Goal: Task Accomplishment & Management: Use online tool/utility

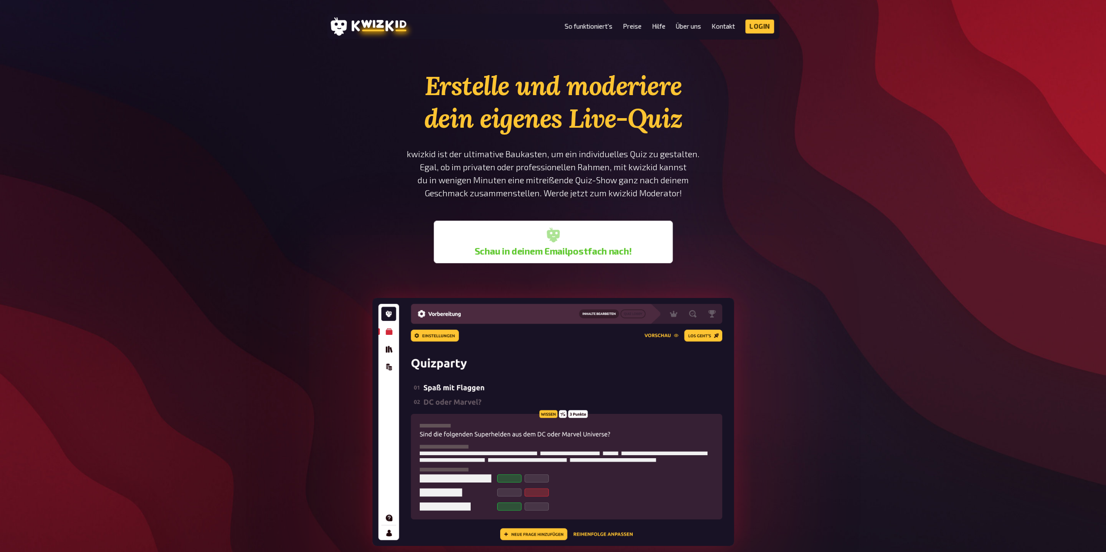
click at [560, 250] on b "Schau in deinem Emailpostfach nach!" at bounding box center [552, 251] width 157 height 10
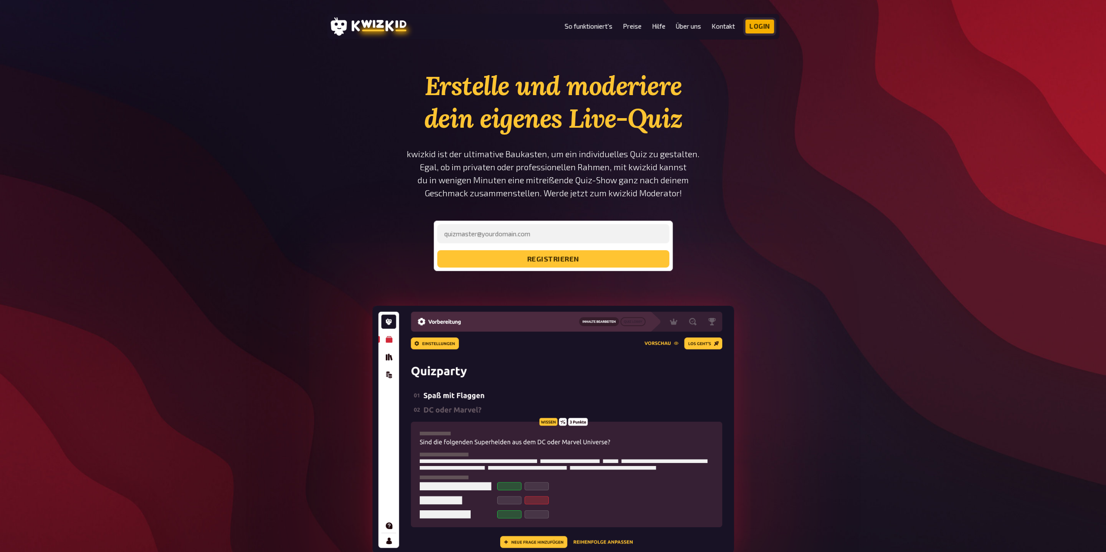
click at [766, 30] on link "Login" at bounding box center [759, 27] width 29 height 14
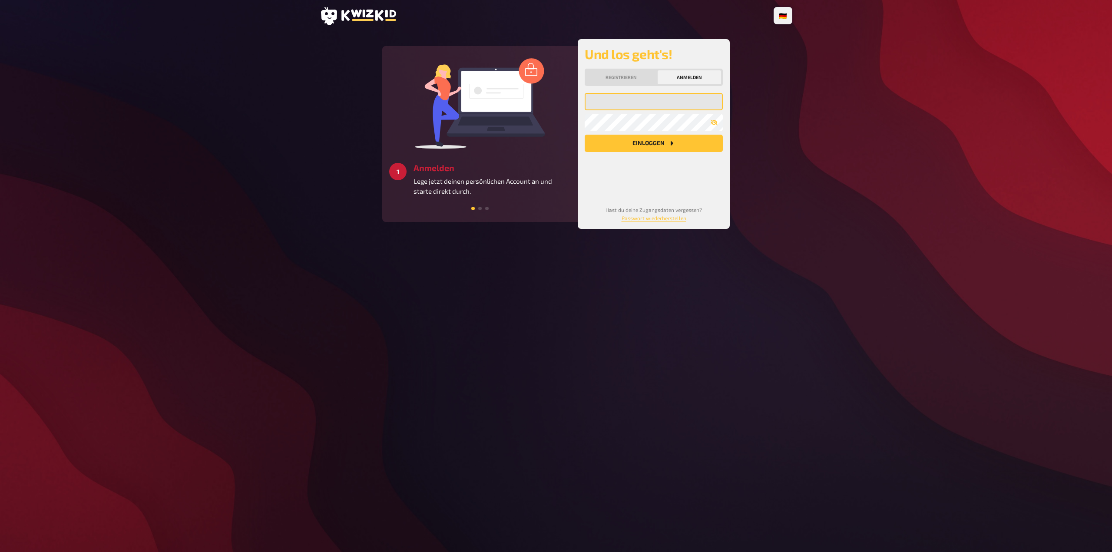
click at [640, 94] on input "email" at bounding box center [654, 101] width 138 height 17
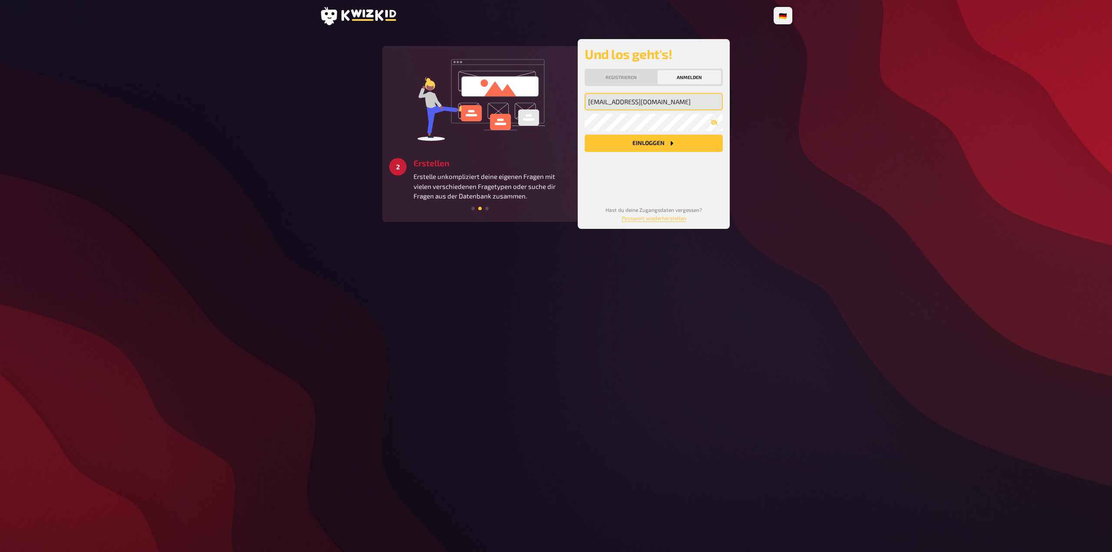
type input "lukas-hoffmann94@web.de"
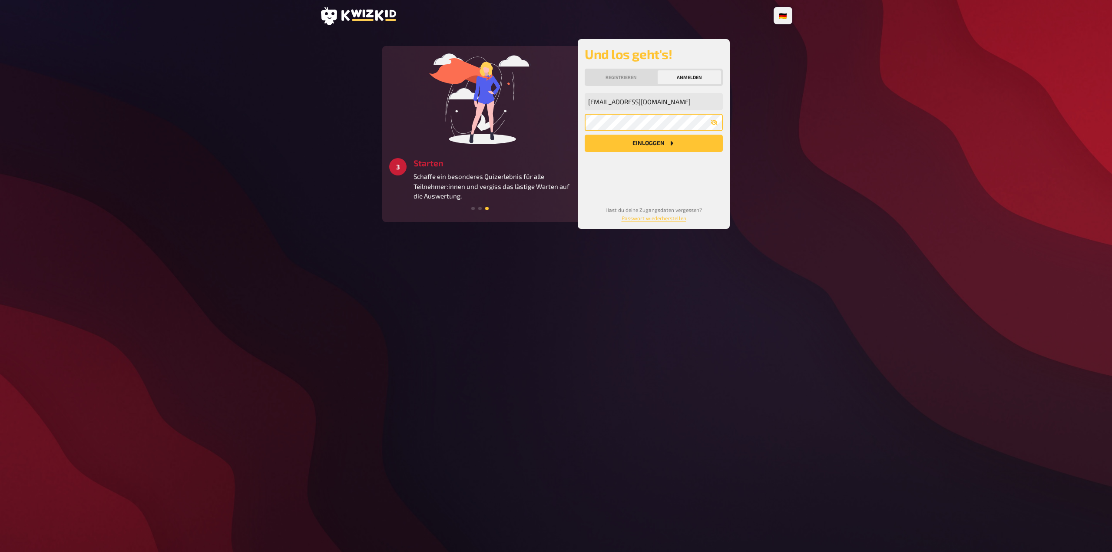
click at [585, 135] on button "Einloggen" at bounding box center [654, 143] width 138 height 17
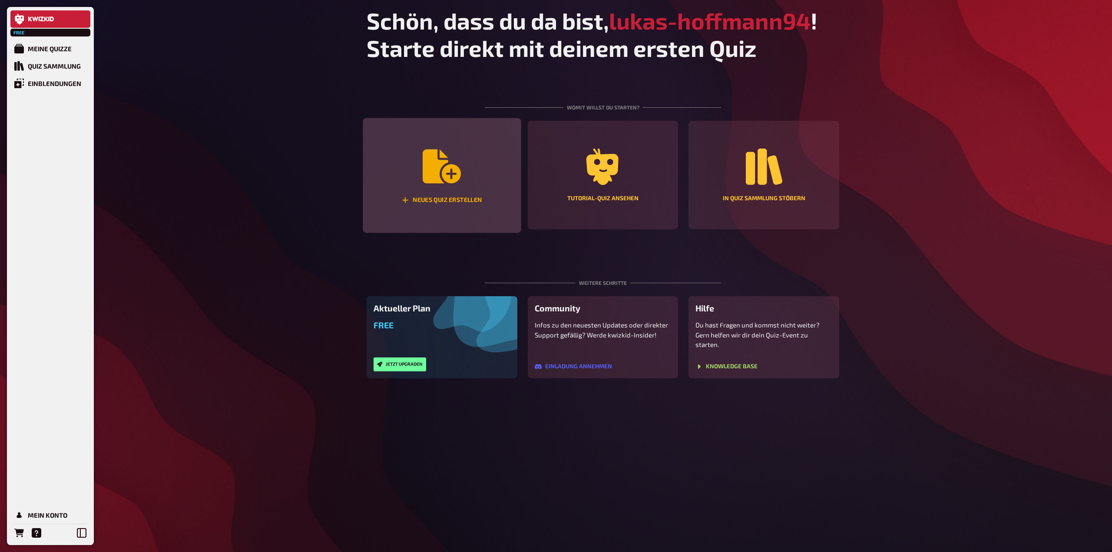
click at [472, 186] on div "Neues Quiz erstellen" at bounding box center [442, 175] width 158 height 115
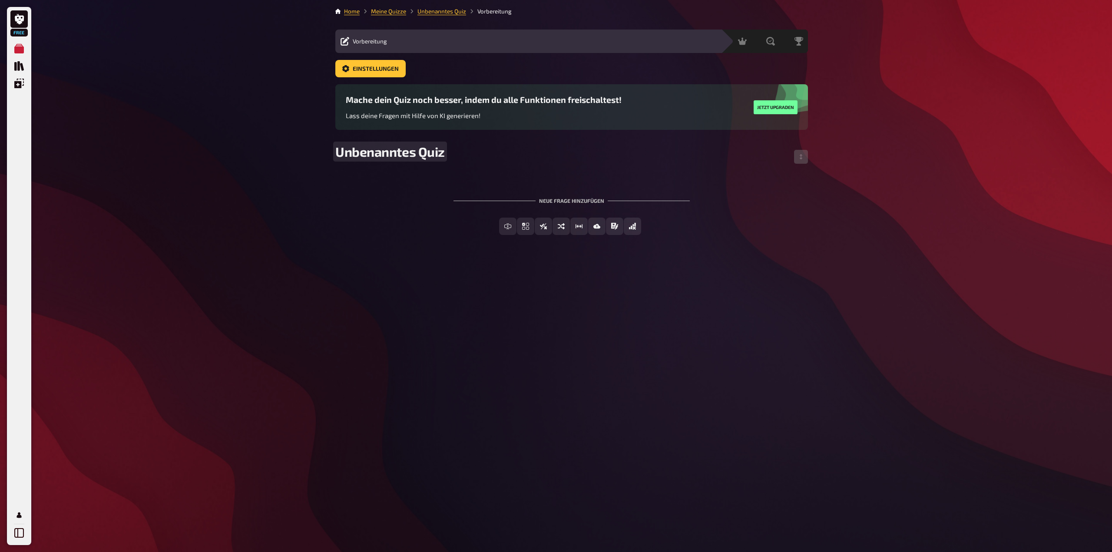
click at [435, 155] on span "Unbenanntes Quiz" at bounding box center [389, 152] width 109 height 16
drag, startPoint x: 450, startPoint y: 152, endPoint x: 250, endPoint y: 156, distance: 199.9
click at [250, 156] on div "Free Meine Quizze Quiz Sammlung Einblendungen Profil Home Meine Quizze Unbenann…" at bounding box center [556, 276] width 1112 height 552
click at [438, 148] on span "Unbenanntes Quiz" at bounding box center [389, 152] width 109 height 16
drag, startPoint x: 444, startPoint y: 149, endPoint x: 315, endPoint y: 153, distance: 128.7
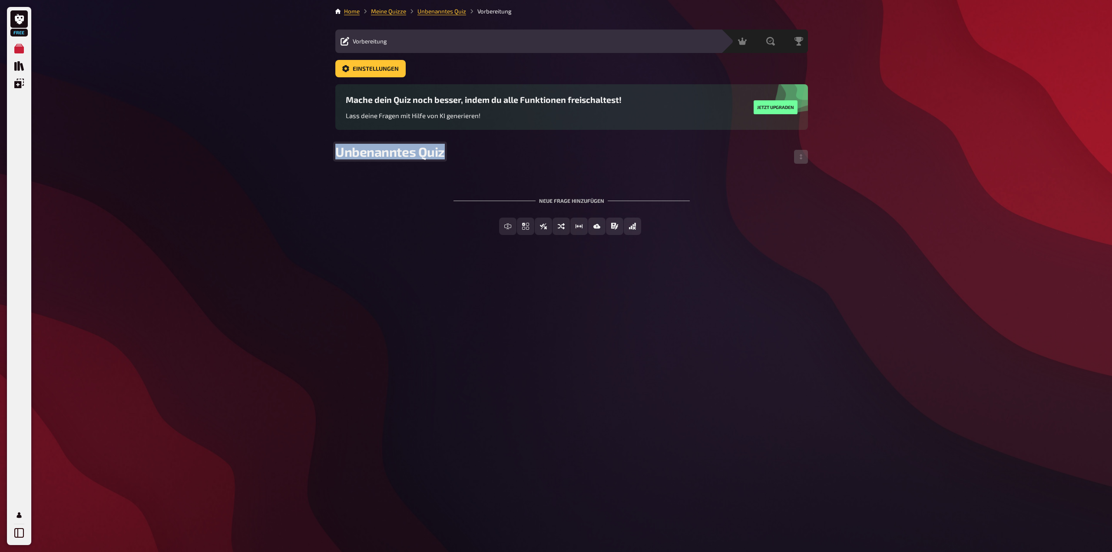
click at [315, 153] on div "Free Meine Quizze Quiz Sammlung Einblendungen Profil Home Meine Quizze Unbenann…" at bounding box center [556, 276] width 1112 height 552
click at [365, 226] on div "Freitext Eingabe Einfachauswahl Wahr / Falsch Sortierfrage Schätzfrage Bild-Ant…" at bounding box center [571, 226] width 473 height 17
click at [716, 203] on div "Neue Frage hinzufügen Freitext Eingabe Einfachauswahl Wahr / Falsch Sortierfrag…" at bounding box center [571, 216] width 473 height 65
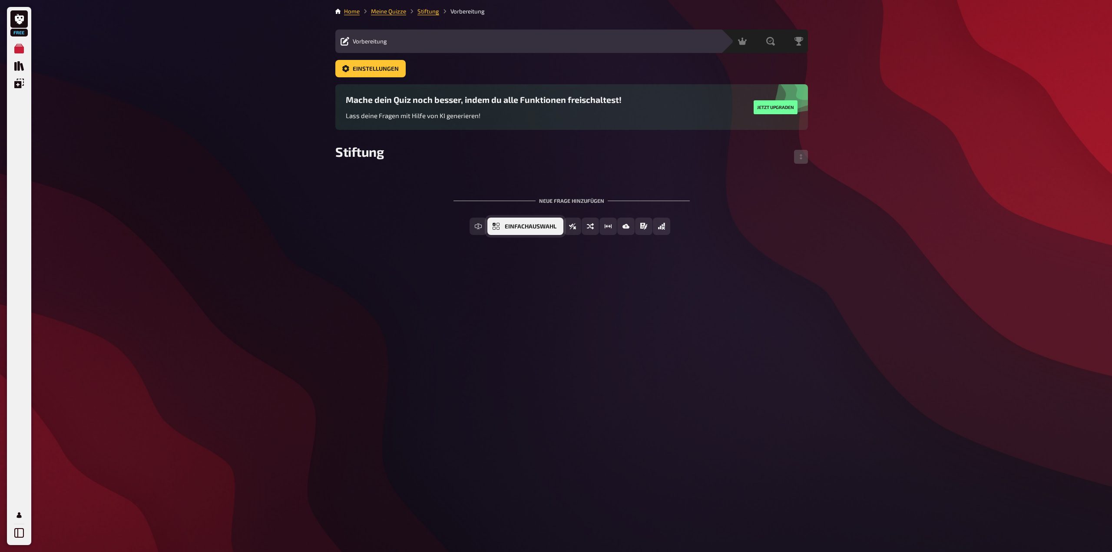
click at [538, 226] on span "Einfachauswahl" at bounding box center [531, 227] width 52 height 6
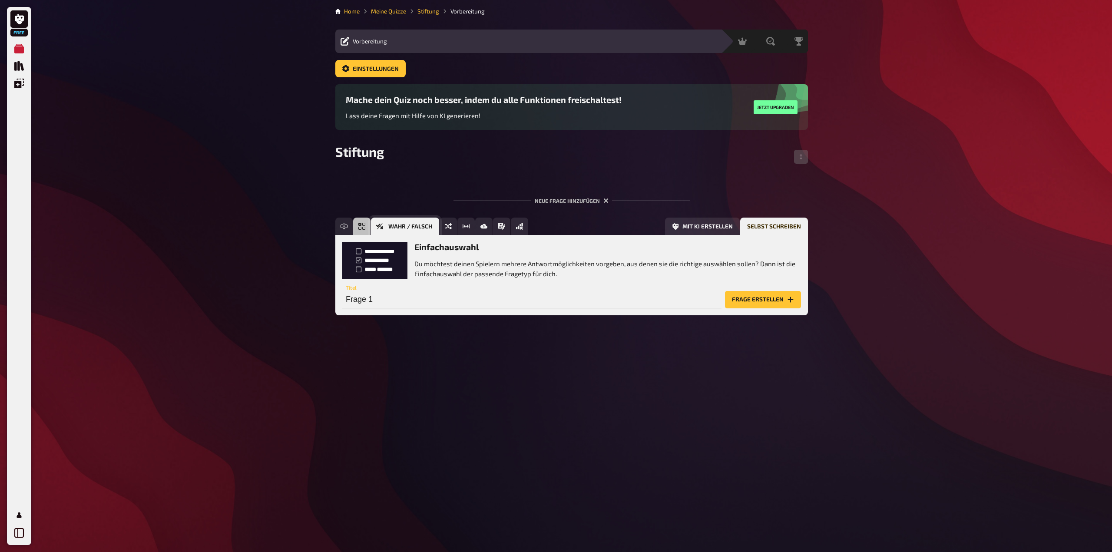
click at [393, 226] on span "Wahr / Falsch" at bounding box center [410, 227] width 44 height 6
click at [755, 298] on button "Frage erstellen" at bounding box center [763, 299] width 76 height 17
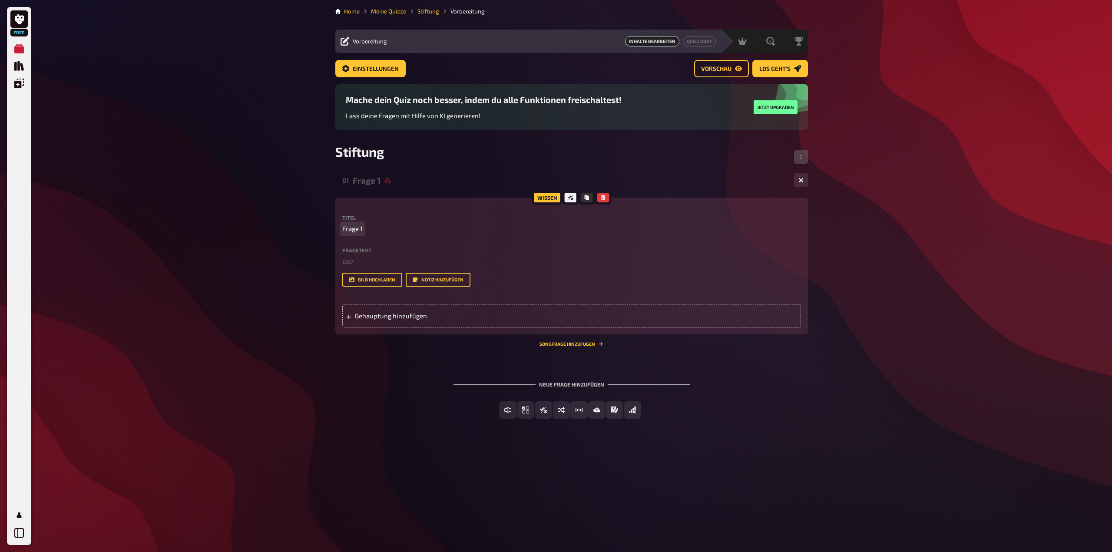
click at [379, 233] on p "Frage 1" at bounding box center [571, 229] width 459 height 10
click at [601, 198] on icon "button" at bounding box center [603, 197] width 4 height 5
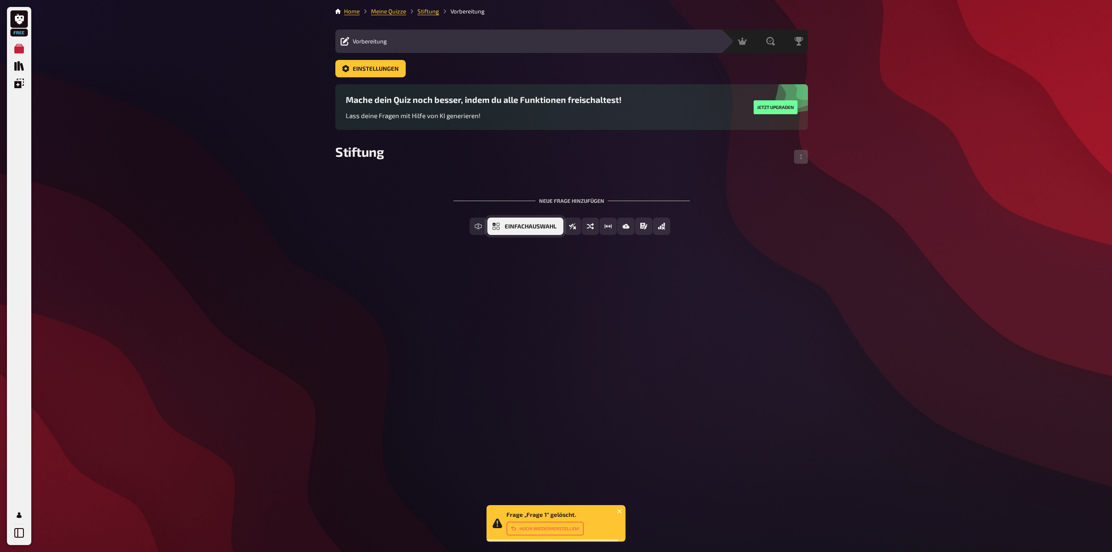
click at [501, 228] on button "Einfachauswahl" at bounding box center [525, 226] width 76 height 17
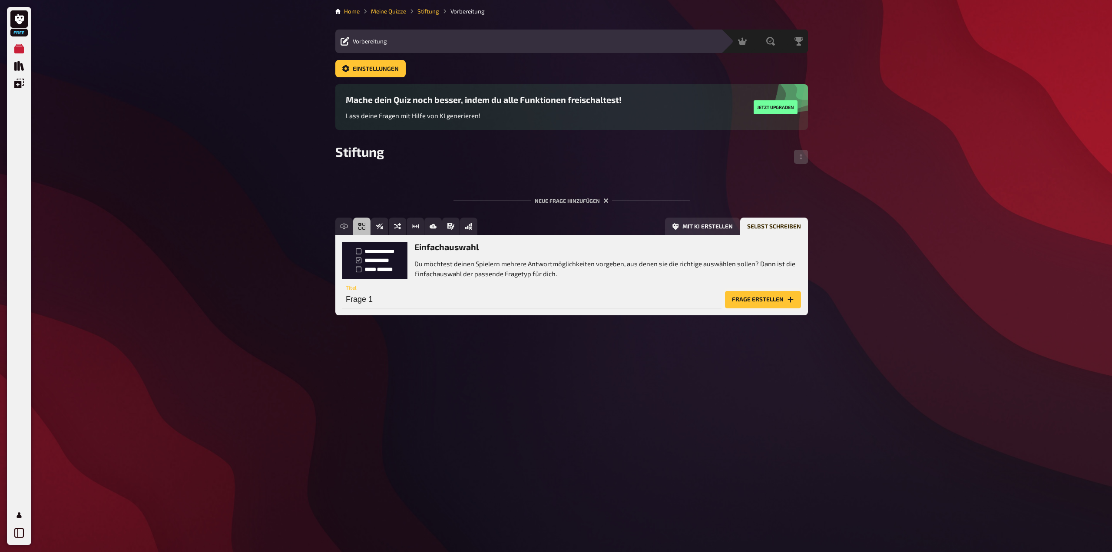
click at [774, 300] on button "Frage erstellen" at bounding box center [763, 299] width 76 height 17
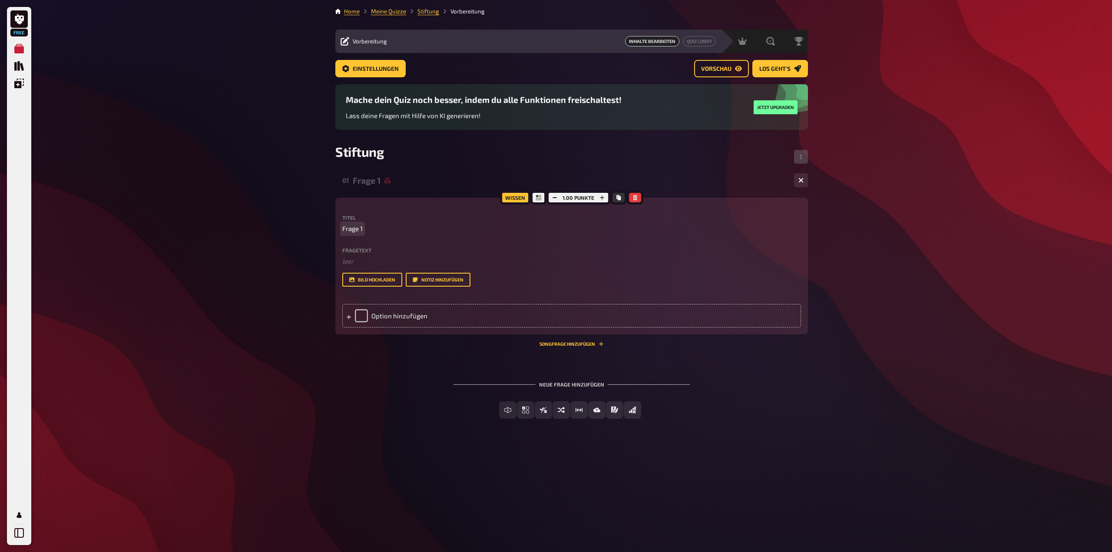
click at [353, 232] on span "Frage 1" at bounding box center [352, 229] width 20 height 10
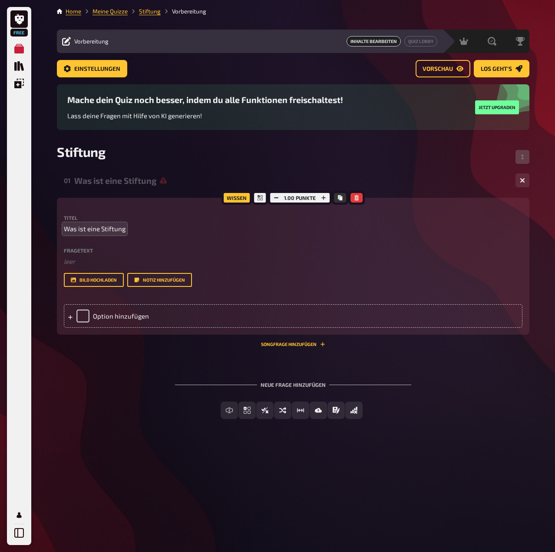
drag, startPoint x: 130, startPoint y: 230, endPoint x: 103, endPoint y: 229, distance: 26.5
click at [103, 229] on p "Was ist eine Stiftung" at bounding box center [293, 229] width 459 height 10
click at [137, 224] on p "Was ist eine Stiftung" at bounding box center [293, 229] width 459 height 10
click at [124, 226] on span "Was ist eine Stiftung" at bounding box center [95, 229] width 62 height 10
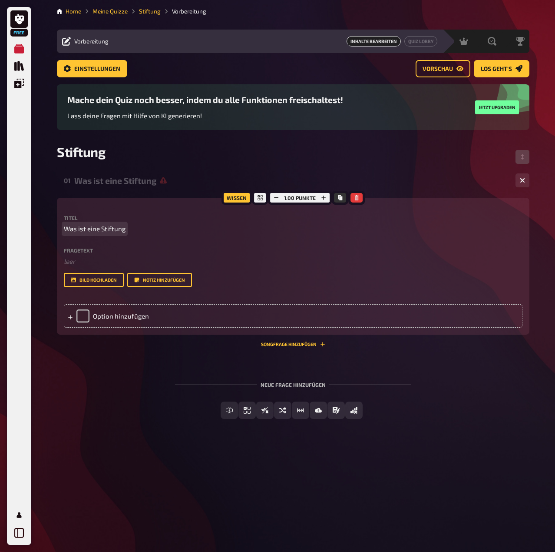
drag, startPoint x: 124, startPoint y: 226, endPoint x: 50, endPoint y: 232, distance: 75.0
click at [50, 232] on div "Free Meine Quizze Quiz Sammlung Einblendungen Profil Home Meine Quizze Stiftung…" at bounding box center [277, 276] width 555 height 552
click at [76, 226] on p at bounding box center [293, 229] width 459 height 10
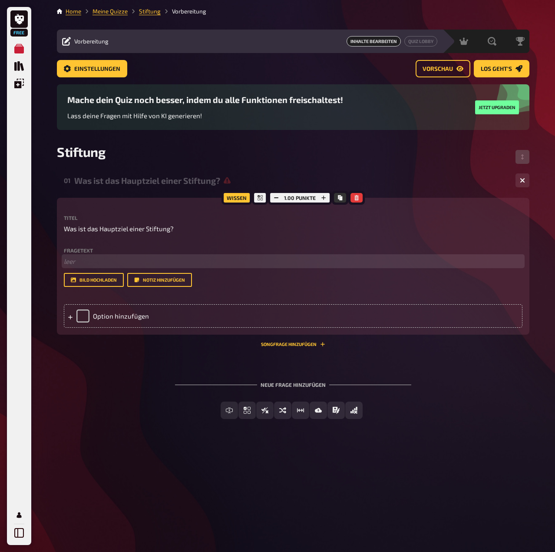
click at [111, 256] on p "﻿ leer" at bounding box center [293, 261] width 459 height 10
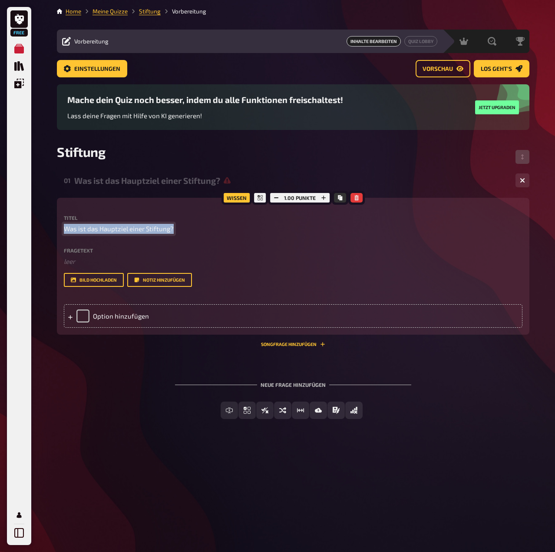
drag, startPoint x: 174, startPoint y: 226, endPoint x: 55, endPoint y: 230, distance: 119.1
click at [55, 230] on div "Home Meine Quizze Stiftung Vorbereitung Vorbereitung Inhalte Bearbeiten Quiz Lo…" at bounding box center [293, 276] width 487 height 552
copy span "Was ist das Hauptziel einer Stiftung?"
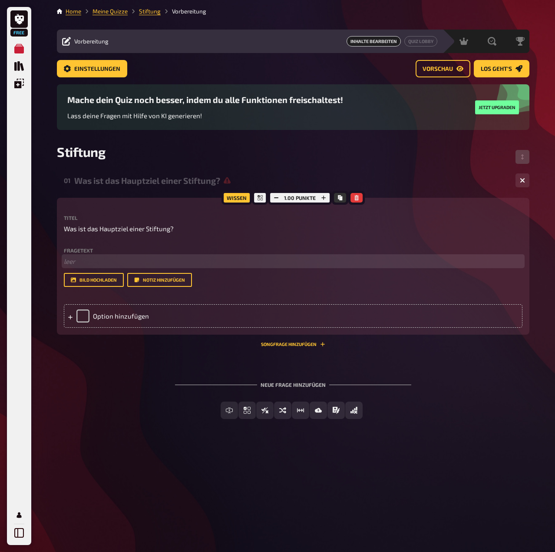
click at [126, 261] on p "﻿ leer" at bounding box center [293, 261] width 459 height 10
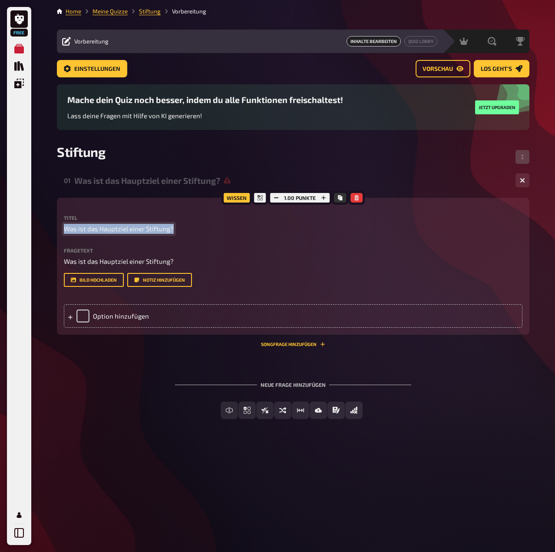
drag, startPoint x: 171, startPoint y: 229, endPoint x: 36, endPoint y: 232, distance: 135.6
click at [36, 232] on div "Free Meine Quizze Quiz Sammlung Einblendungen Profil Home Meine Quizze Stiftung…" at bounding box center [277, 276] width 555 height 552
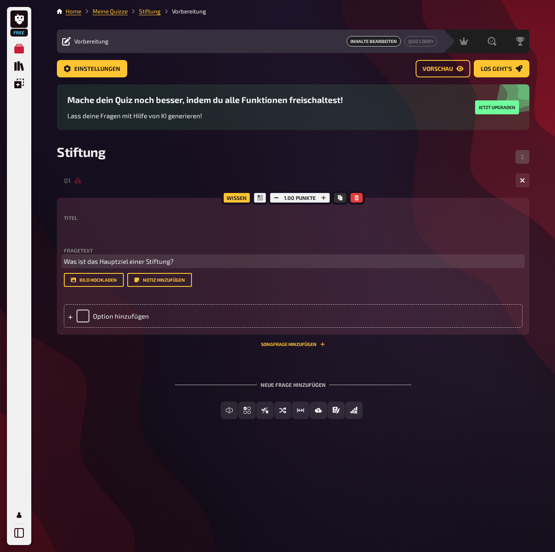
click at [133, 262] on p "Was ist das Hauptziel einer Stiftung?" at bounding box center [293, 261] width 459 height 10
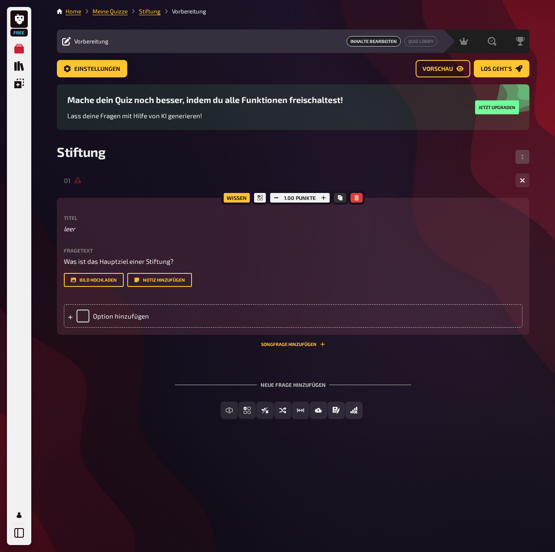
click at [63, 270] on div "Wissen 1.00 Punkte Titel leer Fragetext Was ist das Hauptziel einer Stiftung? H…" at bounding box center [293, 266] width 473 height 137
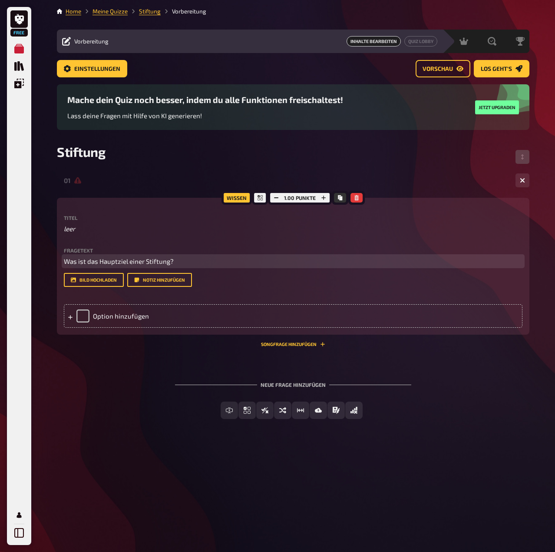
click at [65, 265] on span "Was ist das Hauptziel einer Stiftung?" at bounding box center [119, 261] width 110 height 8
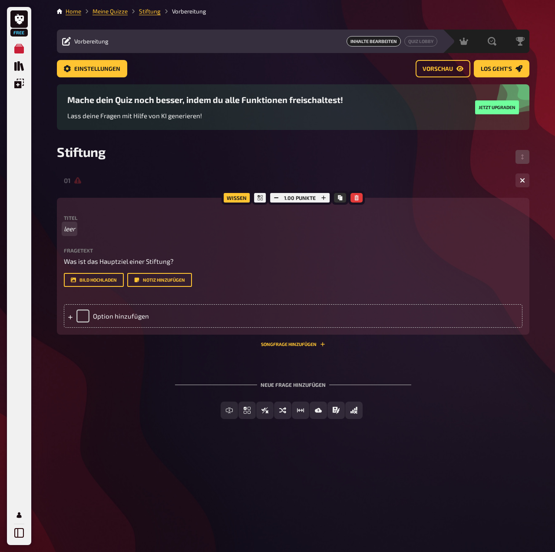
click at [69, 224] on p "leer" at bounding box center [293, 229] width 459 height 10
click at [118, 328] on div "Option hinzufügen" at bounding box center [293, 315] width 459 height 23
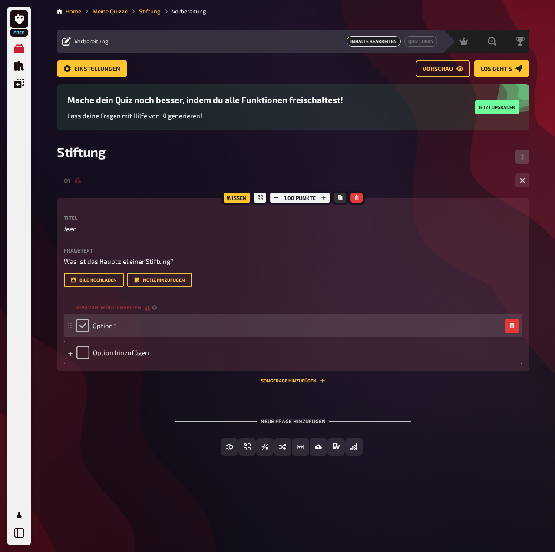
click at [84, 332] on input "checkbox" at bounding box center [82, 325] width 13 height 13
checkbox input "true"
click at [84, 332] on div "Option 1" at bounding box center [96, 325] width 41 height 13
click at [81, 332] on div "Option 1" at bounding box center [96, 325] width 41 height 13
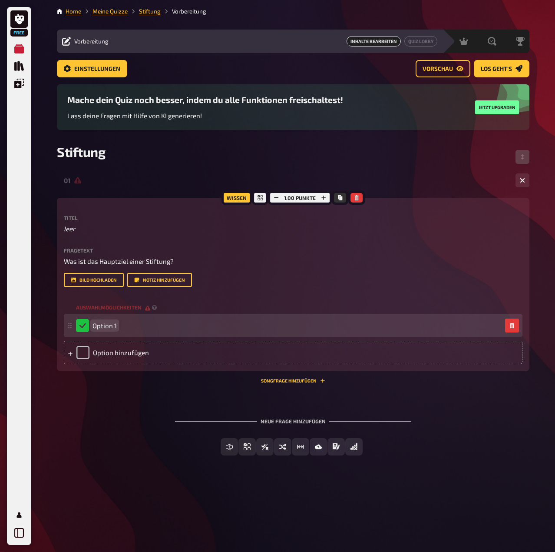
click at [101, 329] on span "Option 1" at bounding box center [105, 326] width 24 height 8
click at [83, 332] on div "Option 1" at bounding box center [96, 325] width 41 height 13
click at [105, 329] on span "Option 1" at bounding box center [105, 326] width 24 height 8
paste span
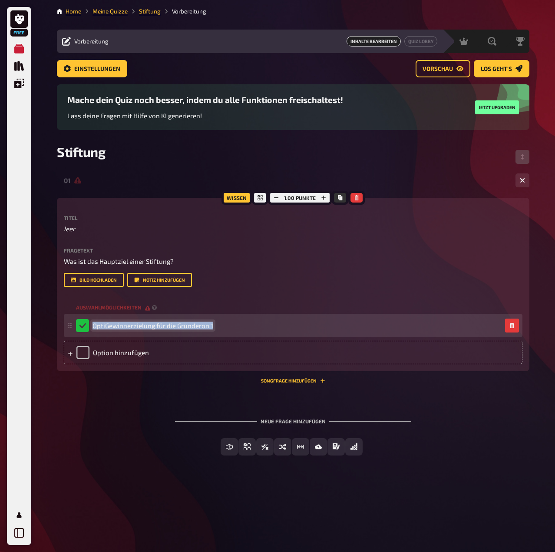
drag, startPoint x: 210, startPoint y: 345, endPoint x: 87, endPoint y: 350, distance: 123.1
click at [87, 332] on div "OptiGewinnerzielung für die Gründeron 1" at bounding box center [144, 325] width 137 height 13
click at [510, 328] on icon "button" at bounding box center [512, 325] width 5 height 5
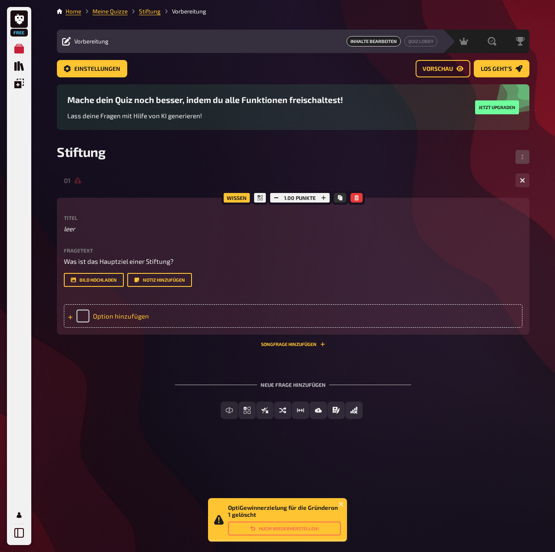
click at [127, 328] on div "Option hinzufügen" at bounding box center [293, 315] width 459 height 23
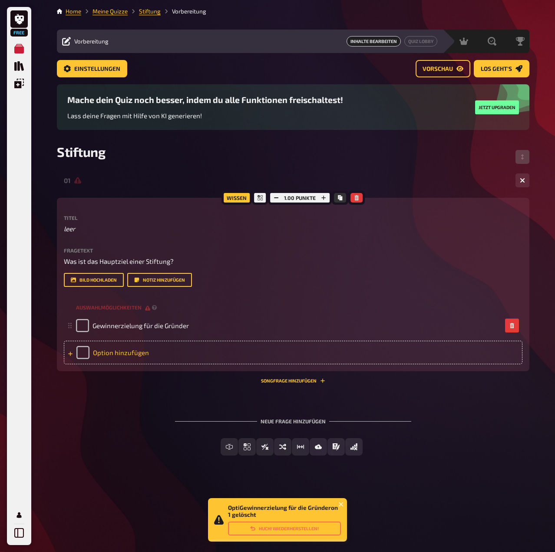
click at [113, 364] on div "Option hinzufügen" at bounding box center [293, 352] width 459 height 23
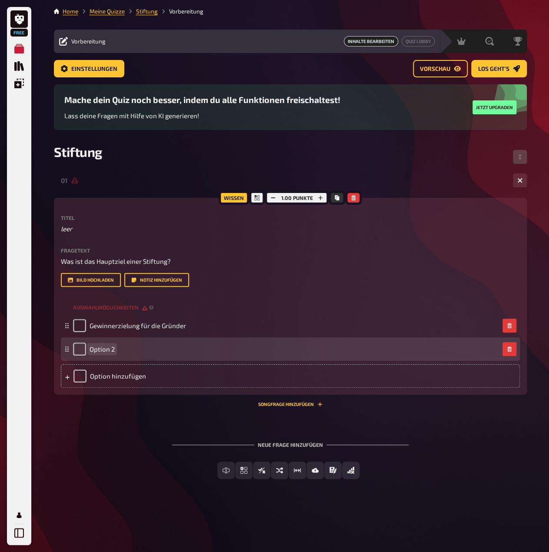
click at [102, 353] on span "Option 2" at bounding box center [102, 349] width 25 height 8
paste span
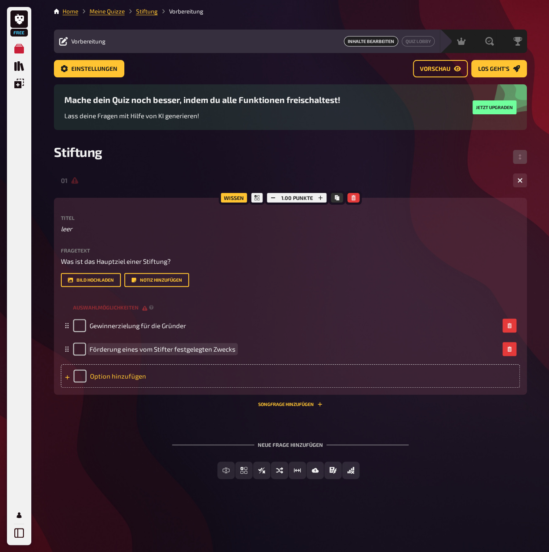
click at [114, 388] on div "Option hinzufügen" at bounding box center [290, 375] width 459 height 23
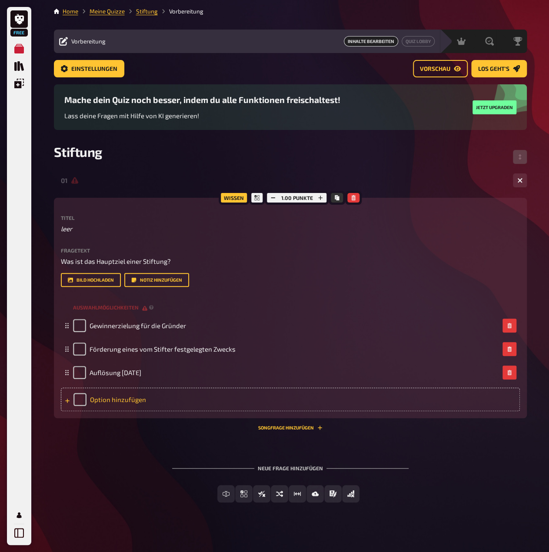
click at [125, 408] on div "Option hinzufügen" at bounding box center [290, 399] width 459 height 23
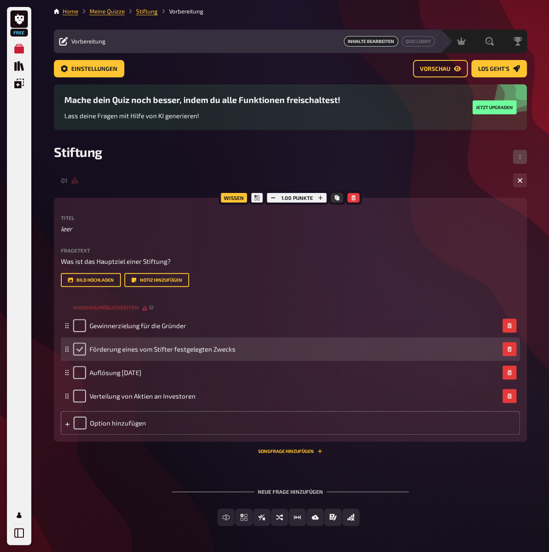
click at [75, 355] on input "checkbox" at bounding box center [79, 348] width 13 height 13
checkbox input "true"
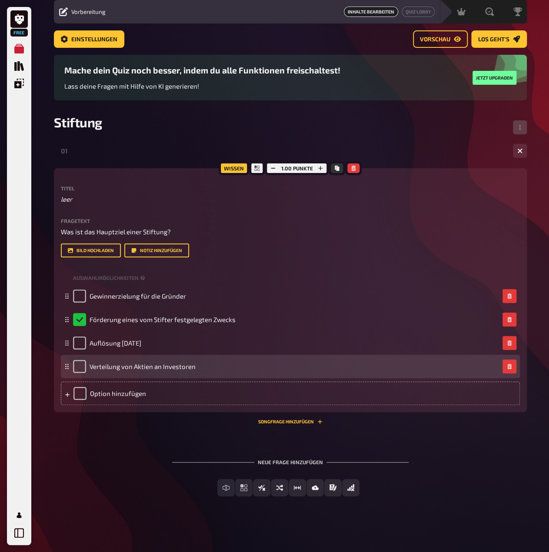
scroll to position [50, 0]
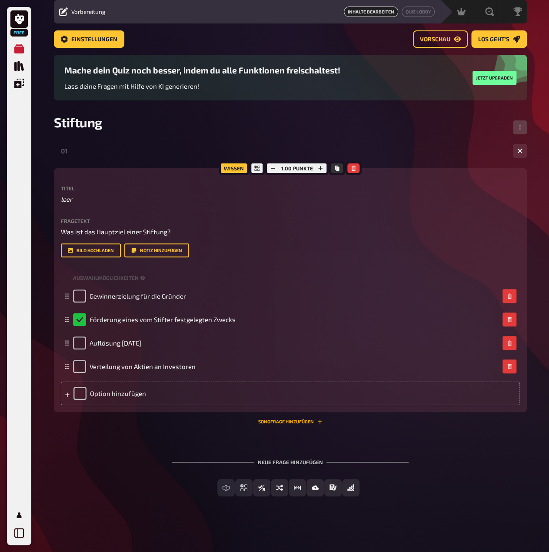
click at [278, 422] on button "Songfrage hinzufügen" at bounding box center [290, 421] width 64 height 5
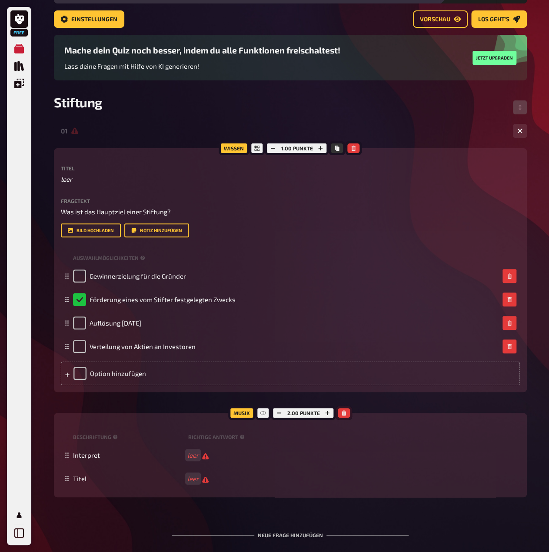
click at [341, 415] on icon "button" at bounding box center [343, 412] width 5 height 5
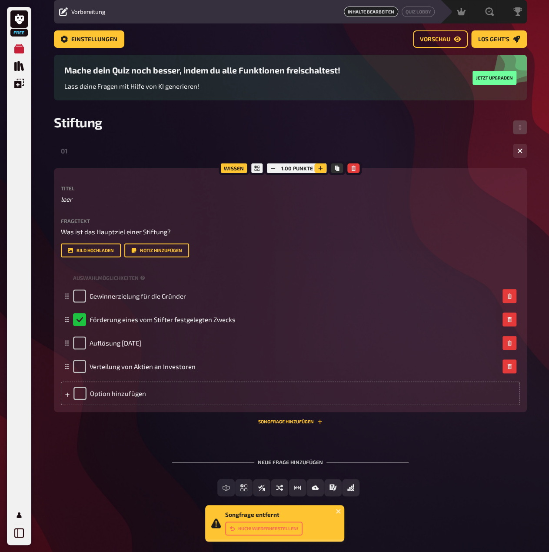
click at [318, 166] on icon "button" at bounding box center [320, 168] width 5 height 5
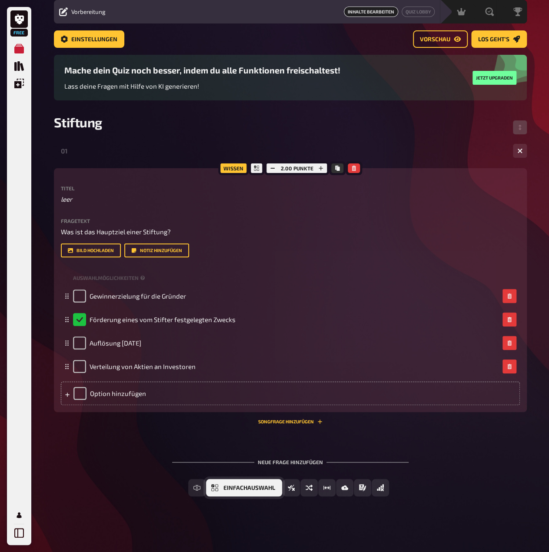
click at [224, 485] on span "Einfachauswahl" at bounding box center [249, 488] width 52 height 6
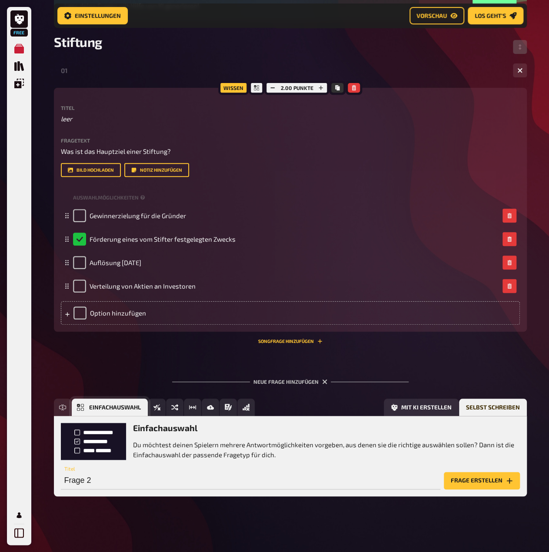
scroll to position [132, 0]
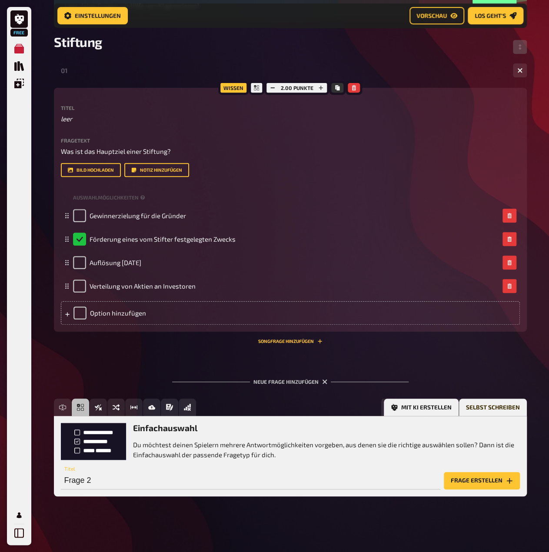
click at [443, 414] on button "Mit KI erstellen" at bounding box center [421, 406] width 75 height 17
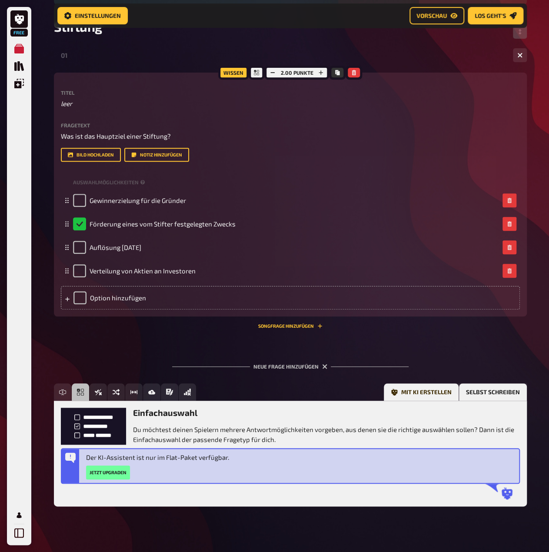
click at [477, 401] on button "Selbst schreiben" at bounding box center [493, 391] width 68 height 17
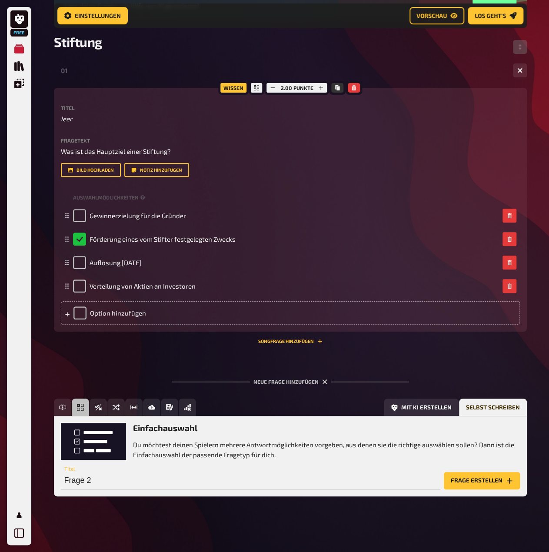
click at [497, 489] on button "Frage erstellen" at bounding box center [482, 480] width 76 height 17
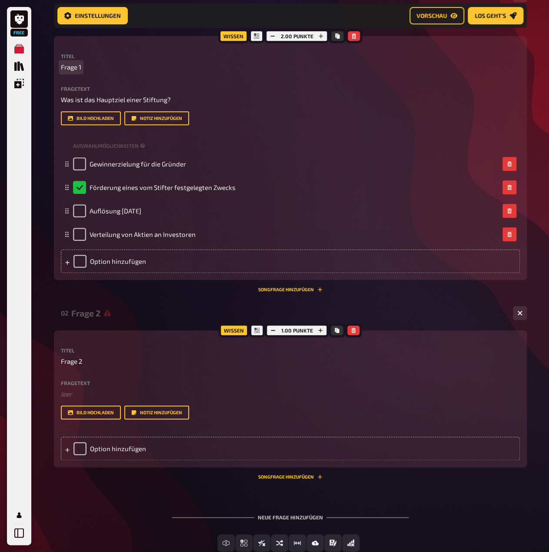
scroll to position [244, 0]
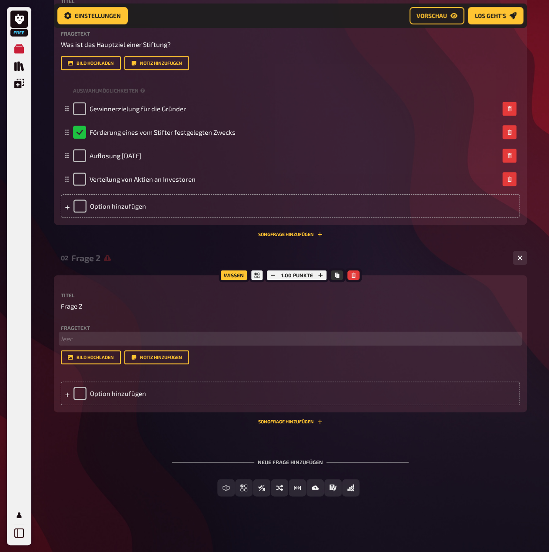
click at [115, 340] on p "﻿ leer" at bounding box center [290, 339] width 459 height 10
click at [69, 338] on p "﻿ leer" at bounding box center [290, 339] width 459 height 10
click at [130, 405] on div "Option hinzufügen" at bounding box center [290, 392] width 459 height 23
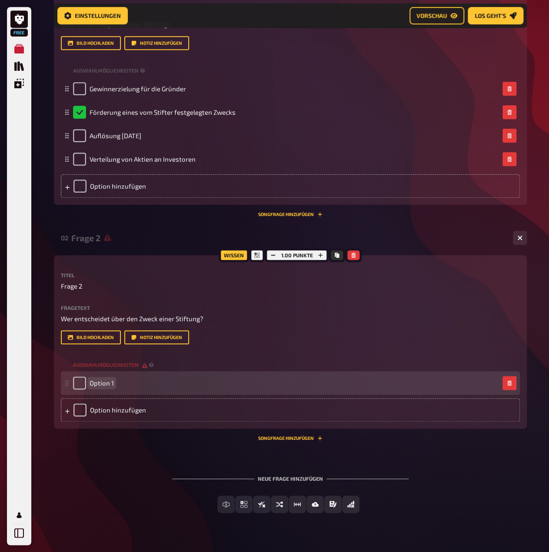
click at [101, 387] on span "Option 1" at bounding box center [102, 383] width 24 height 8
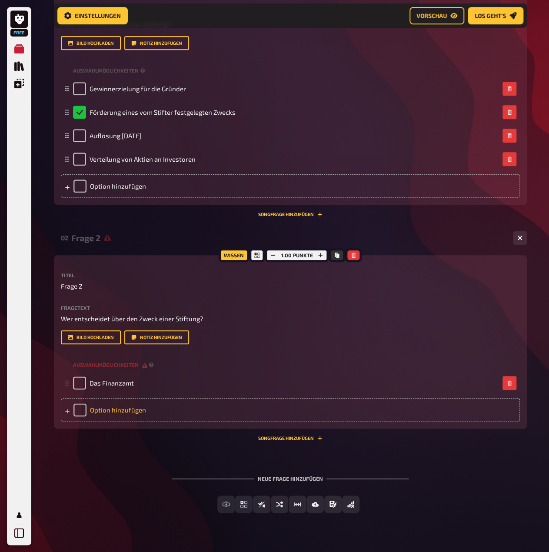
click at [133, 421] on div "Option hinzufügen" at bounding box center [290, 409] width 459 height 23
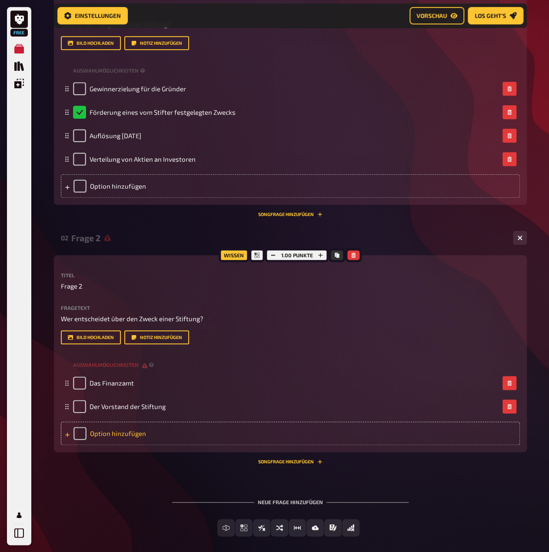
click at [149, 445] on div "Option hinzufügen" at bounding box center [290, 432] width 459 height 23
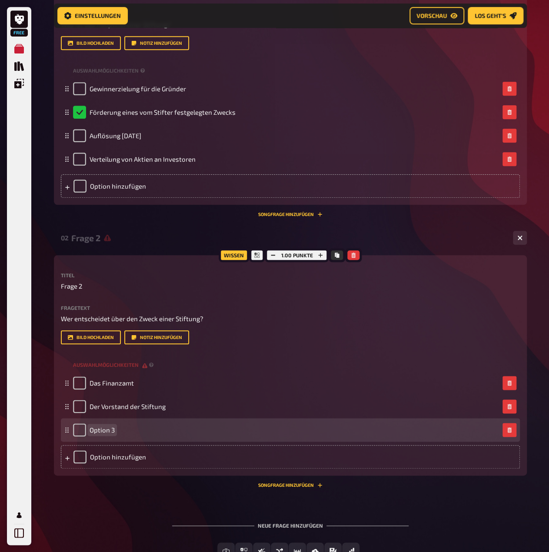
click at [105, 434] on span "Option 3" at bounding box center [102, 430] width 25 height 8
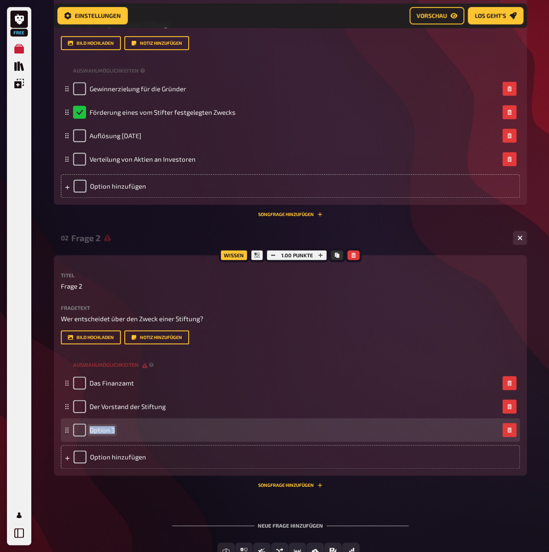
click at [105, 434] on span "Option 3" at bounding box center [102, 430] width 25 height 8
paste span
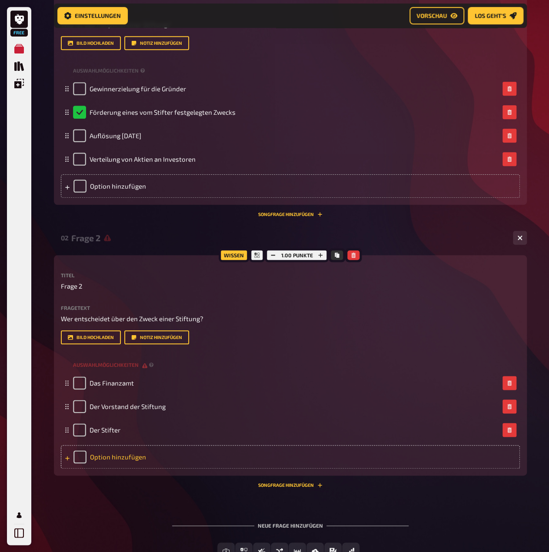
click at [123, 468] on div "Option hinzufügen" at bounding box center [290, 456] width 459 height 23
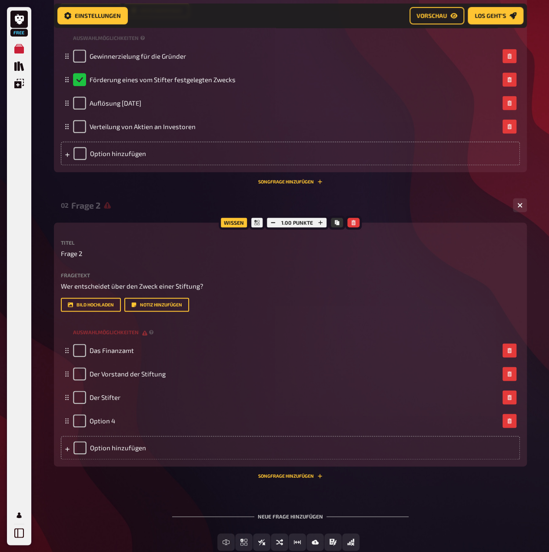
scroll to position [287, 0]
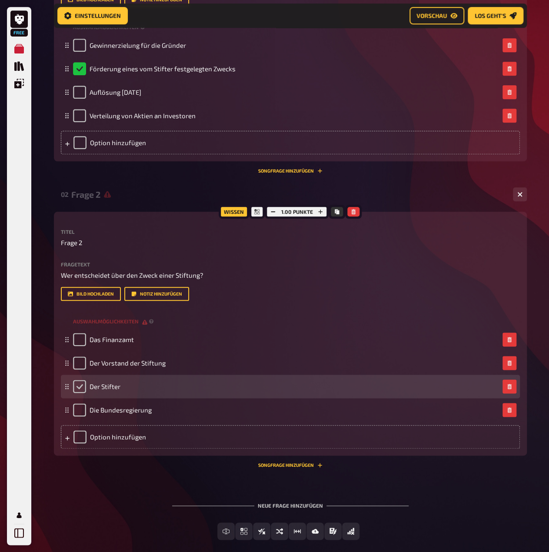
click at [81, 393] on input "checkbox" at bounding box center [79, 386] width 13 height 13
checkbox input "true"
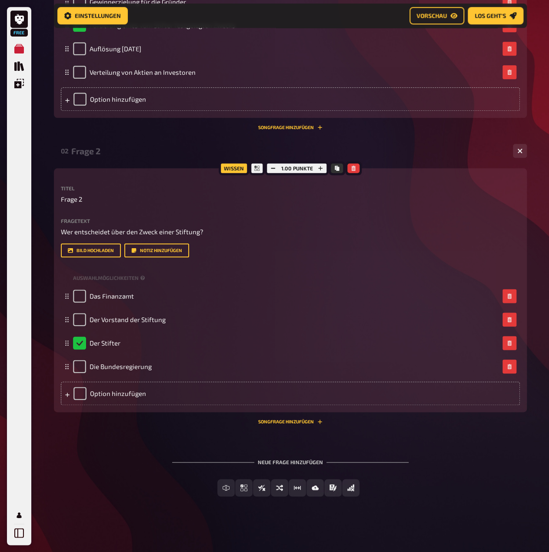
scroll to position [374, 0]
click at [225, 491] on span "Einfachauswahl" at bounding box center [249, 488] width 52 height 6
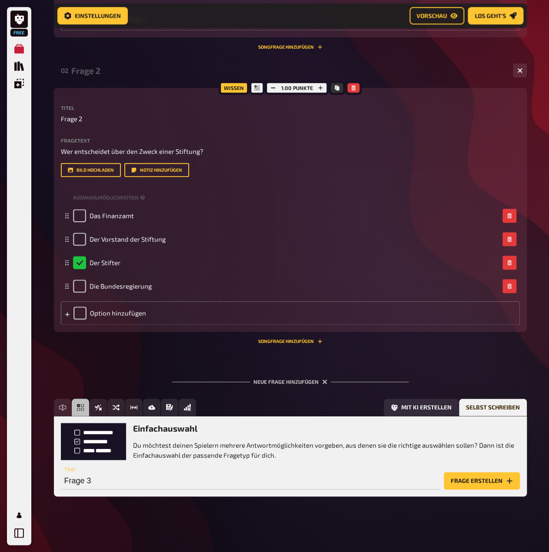
scroll to position [460, 0]
click at [496, 481] on button "Frage erstellen" at bounding box center [482, 480] width 76 height 17
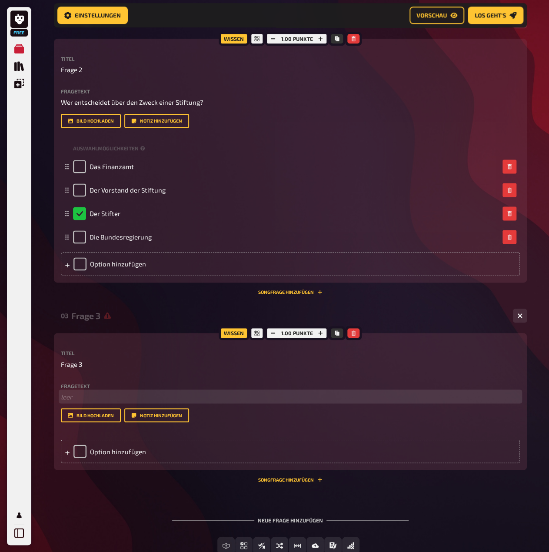
click at [70, 401] on p "﻿ leer" at bounding box center [290, 396] width 459 height 10
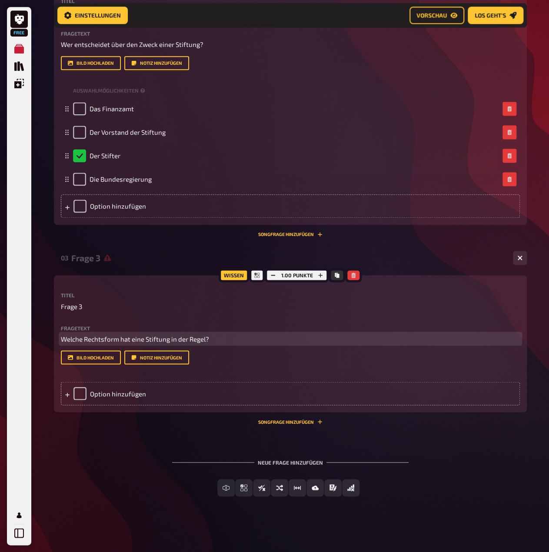
scroll to position [597, 0]
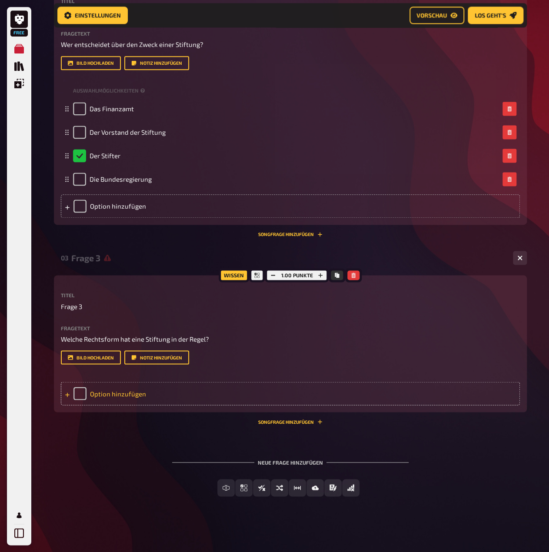
click at [138, 394] on div "Option hinzufügen" at bounding box center [290, 392] width 459 height 23
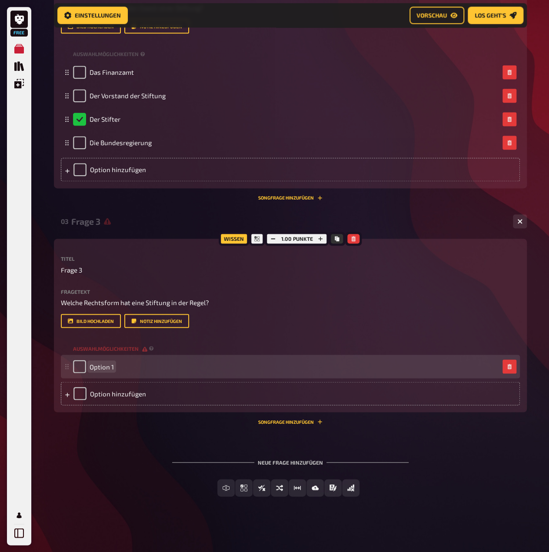
click at [103, 370] on span "Option 1" at bounding box center [102, 366] width 24 height 8
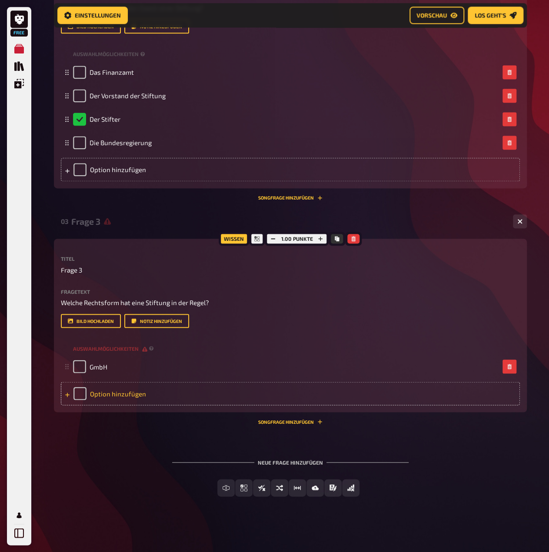
click at [101, 405] on div "Option hinzufügen" at bounding box center [290, 392] width 459 height 23
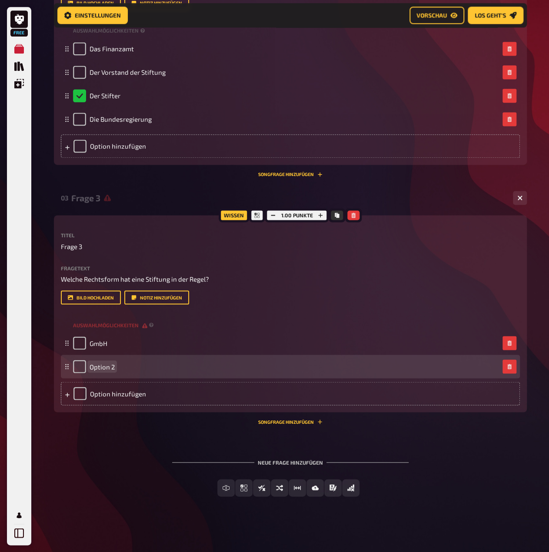
click at [105, 370] on span "Option 2" at bounding box center [102, 366] width 25 height 8
drag, startPoint x: 113, startPoint y: 426, endPoint x: 89, endPoint y: 427, distance: 24.4
click at [89, 373] on div "Option 2" at bounding box center [94, 366] width 42 height 13
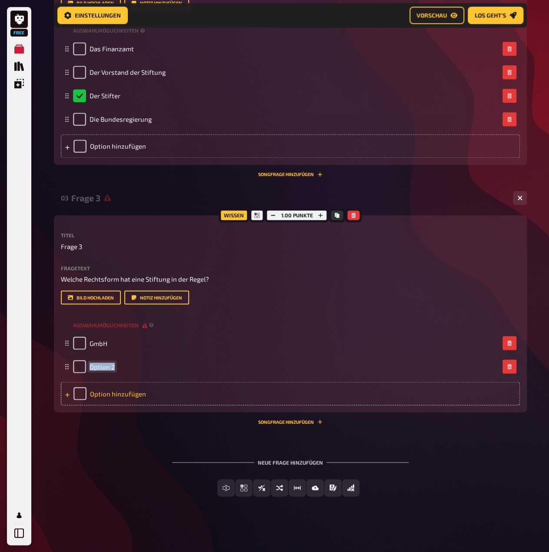
paste span
click at [112, 405] on div "Option hinzufügen" at bounding box center [290, 392] width 459 height 23
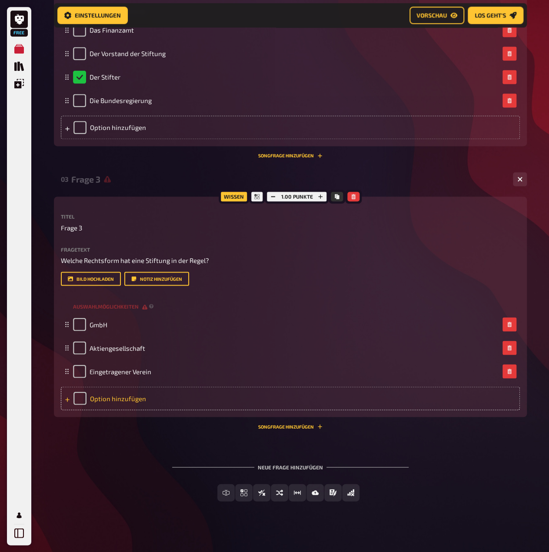
click at [125, 410] on div "Option hinzufügen" at bounding box center [290, 397] width 459 height 23
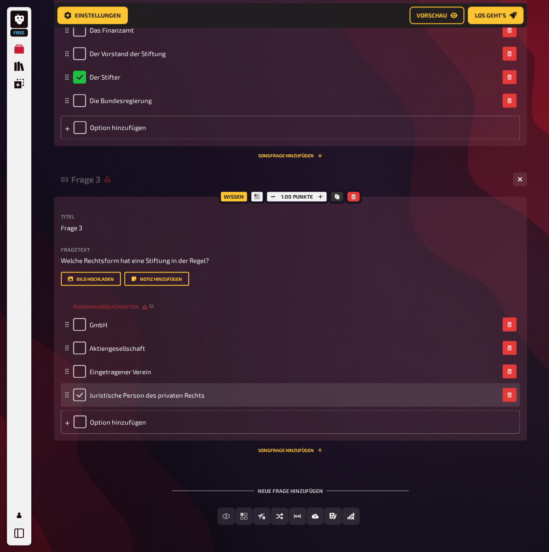
click at [80, 401] on input "checkbox" at bounding box center [79, 394] width 13 height 13
checkbox input "true"
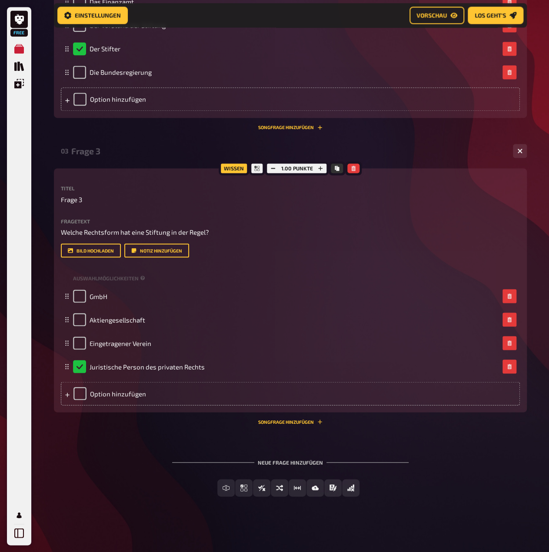
scroll to position [703, 0]
click at [225, 488] on span "Einfachauswahl" at bounding box center [249, 488] width 52 height 6
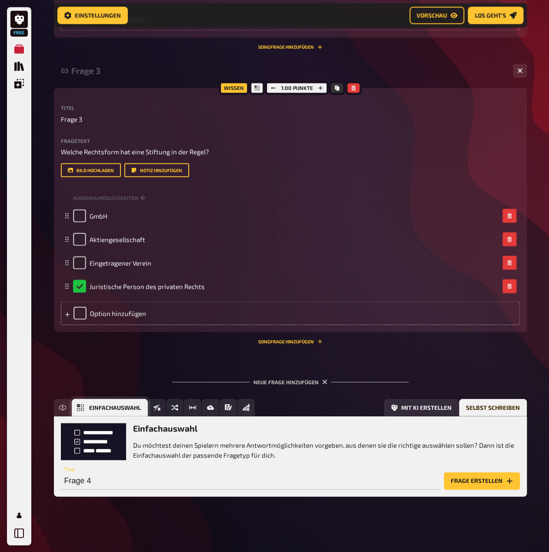
scroll to position [783, 0]
click at [502, 478] on button "Frage erstellen" at bounding box center [482, 480] width 76 height 17
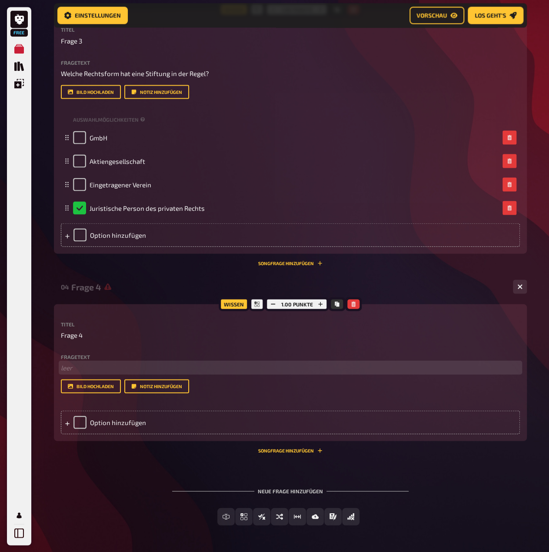
click at [81, 372] on p "﻿ leer" at bounding box center [290, 367] width 459 height 10
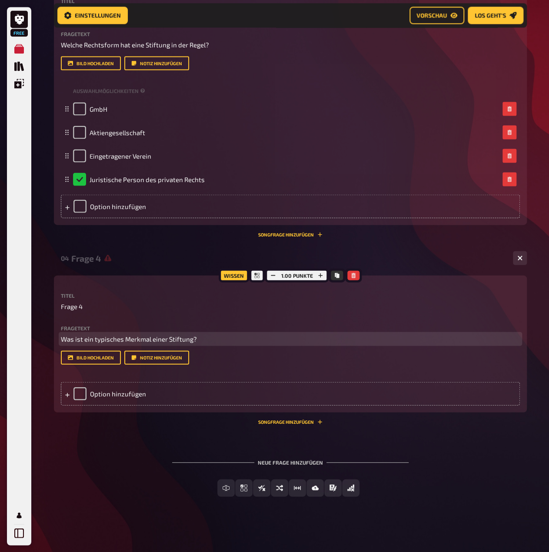
scroll to position [914, 0]
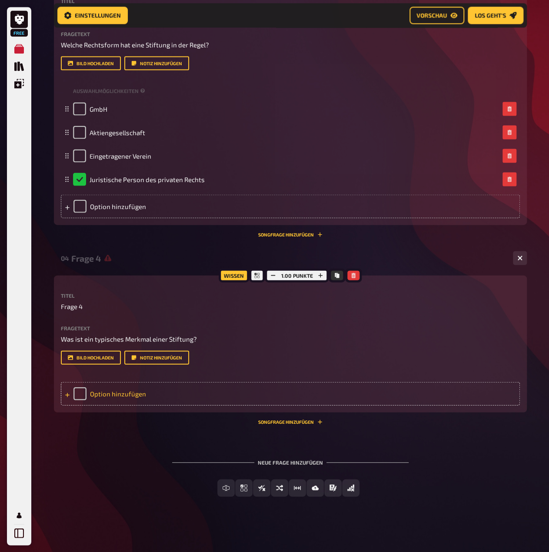
click at [119, 397] on div "Option hinzufügen" at bounding box center [290, 392] width 459 height 23
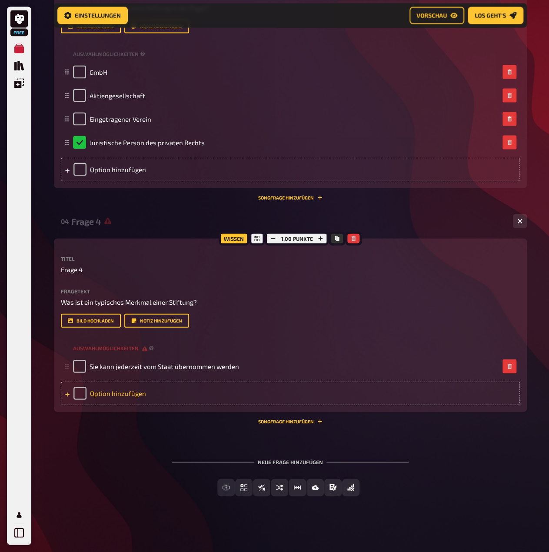
click at [124, 405] on div "Option hinzufügen" at bounding box center [290, 392] width 459 height 23
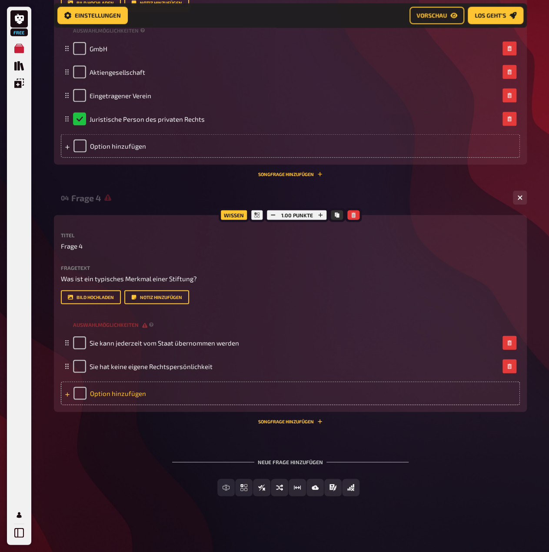
click at [161, 405] on div "Option hinzufügen" at bounding box center [290, 392] width 459 height 23
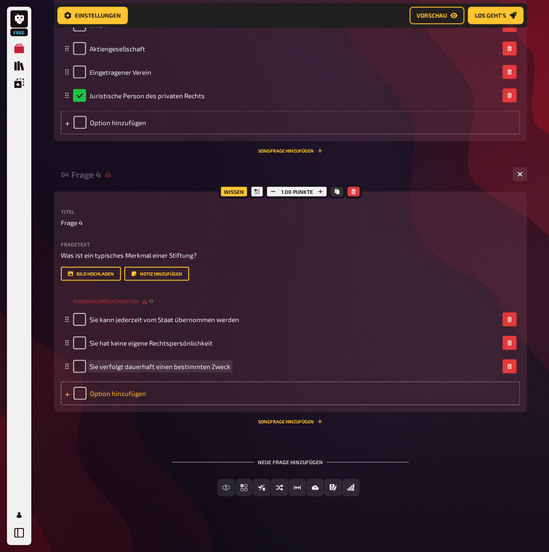
click at [109, 405] on div "Option hinzufügen" at bounding box center [290, 392] width 459 height 23
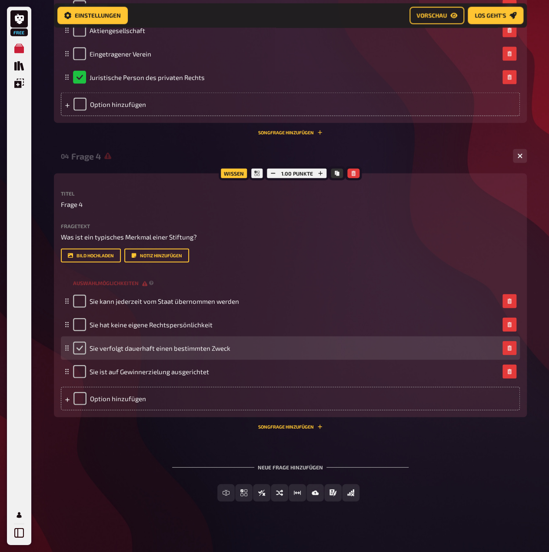
click at [76, 355] on input "checkbox" at bounding box center [79, 348] width 13 height 13
checkbox input "true"
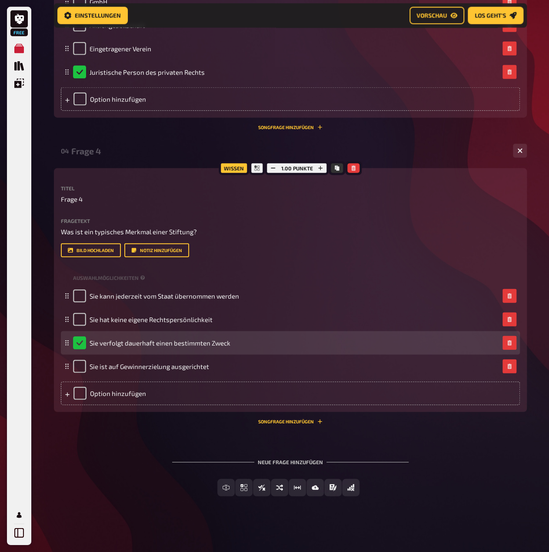
scroll to position [1027, 0]
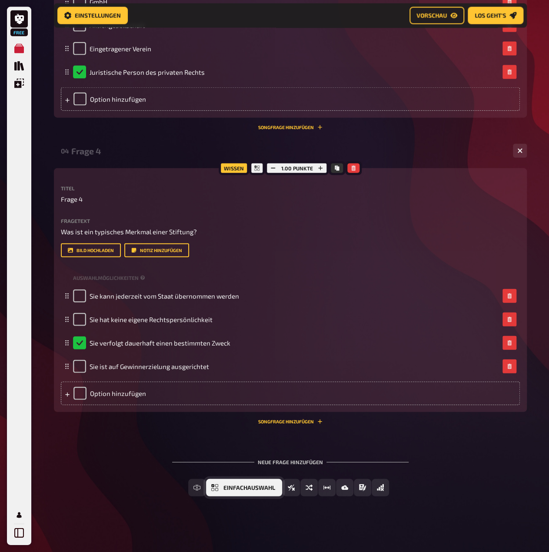
click at [225, 487] on span "Einfachauswahl" at bounding box center [249, 488] width 52 height 6
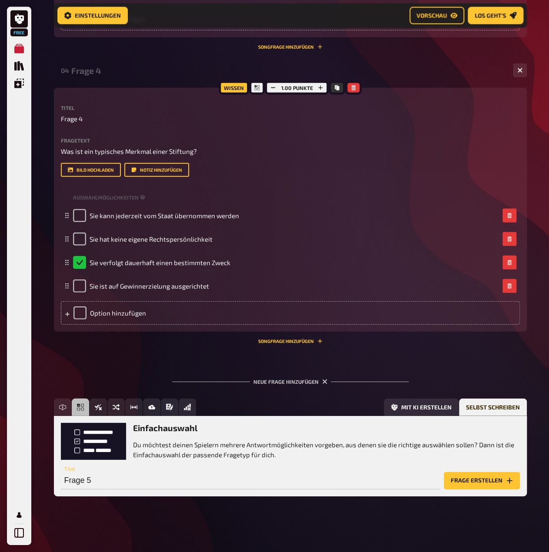
scroll to position [1107, 0]
click at [487, 478] on button "Frage erstellen" at bounding box center [482, 480] width 76 height 17
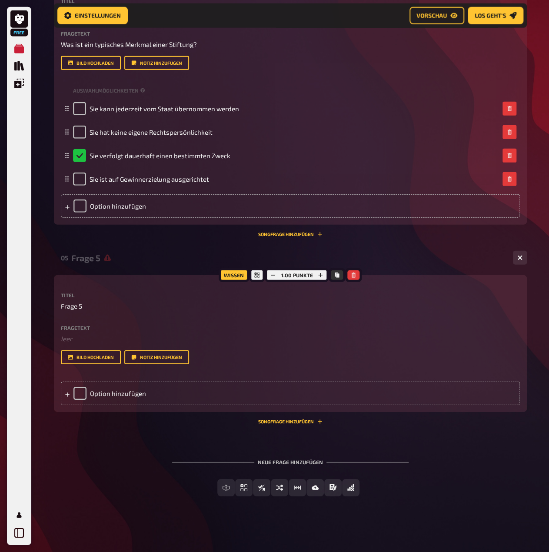
click at [79, 330] on label "Fragetext" at bounding box center [290, 327] width 459 height 5
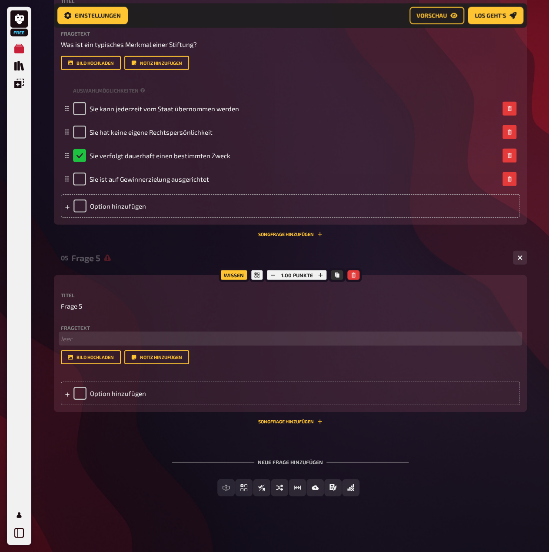
click at [71, 344] on p "﻿ leer" at bounding box center [290, 339] width 459 height 10
click at [88, 397] on div "Option hinzufügen" at bounding box center [290, 392] width 459 height 23
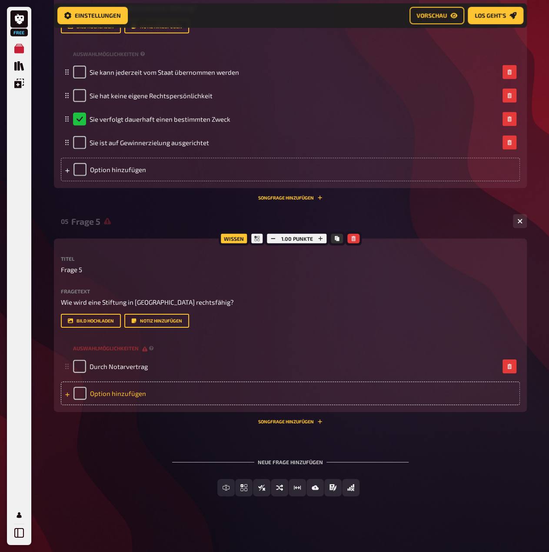
click at [144, 405] on div "Option hinzufügen" at bounding box center [290, 392] width 459 height 23
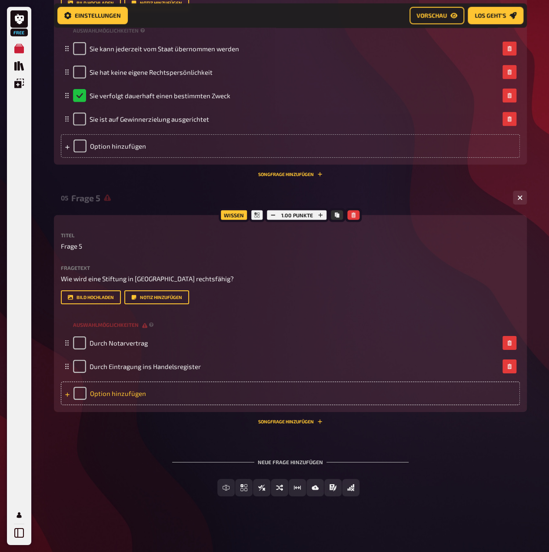
click at [148, 405] on div "Option hinzufügen" at bounding box center [290, 392] width 459 height 23
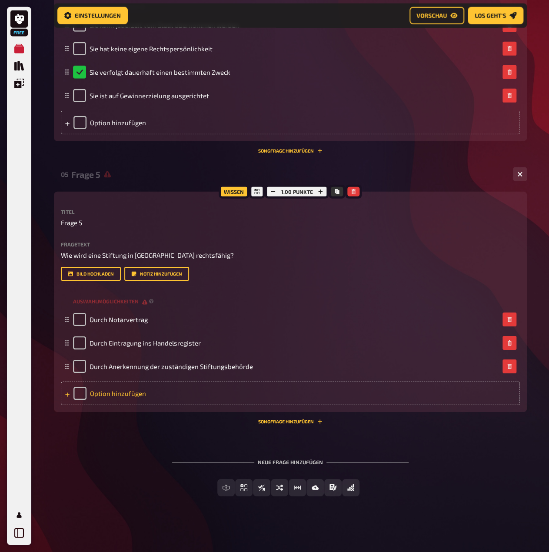
click at [143, 405] on div "Option hinzufügen" at bounding box center [290, 392] width 459 height 23
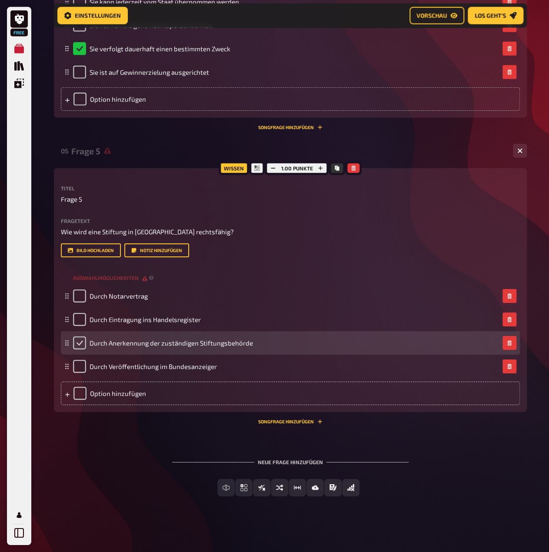
click at [74, 349] on input "checkbox" at bounding box center [79, 342] width 13 height 13
checkbox input "true"
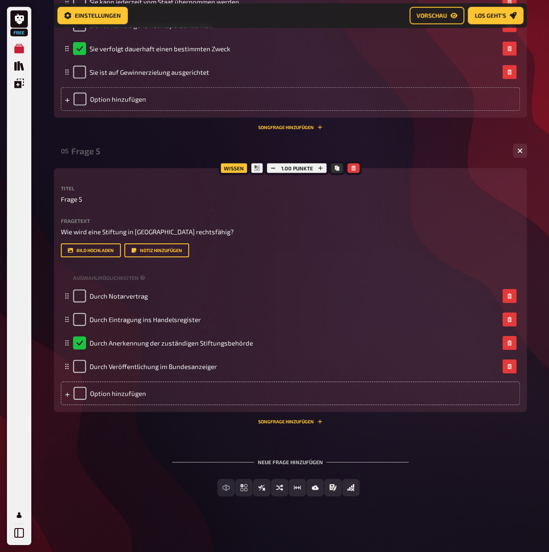
scroll to position [1350, 0]
click at [253, 490] on span "Einfachauswahl" at bounding box center [249, 488] width 52 height 6
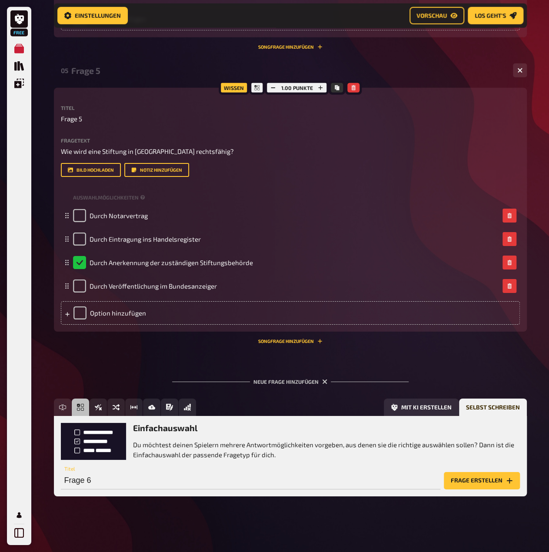
scroll to position [1430, 0]
click at [478, 486] on button "Frage erstellen" at bounding box center [482, 480] width 76 height 17
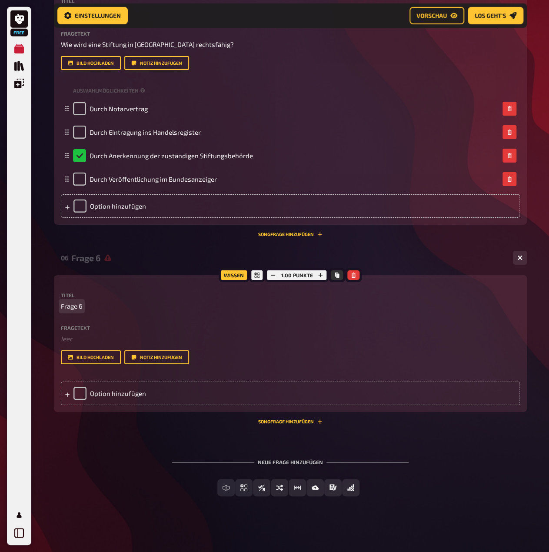
click at [81, 311] on span "Frage 6" at bounding box center [72, 306] width 22 height 10
drag, startPoint x: 81, startPoint y: 415, endPoint x: 39, endPoint y: 415, distance: 41.7
paste span
click at [75, 365] on div "Fragetext ﻿ leer Hier hinziehen für Dateiupload Bild hochladen Notiz hinzufügen" at bounding box center [290, 345] width 459 height 40
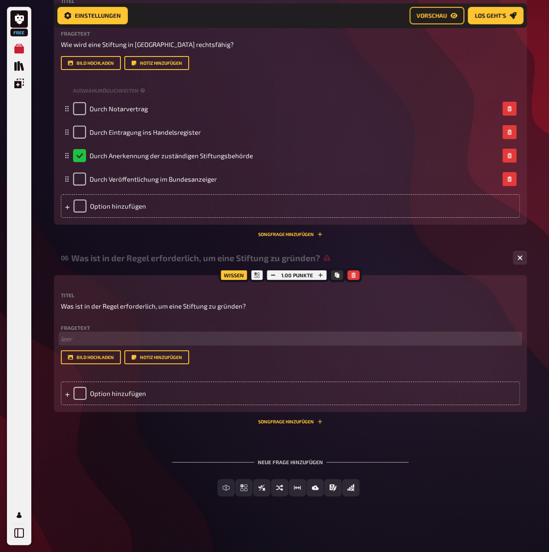
click at [76, 344] on p "﻿ leer" at bounding box center [290, 339] width 459 height 10
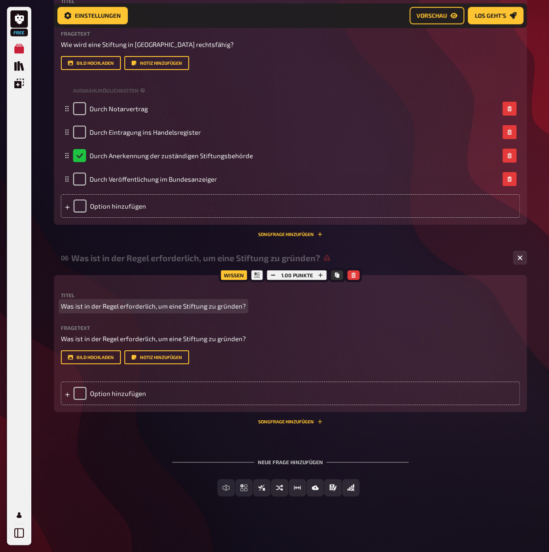
click at [112, 311] on span "Was ist in der Regel erforderlich, um eine Stiftung zu gründen?" at bounding box center [153, 306] width 185 height 10
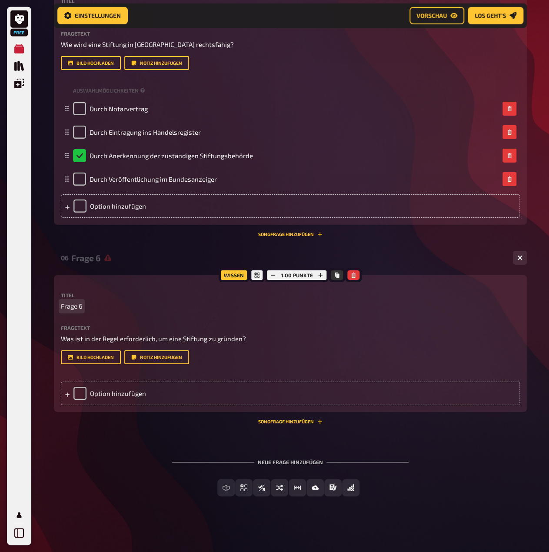
scroll to position [1517, 0]
click at [134, 405] on div "Option hinzufügen" at bounding box center [290, 392] width 459 height 23
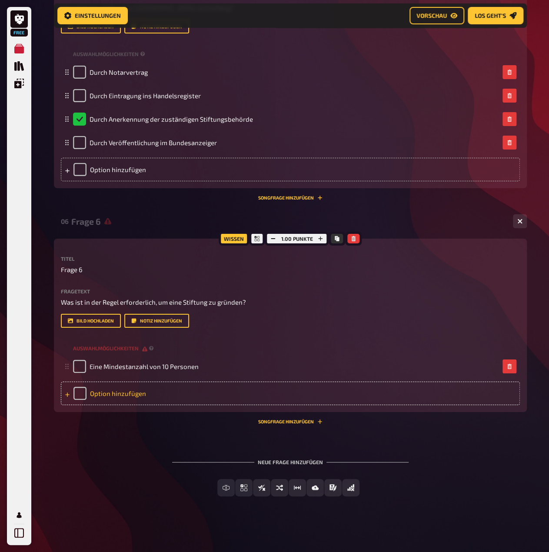
click at [109, 405] on div "Option hinzufügen" at bounding box center [290, 392] width 459 height 23
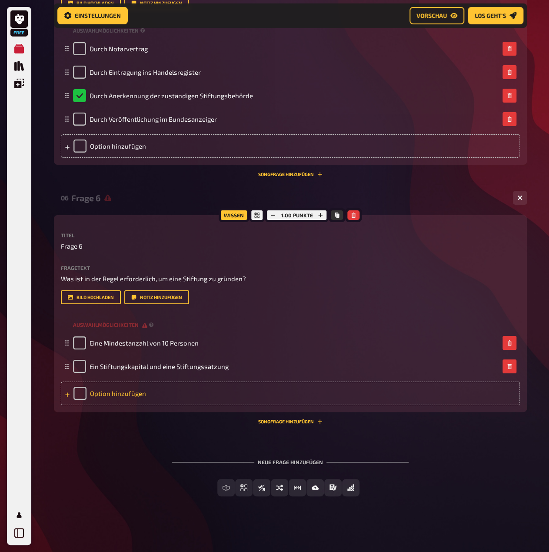
click at [134, 405] on div "Option hinzufügen" at bounding box center [290, 392] width 459 height 23
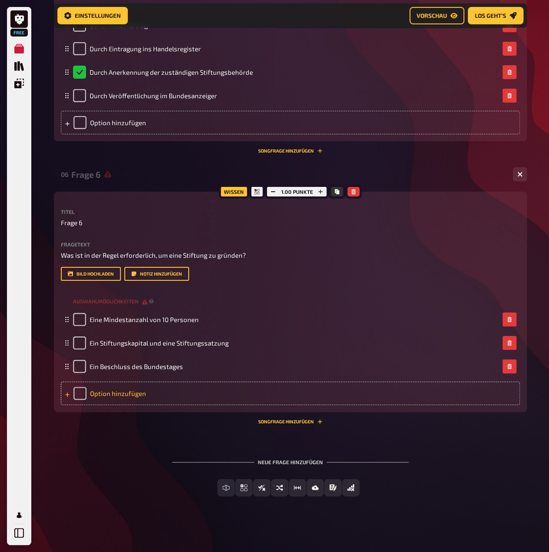
click at [133, 405] on div "Option hinzufügen" at bounding box center [290, 392] width 459 height 23
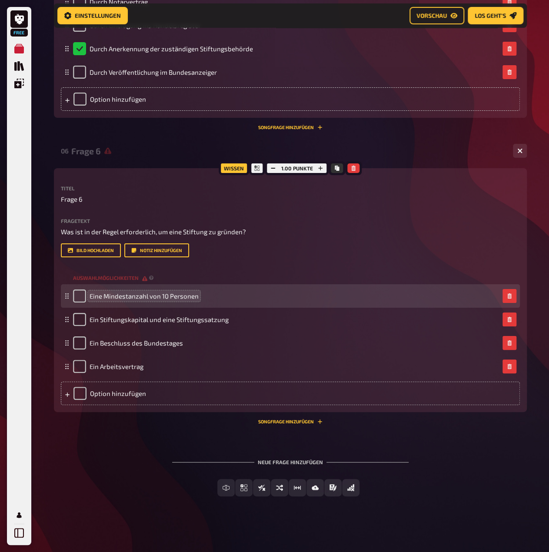
scroll to position [1561, 0]
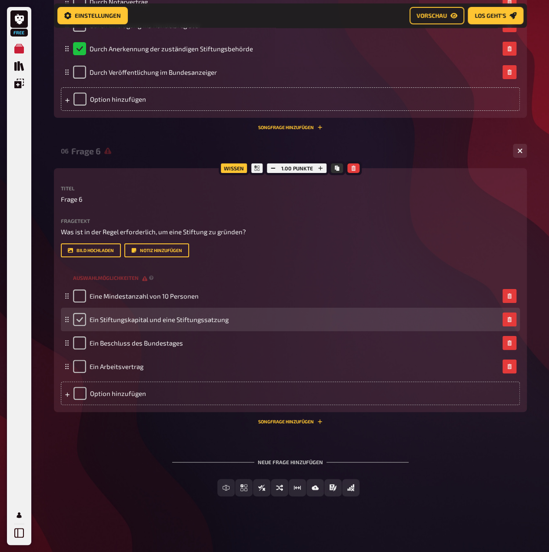
click at [81, 326] on input "checkbox" at bounding box center [79, 319] width 13 height 13
checkbox input "true"
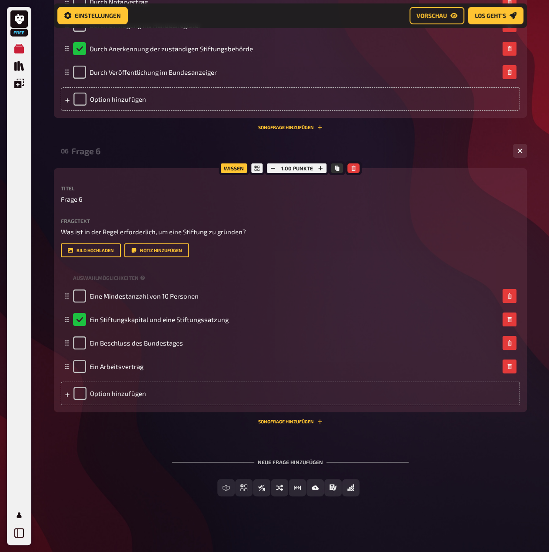
scroll to position [1674, 0]
click at [266, 489] on span "Wahr / Falsch" at bounding box center [267, 488] width 44 height 6
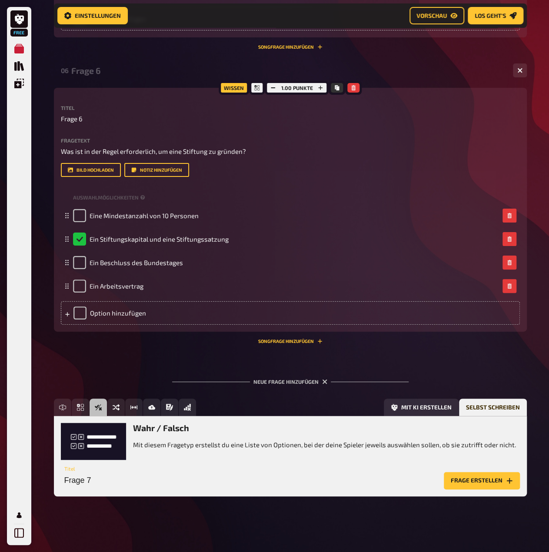
scroll to position [1754, 0]
click at [484, 481] on button "Frage erstellen" at bounding box center [482, 480] width 76 height 17
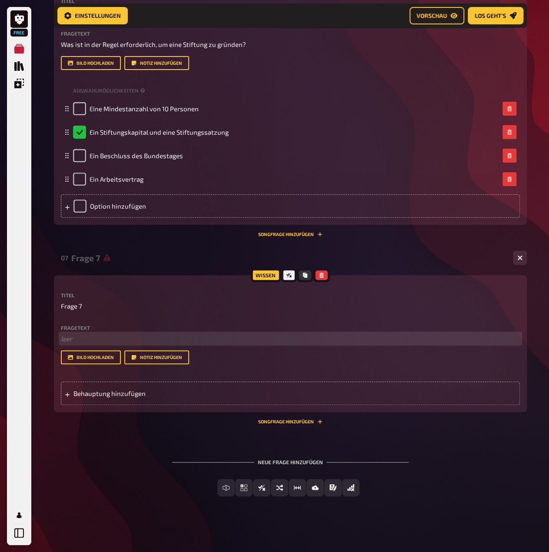
click at [75, 344] on p "﻿ leer" at bounding box center [290, 339] width 459 height 10
click at [136, 397] on span "Behauptung hinzufügen" at bounding box center [140, 393] width 135 height 8
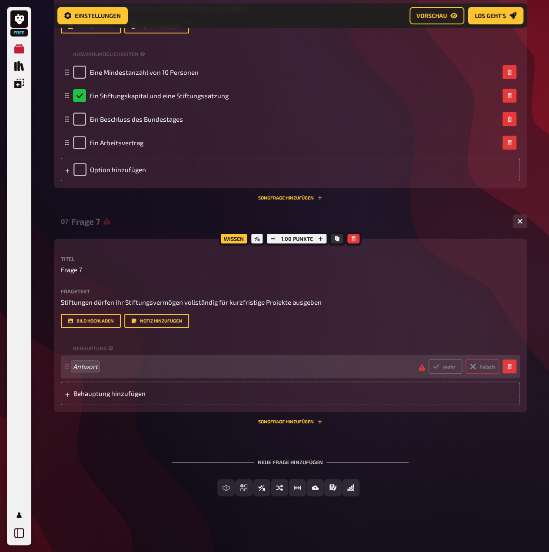
click at [470, 370] on icon at bounding box center [472, 366] width 7 height 7
click at [428, 359] on input "falsch" at bounding box center [428, 358] width 0 height 0
radio input "true"
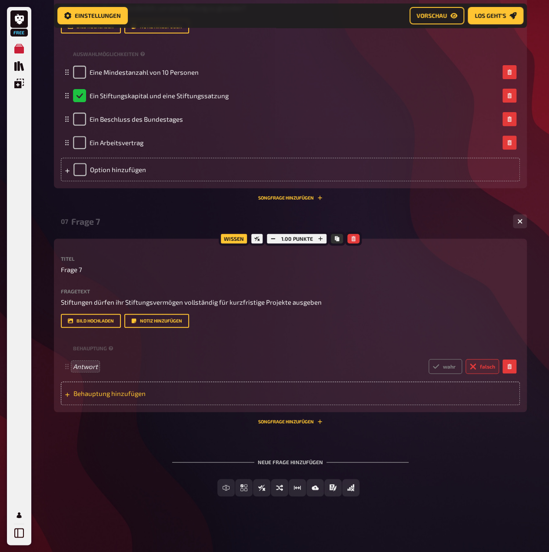
click at [201, 397] on span "Behauptung hinzufügen" at bounding box center [140, 393] width 135 height 8
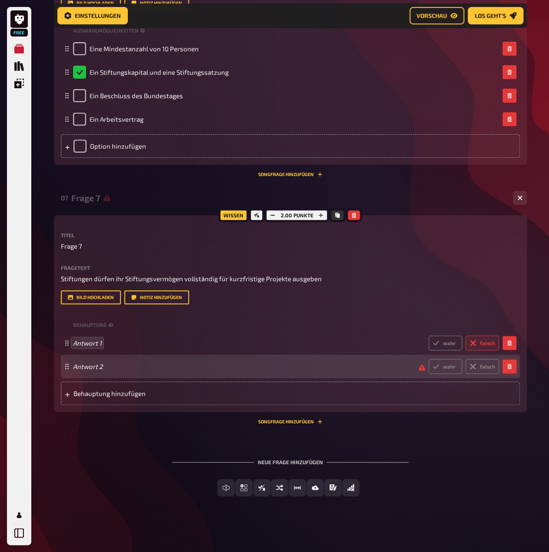
click at [505, 373] on button "button" at bounding box center [509, 366] width 14 height 14
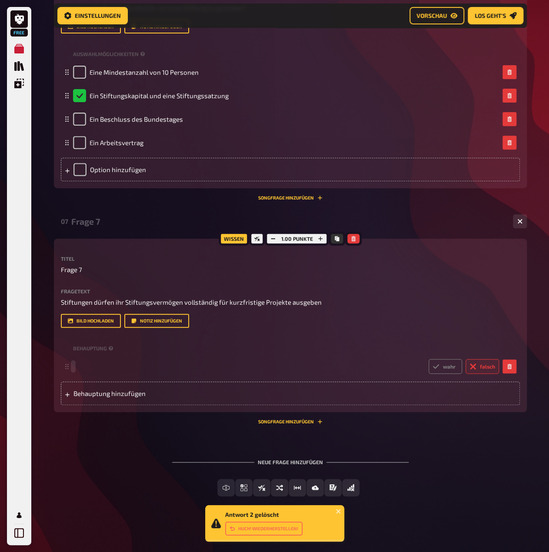
paste span
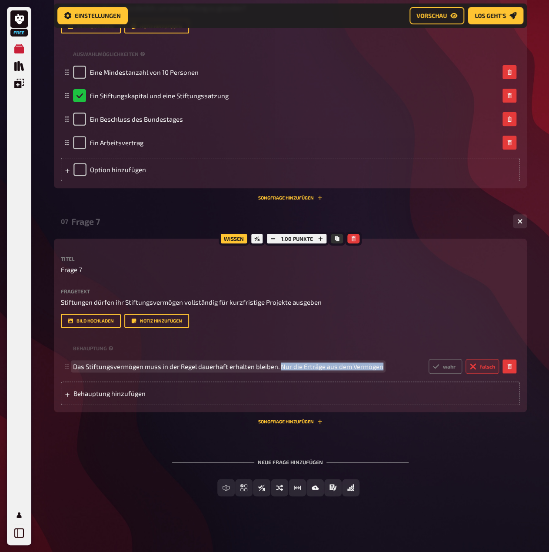
drag, startPoint x: 381, startPoint y: 406, endPoint x: 279, endPoint y: 411, distance: 102.7
click at [279, 370] on span "Das Stiftungsvermögen muss in der Regel dauerhaft erhalten bleiben. Nur die Ert…" at bounding box center [228, 366] width 310 height 8
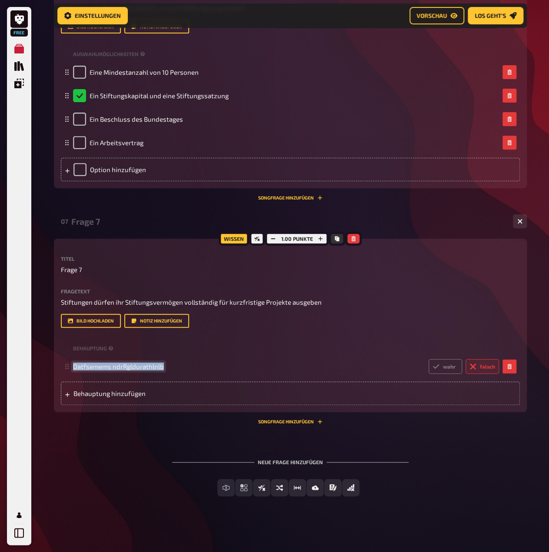
drag, startPoint x: 163, startPoint y: 406, endPoint x: 54, endPoint y: 405, distance: 109.1
click at [54, 405] on div "Wissen 1.00 Punkte Titel Frage 7 Fragetext Stiftungen dürfen ihr Stiftungsvermö…" at bounding box center [290, 325] width 473 height 173
copy span "Datfsemems ndrRgldurathlnlb"
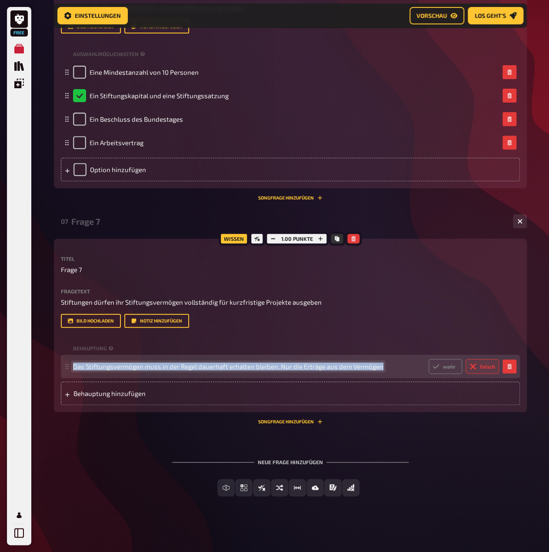
drag, startPoint x: 380, startPoint y: 408, endPoint x: 76, endPoint y: 409, distance: 304.6
click at [75, 370] on span "Das Stiftungsvermögen muss in der Regel dauerhaft erhalten bleiben. Nur die Ert…" at bounding box center [228, 366] width 310 height 8
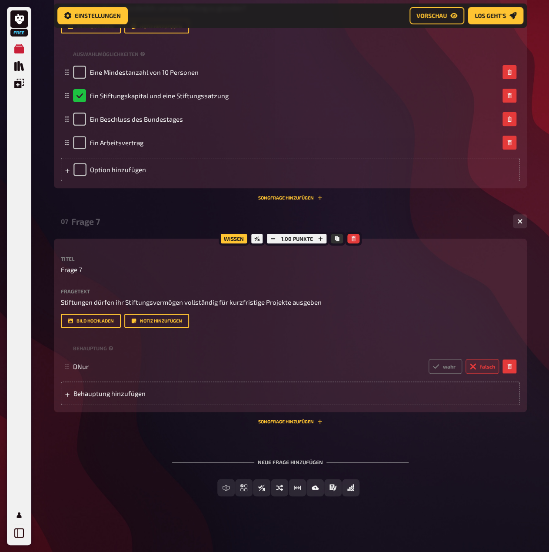
drag, startPoint x: 88, startPoint y: 406, endPoint x: 57, endPoint y: 408, distance: 30.5
click at [57, 408] on div "Wissen 1.00 Punkte Titel Frage 7 Fragetext Stiftungen dürfen ihr Stiftungsvermö…" at bounding box center [290, 325] width 473 height 173
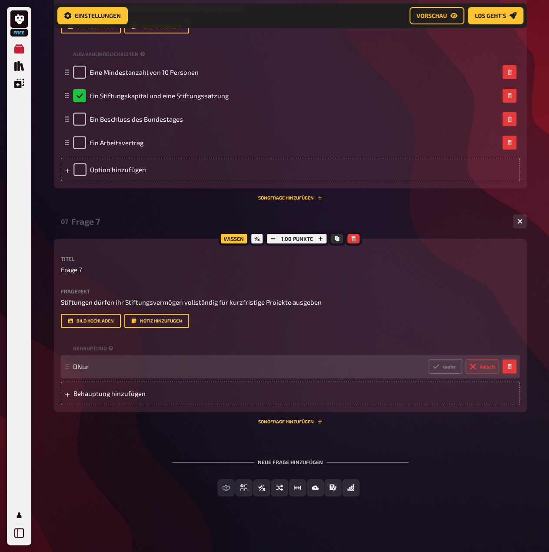
click at [506, 373] on button "button" at bounding box center [509, 366] width 14 height 14
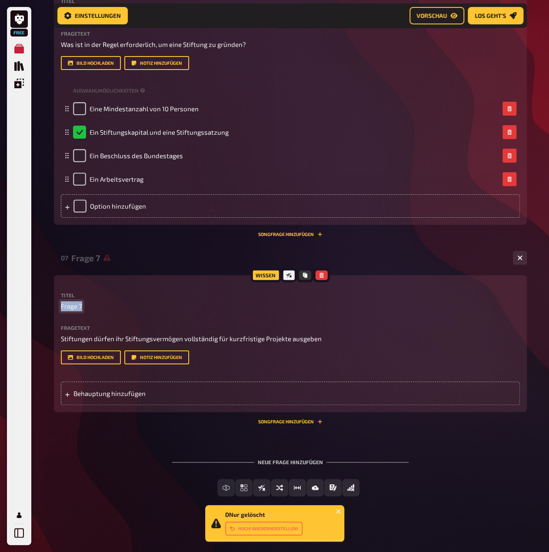
drag, startPoint x: 82, startPoint y: 283, endPoint x: 52, endPoint y: 282, distance: 30.0
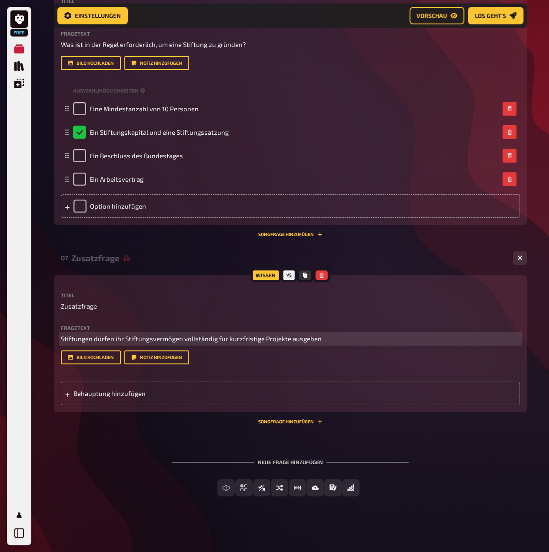
click at [314, 334] on p "Stiftungen dürfen ihr Stiftungsvermögen vollständig für kurzfristige Projekte a…" at bounding box center [290, 339] width 459 height 10
drag, startPoint x: 314, startPoint y: 318, endPoint x: 318, endPoint y: 319, distance: 5.1
click at [314, 334] on p "Stiftungen dürfen ihr Stiftungsvermögen vollständig für kurzfristige Projekte a…" at bounding box center [290, 339] width 459 height 10
drag, startPoint x: 321, startPoint y: 325, endPoint x: 5, endPoint y: 316, distance: 316.0
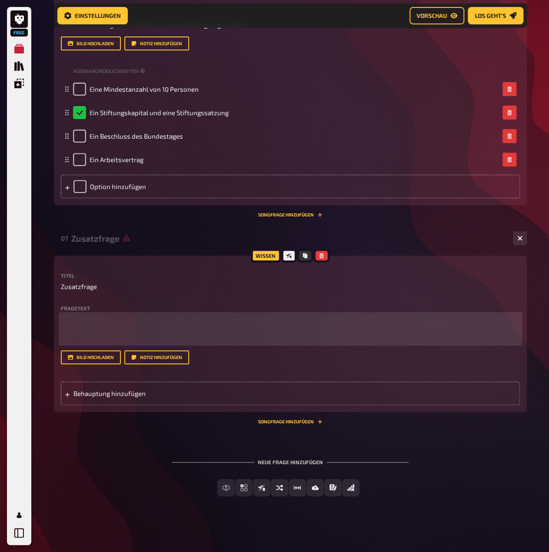
scroll to position [1871, 0]
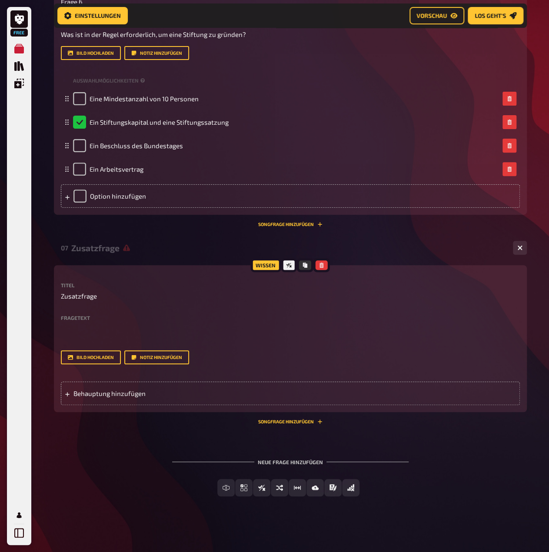
click at [80, 309] on div "Titel Zusatzfrage Fragetext Hier hinziehen für Dateiupload Bild hochladen Notiz…" at bounding box center [290, 323] width 459 height 82
click at [76, 316] on label "Fragetext" at bounding box center [290, 317] width 459 height 5
click at [71, 316] on label "Fragetext" at bounding box center [290, 317] width 459 height 5
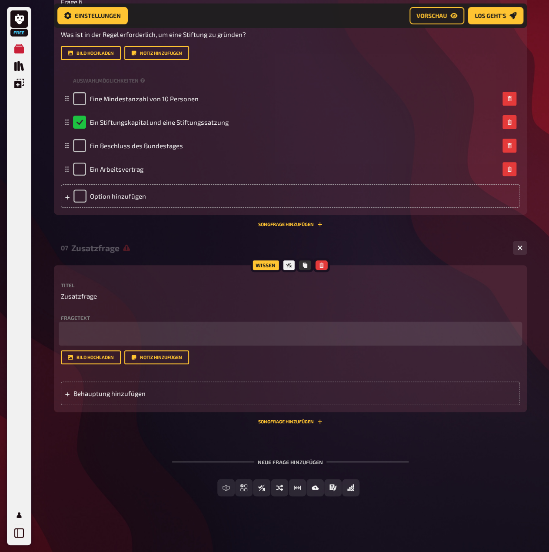
click at [71, 326] on p at bounding box center [290, 334] width 459 height 20
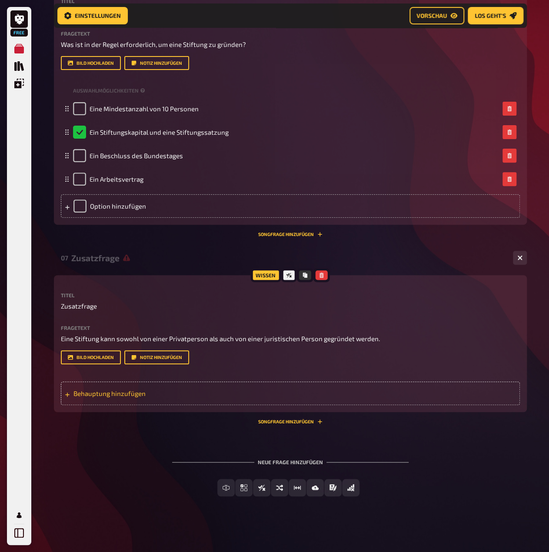
click at [111, 389] on span "Behauptung hinzufügen" at bounding box center [140, 393] width 135 height 8
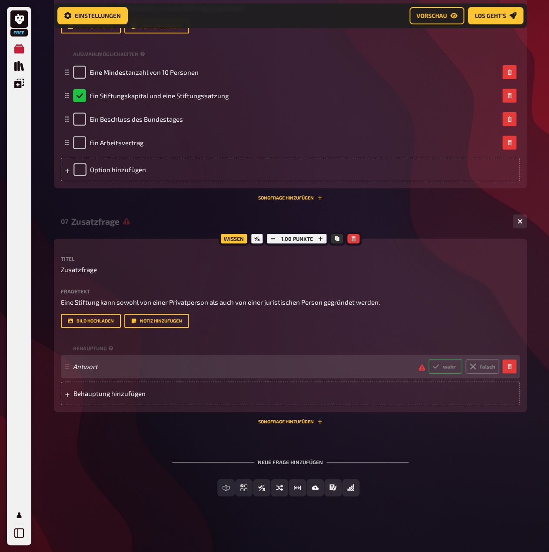
click at [439, 374] on label "wahr" at bounding box center [444, 366] width 33 height 15
click at [428, 359] on input "wahr" at bounding box center [428, 358] width 0 height 0
radio input "true"
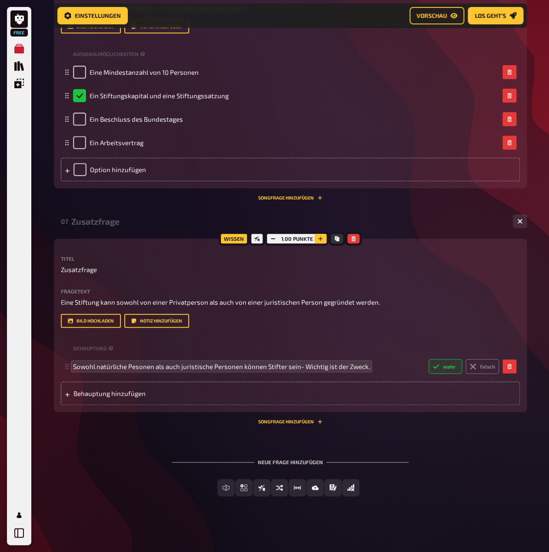
click at [320, 241] on icon "button" at bounding box center [320, 238] width 5 height 5
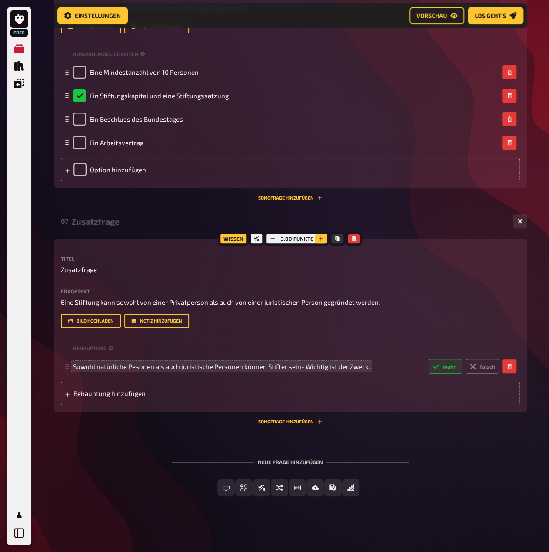
click at [321, 241] on icon "button" at bounding box center [320, 238] width 5 height 5
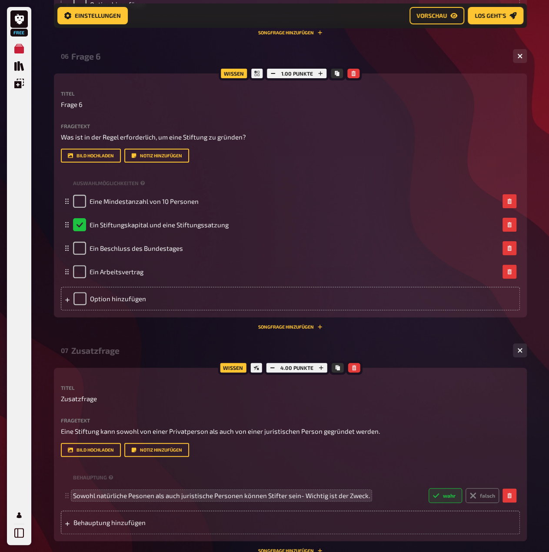
scroll to position [1516, 0]
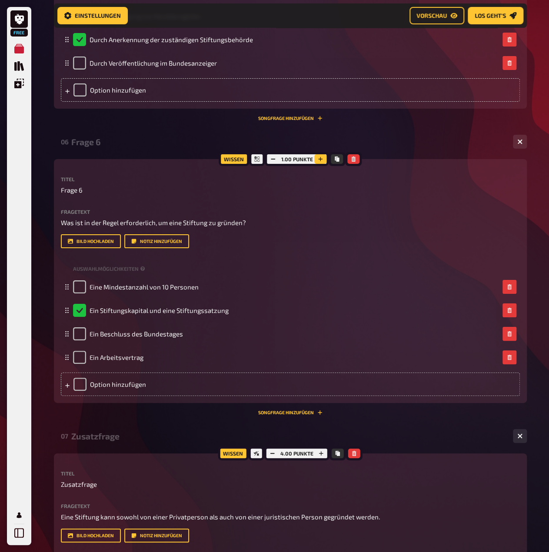
click at [322, 162] on icon "button" at bounding box center [320, 158] width 5 height 5
click at [322, 164] on button "button" at bounding box center [320, 159] width 12 height 10
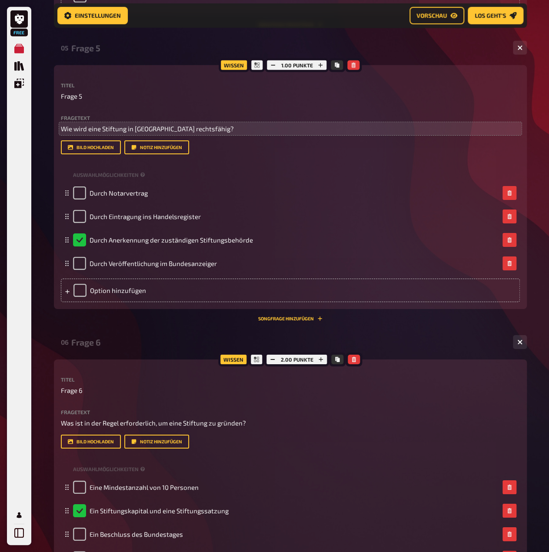
scroll to position [1299, 0]
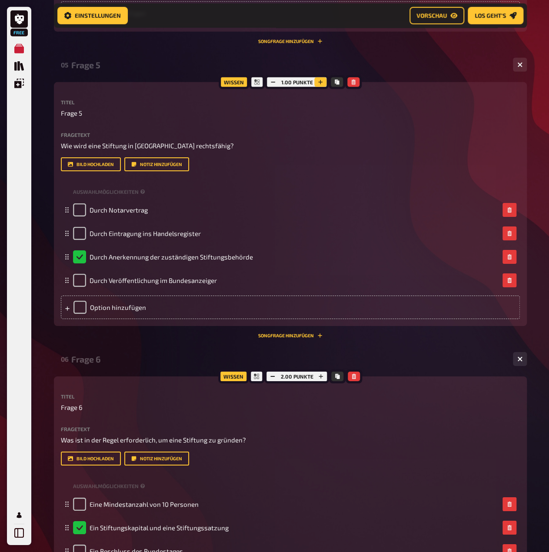
click at [323, 87] on button "button" at bounding box center [320, 82] width 12 height 10
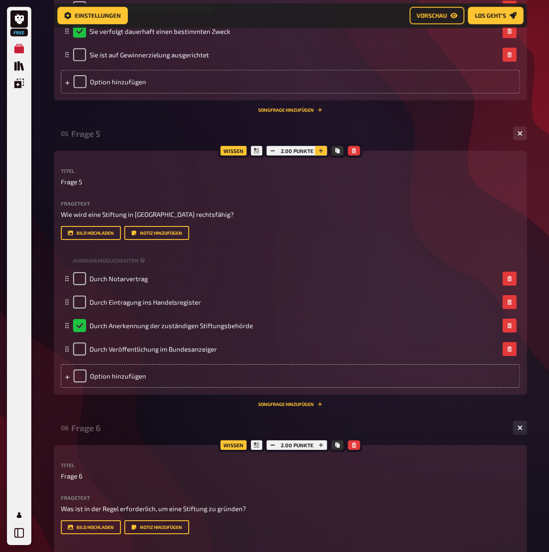
scroll to position [1082, 0]
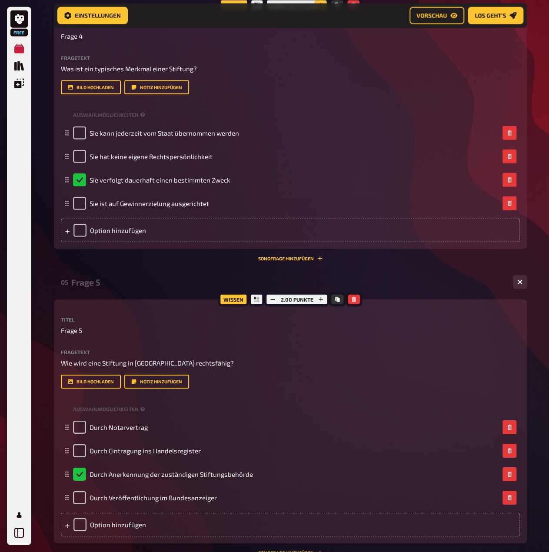
click at [320, 7] on icon "button" at bounding box center [320, 5] width 4 height 4
click at [320, 8] on icon "button" at bounding box center [320, 5] width 5 height 5
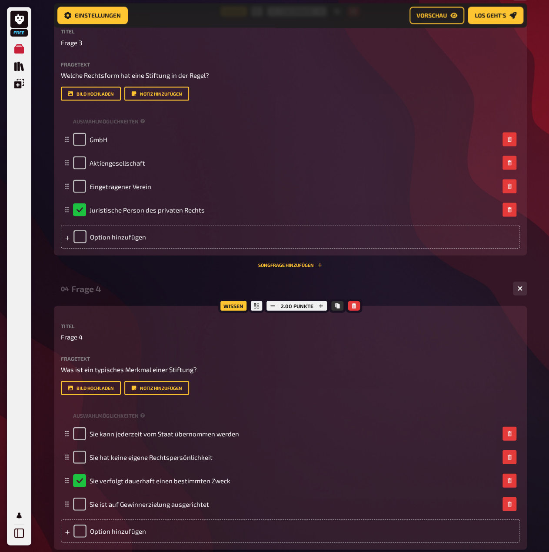
scroll to position [778, 0]
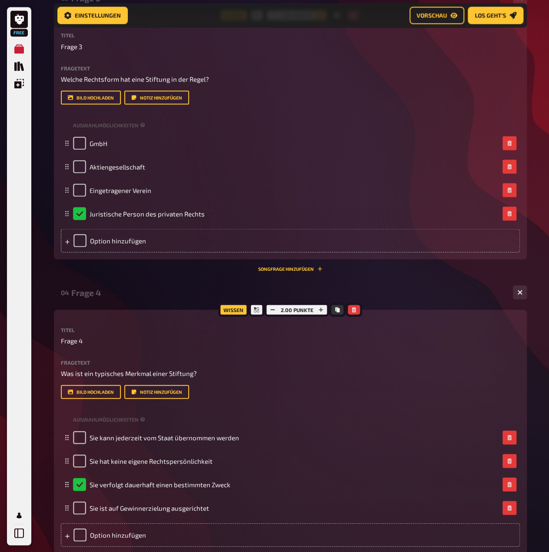
click at [321, 18] on icon "button" at bounding box center [320, 15] width 5 height 5
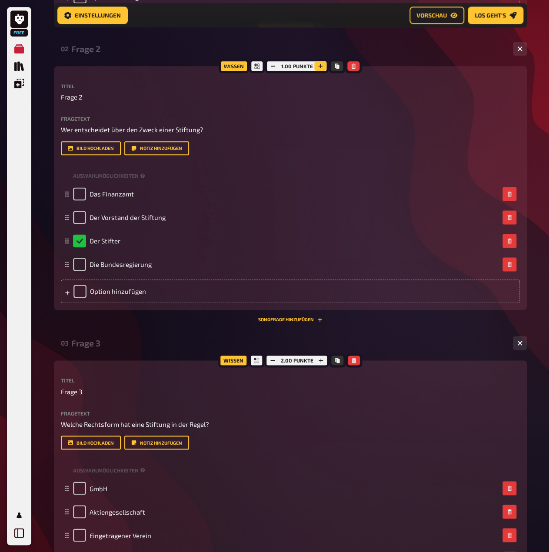
scroll to position [430, 0]
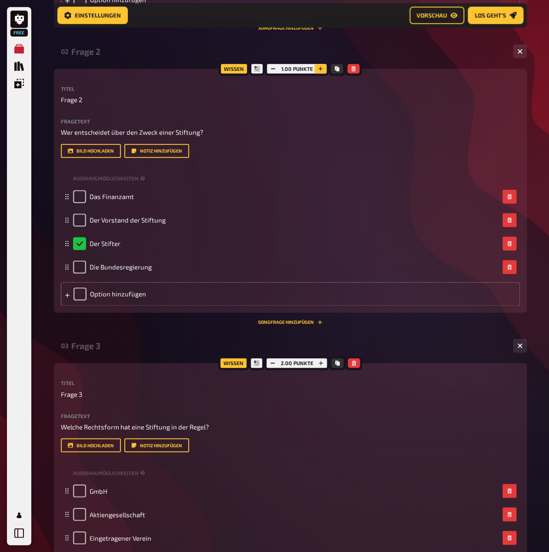
click at [319, 71] on icon "button" at bounding box center [320, 68] width 5 height 5
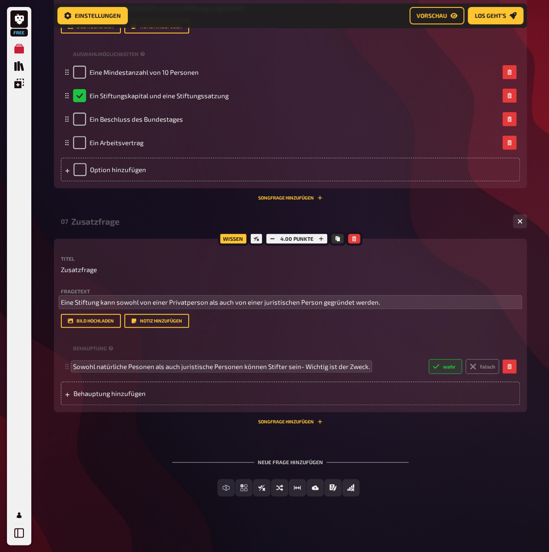
scroll to position [1907, 0]
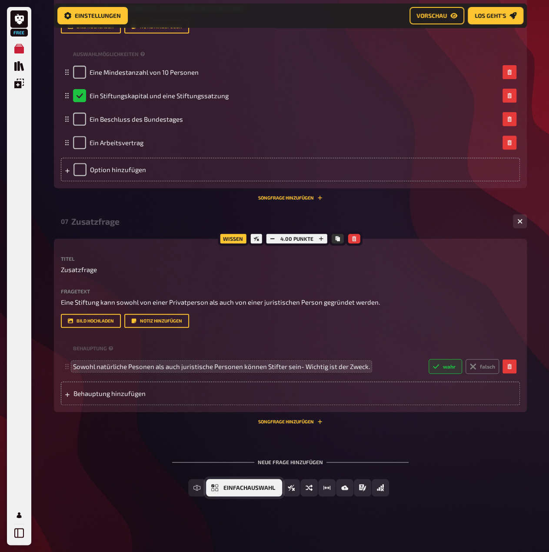
click at [222, 486] on button "Einfachauswahl" at bounding box center [244, 487] width 76 height 17
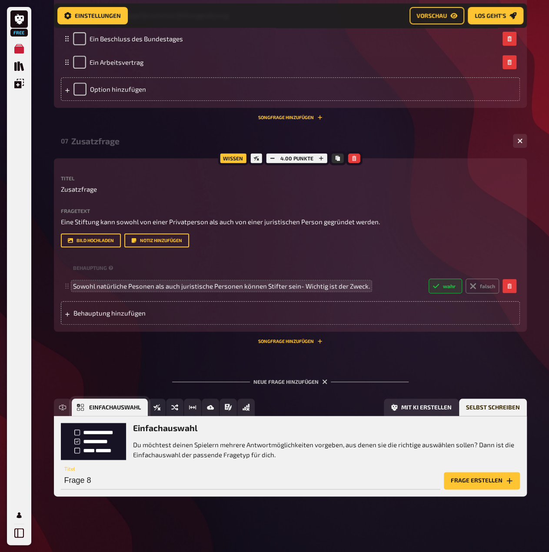
scroll to position [1987, 0]
click at [475, 481] on button "Frage erstellen" at bounding box center [482, 480] width 76 height 17
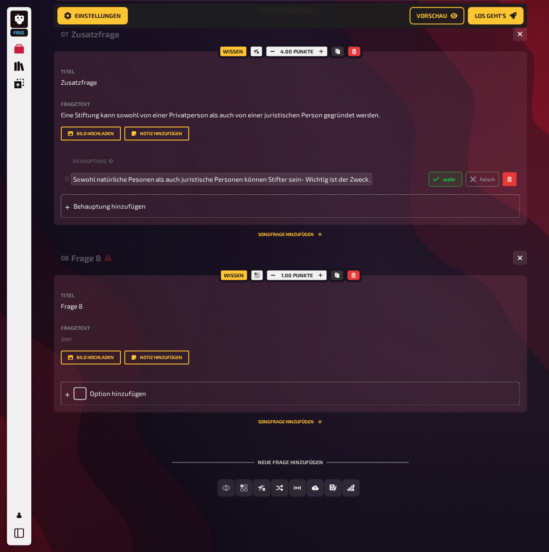
scroll to position [2031, 0]
click at [94, 311] on p "Frage 8" at bounding box center [290, 306] width 459 height 10
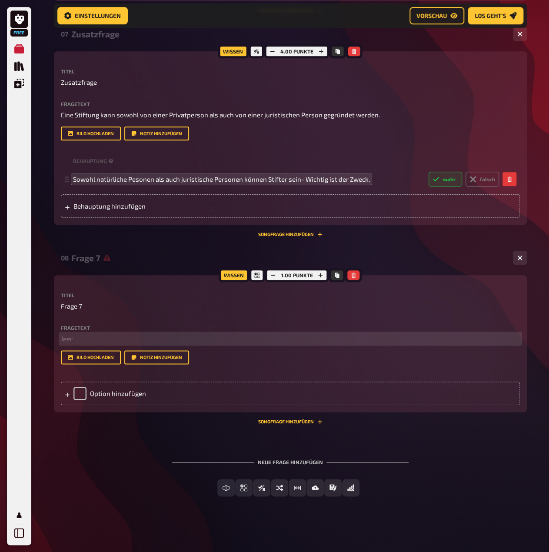
click at [78, 344] on p "﻿ leer" at bounding box center [290, 339] width 459 height 10
click at [76, 344] on p "Was versteht man unter dem „Stiftungsvermögen“?" at bounding box center [290, 339] width 459 height 10
click at [61, 342] on span "Was versteht man unter dem „Stiftungsvermögen“?" at bounding box center [138, 339] width 154 height 8
click at [67, 344] on p "Was versteht man unter dem „Stiftungsvermögen“?" at bounding box center [290, 339] width 459 height 10
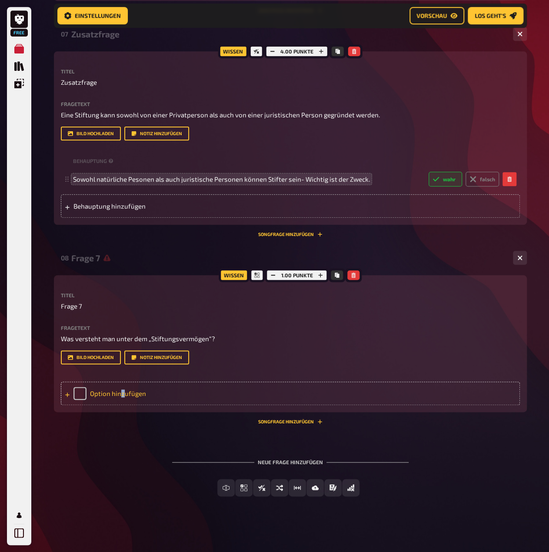
click at [122, 405] on div "Option hinzufügen" at bounding box center [290, 392] width 459 height 23
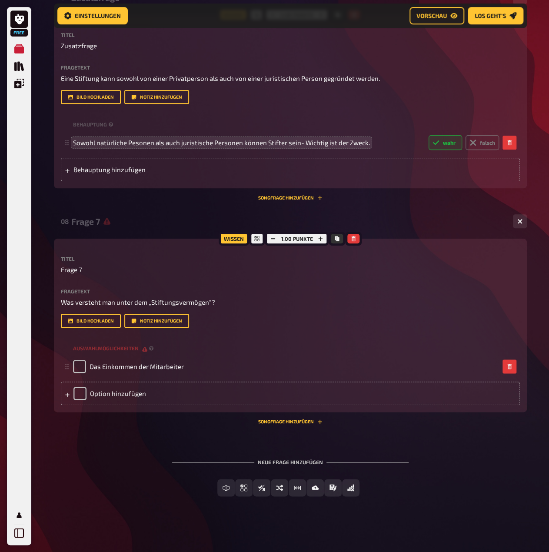
drag, startPoint x: 94, startPoint y: 448, endPoint x: 328, endPoint y: 389, distance: 242.0
click at [94, 405] on div "Option hinzufügen" at bounding box center [290, 392] width 459 height 23
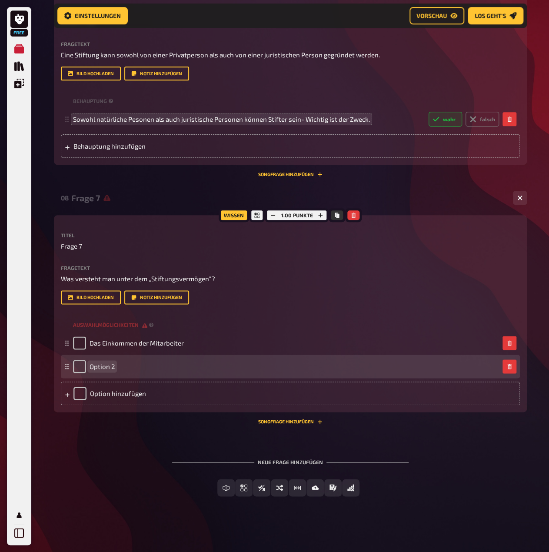
click at [116, 373] on div "Option 2" at bounding box center [286, 366] width 426 height 13
click at [111, 370] on span "Option 2" at bounding box center [102, 366] width 25 height 8
paste span
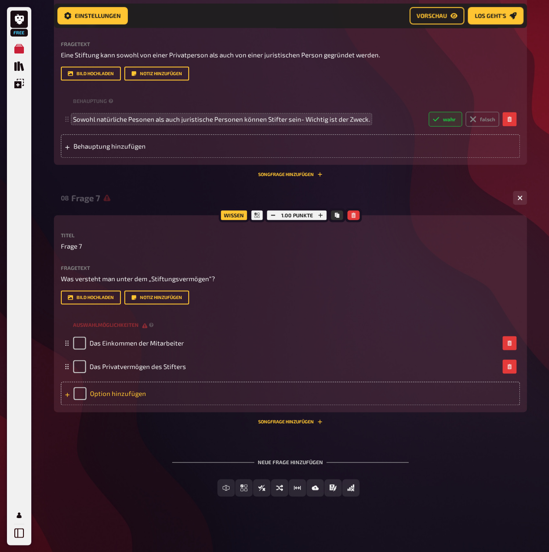
click at [96, 405] on div "Option hinzufügen" at bounding box center [290, 392] width 459 height 23
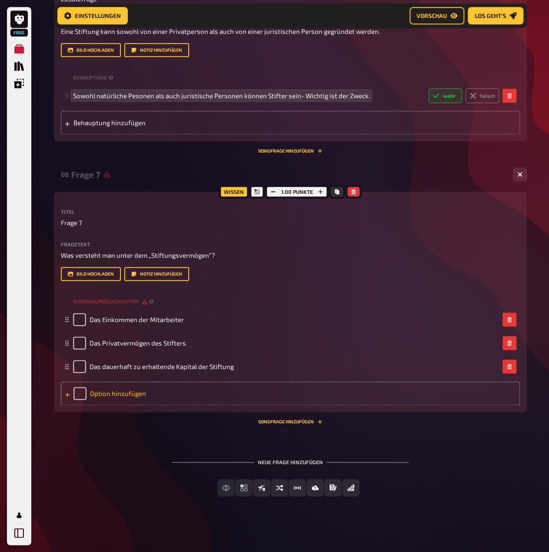
click at [161, 405] on div "Option hinzufügen" at bounding box center [290, 392] width 459 height 23
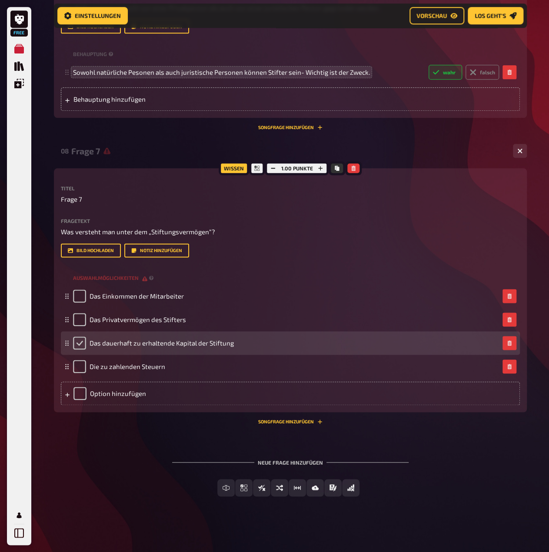
click at [80, 349] on input "checkbox" at bounding box center [79, 342] width 13 height 13
checkbox input "true"
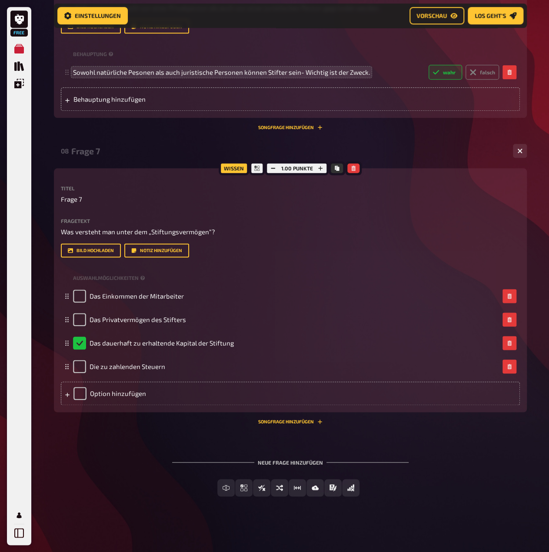
scroll to position [2202, 0]
click at [222, 489] on button "Einfachauswahl" at bounding box center [244, 487] width 76 height 17
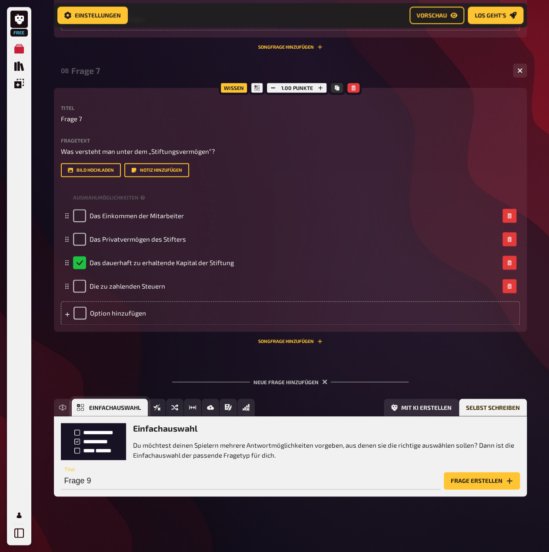
scroll to position [2281, 0]
click at [459, 481] on button "Frage erstellen" at bounding box center [482, 480] width 76 height 17
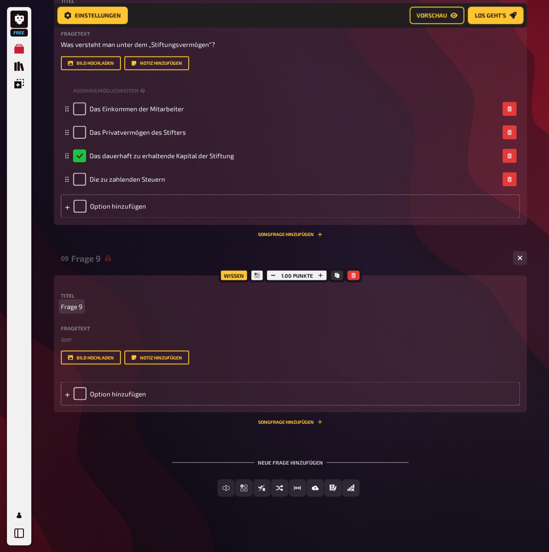
click at [85, 311] on p "Frage 9" at bounding box center [290, 306] width 459 height 10
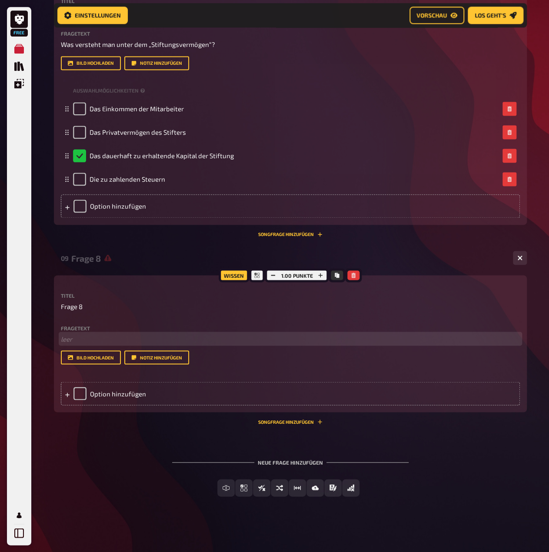
click at [71, 344] on p "﻿ leer" at bounding box center [290, 339] width 459 height 10
click at [68, 344] on p "Welcher Bereich wird häufig von gemeinnützigen Stiftungen gefördert?" at bounding box center [290, 339] width 459 height 10
click at [61, 342] on span "Welcher Bereich wird häufig von gemeinnützigen Stiftungen gefördert?" at bounding box center [166, 339] width 211 height 8
click at [64, 344] on p "Welcher Bereich wird häufig von gemeinnützigen Stiftungen gefördert?" at bounding box center [290, 339] width 459 height 10
click at [109, 405] on div "Option hinzufügen" at bounding box center [290, 392] width 459 height 23
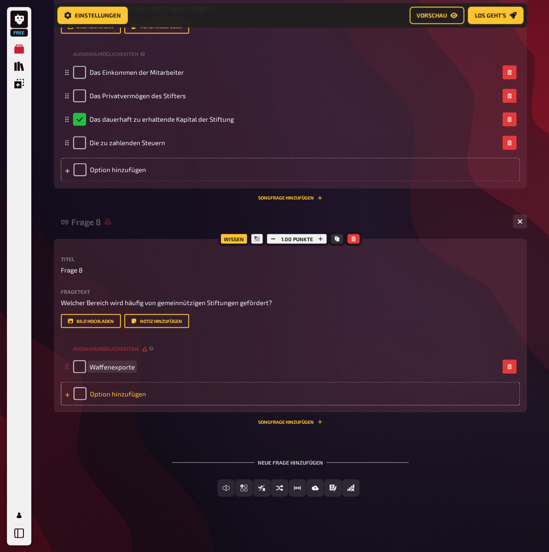
click at [105, 405] on div "Option hinzufügen" at bounding box center [290, 392] width 459 height 23
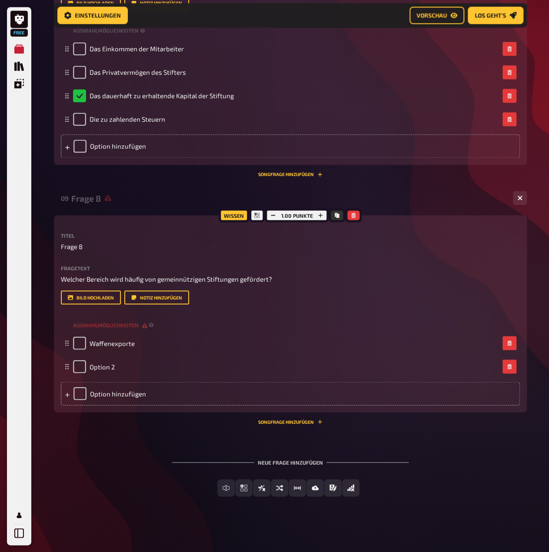
scroll to position [2412, 0]
click at [105, 405] on div "Option hinzufügen" at bounding box center [290, 392] width 459 height 23
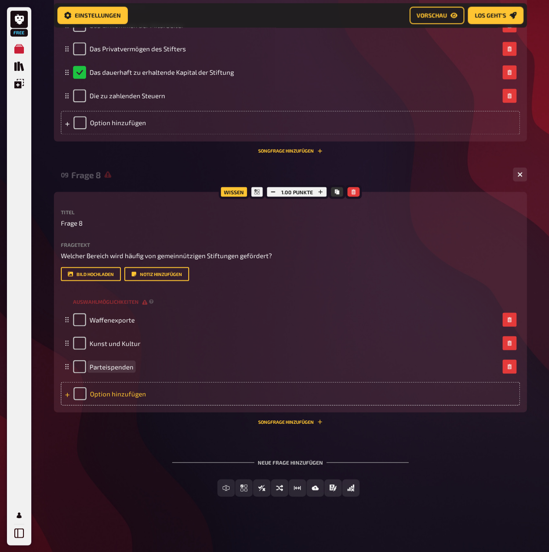
click at [139, 405] on div "Option hinzufügen" at bounding box center [290, 392] width 459 height 23
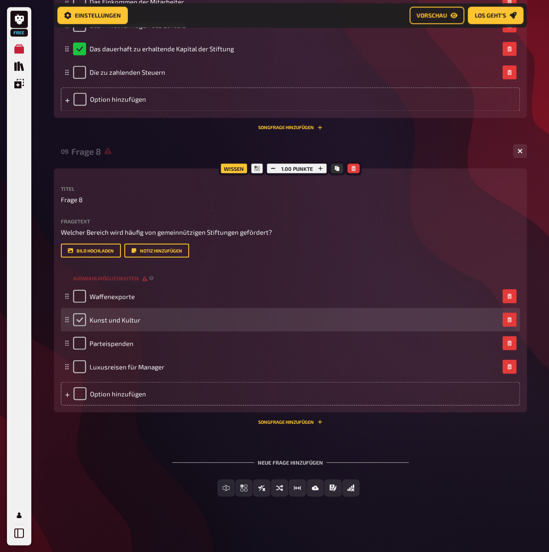
click at [77, 326] on input "checkbox" at bounding box center [79, 319] width 13 height 13
checkbox input "true"
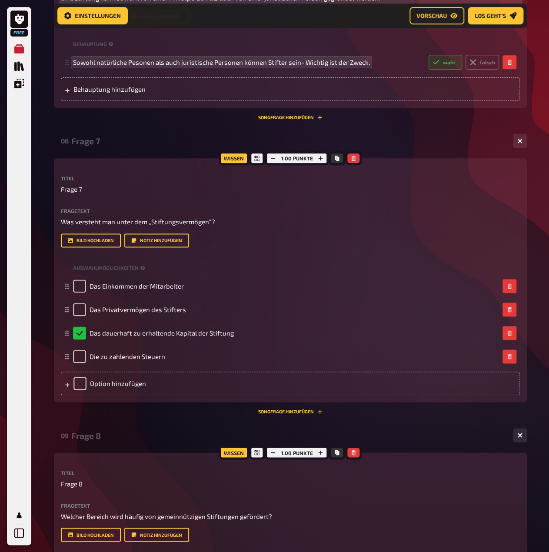
scroll to position [2018, 0]
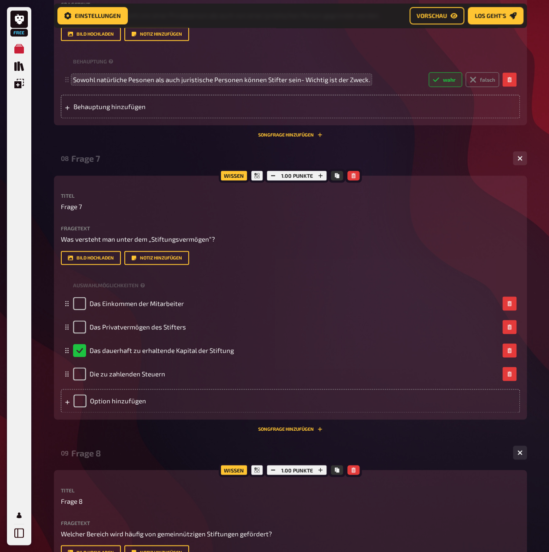
drag, startPoint x: 481, startPoint y: 122, endPoint x: 483, endPoint y: 57, distance: 65.2
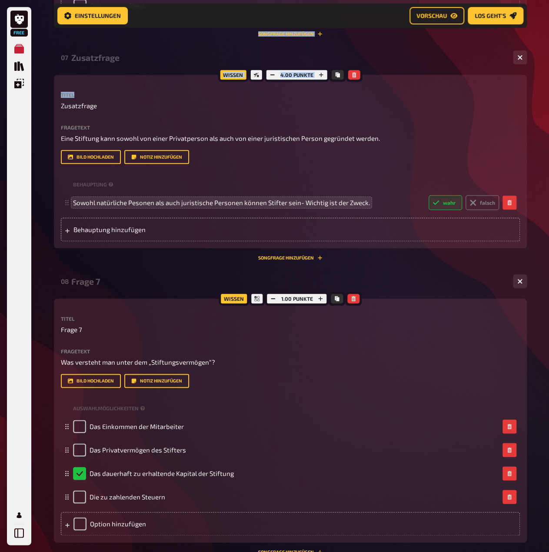
scroll to position [1887, 0]
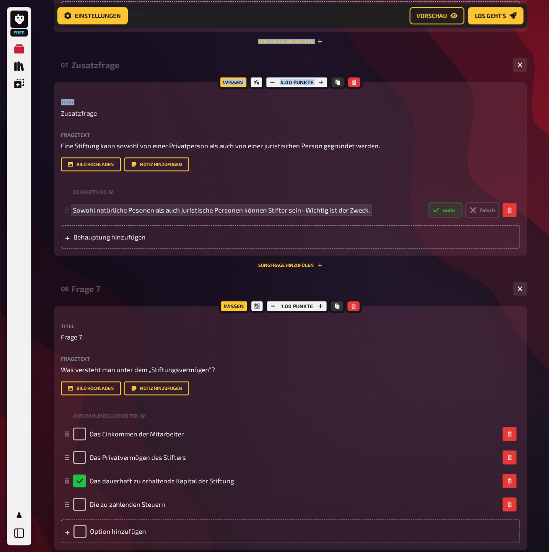
click at [180, 252] on div "Wissen 4.00 Punkte Titel Zusatzfrage Fragetext Eine Stiftung kann sowohl von ei…" at bounding box center [290, 168] width 473 height 173
drag, startPoint x: 477, startPoint y: 261, endPoint x: 478, endPoint y: 212, distance: 49.5
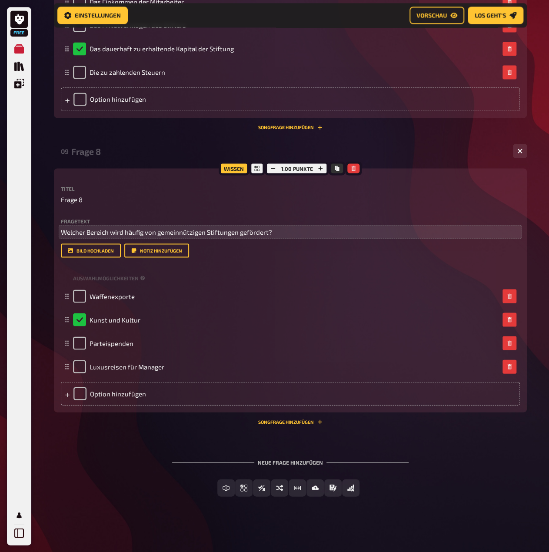
scroll to position [2496, 0]
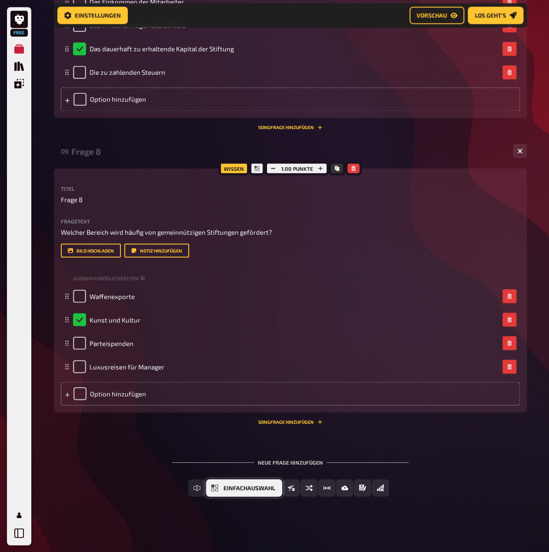
click at [233, 490] on span "Einfachauswahl" at bounding box center [249, 488] width 52 height 6
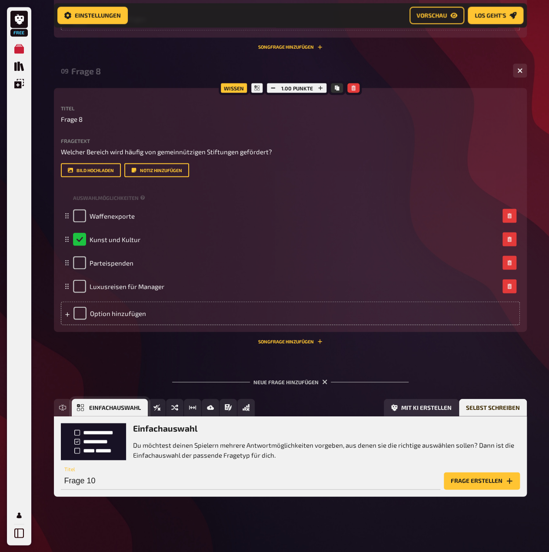
scroll to position [2576, 0]
click at [463, 484] on button "Frage erstellen" at bounding box center [482, 480] width 76 height 17
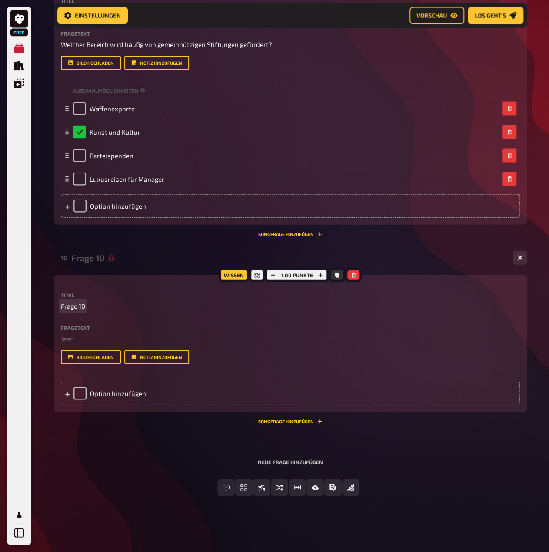
click at [89, 311] on p "Frage 10" at bounding box center [290, 306] width 459 height 10
click at [80, 344] on div "Fragetext ﻿ leer Hier hinziehen für Dateiupload" at bounding box center [290, 334] width 459 height 19
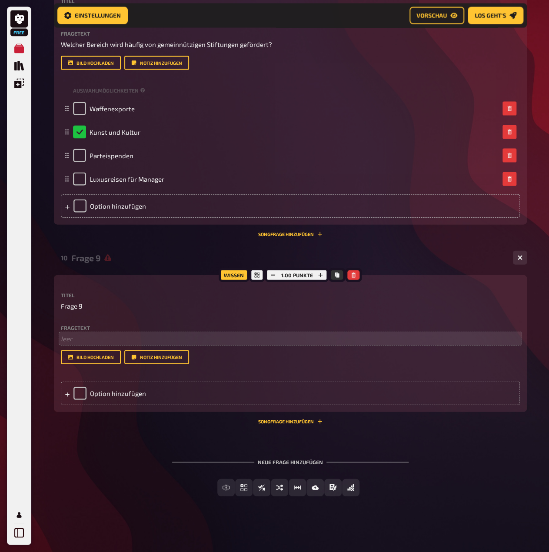
click at [74, 344] on div "Fragetext ﻿ leer Hier hinziehen für Dateiupload" at bounding box center [290, 334] width 459 height 19
click at [73, 344] on p "﻿ leer" at bounding box center [290, 339] width 459 height 10
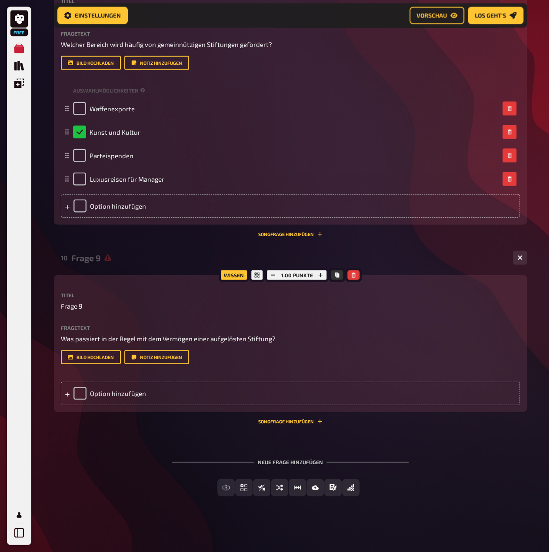
scroll to position [2619, 0]
click at [77, 405] on div "Option hinzufügen" at bounding box center [290, 392] width 459 height 23
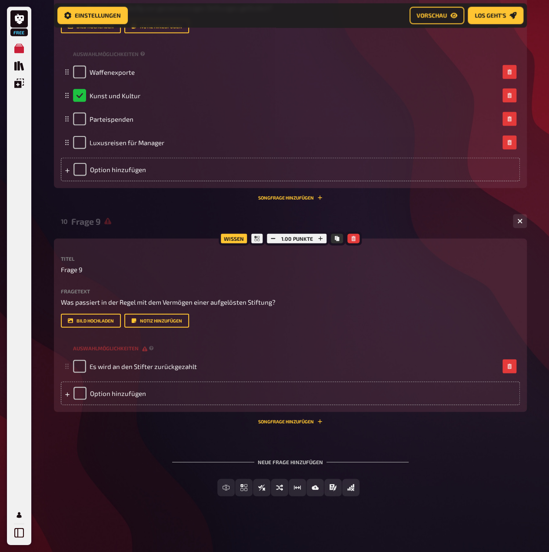
scroll to position [2706, 0]
click at [137, 405] on div "Option hinzufügen" at bounding box center [290, 392] width 459 height 23
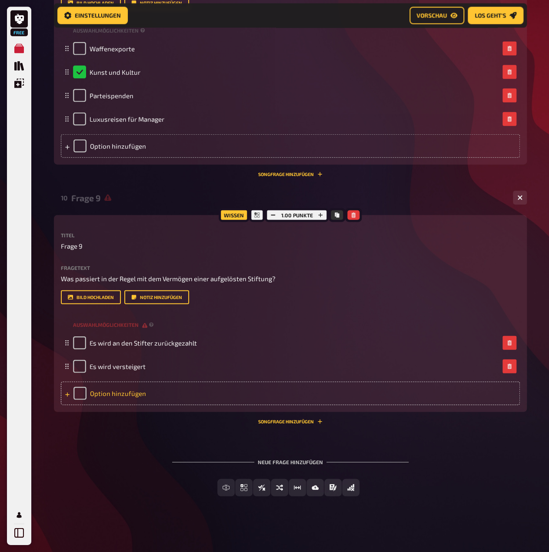
click at [189, 405] on div "Option hinzufügen" at bounding box center [290, 392] width 459 height 23
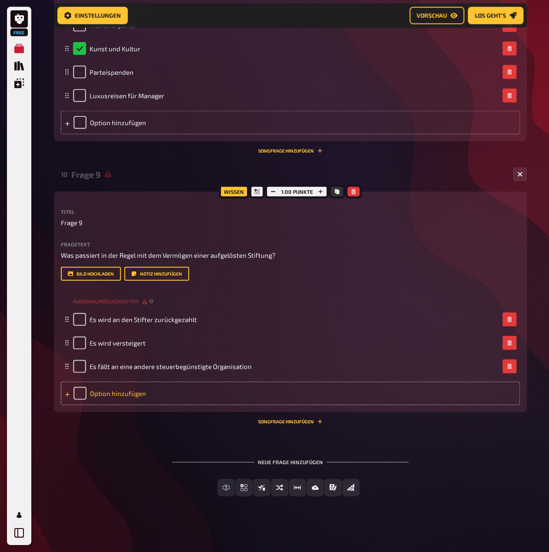
click at [118, 405] on div "Option hinzufügen" at bounding box center [290, 392] width 459 height 23
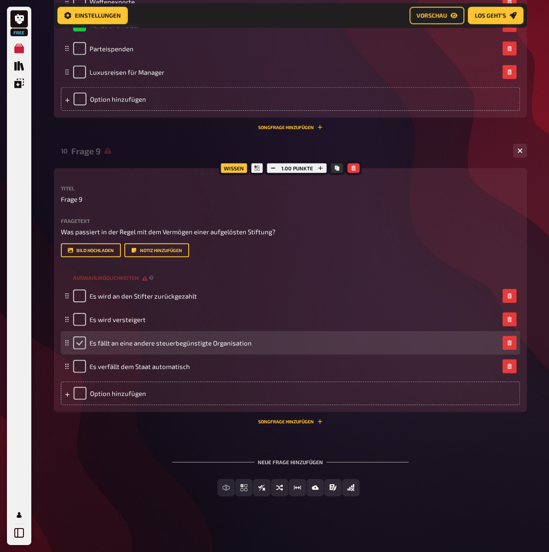
click at [79, 349] on input "checkbox" at bounding box center [79, 342] width 13 height 13
checkbox input "true"
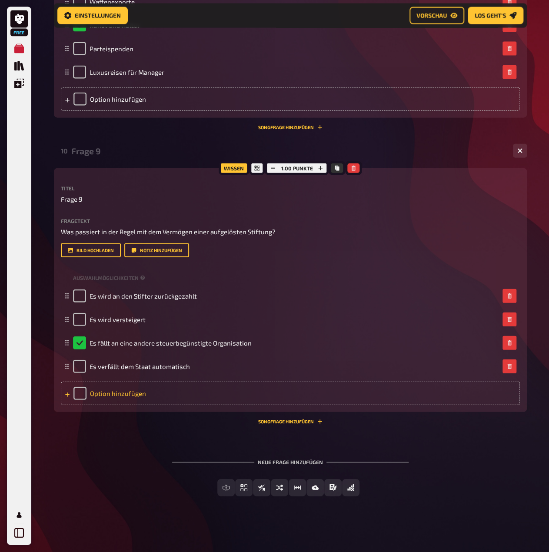
scroll to position [2819, 0]
click at [266, 484] on button "Einfachauswahl" at bounding box center [244, 487] width 76 height 17
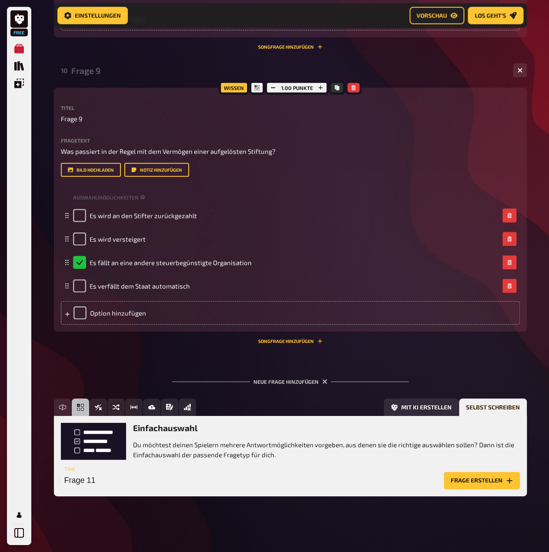
scroll to position [2899, 0]
click at [503, 483] on button "Frage erstellen" at bounding box center [482, 480] width 76 height 17
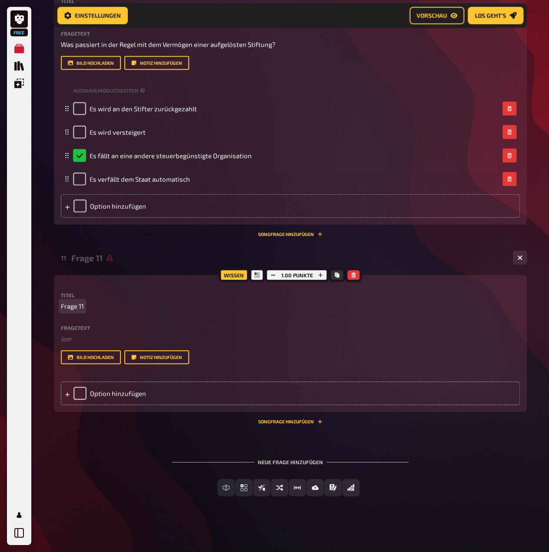
click at [85, 311] on p "Frage 11" at bounding box center [290, 306] width 459 height 10
click at [87, 364] on div "Titel Frage 11 Fragetext ﻿ leer Hier hinziehen für Dateiupload Bild hochladen N…" at bounding box center [290, 328] width 459 height 72
click at [79, 311] on span "Frage 11" at bounding box center [72, 306] width 23 height 10
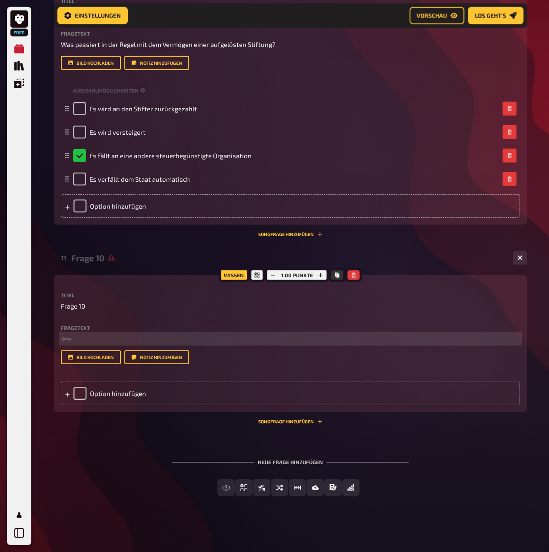
click at [85, 344] on p "﻿ leer" at bounding box center [290, 339] width 459 height 10
click at [108, 405] on div "Option hinzufügen" at bounding box center [290, 392] width 459 height 23
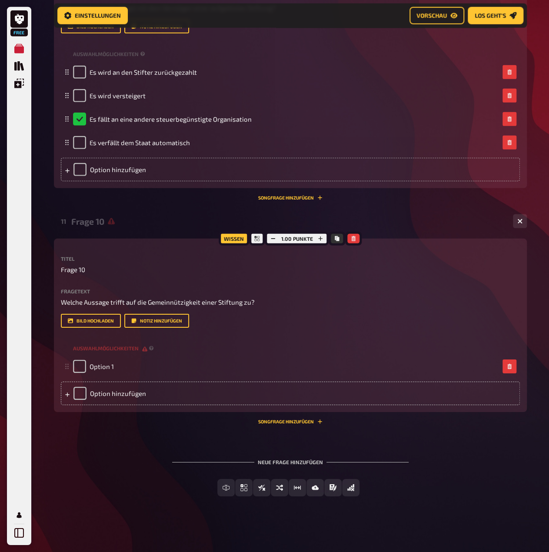
scroll to position [3030, 0]
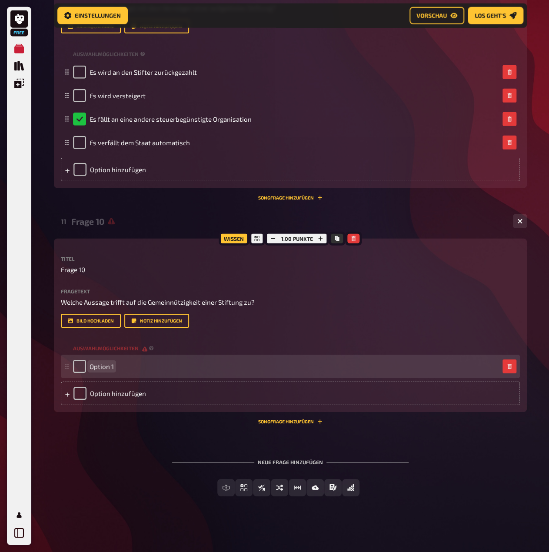
click at [111, 370] on span "Option 1" at bounding box center [102, 366] width 24 height 8
paste span
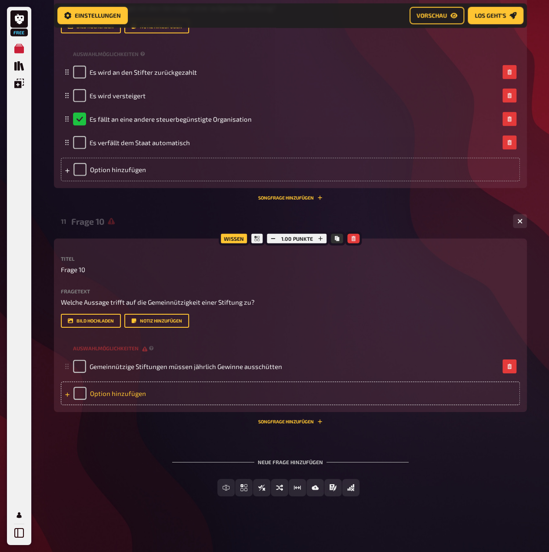
click at [113, 405] on div "Option hinzufügen" at bounding box center [290, 392] width 459 height 23
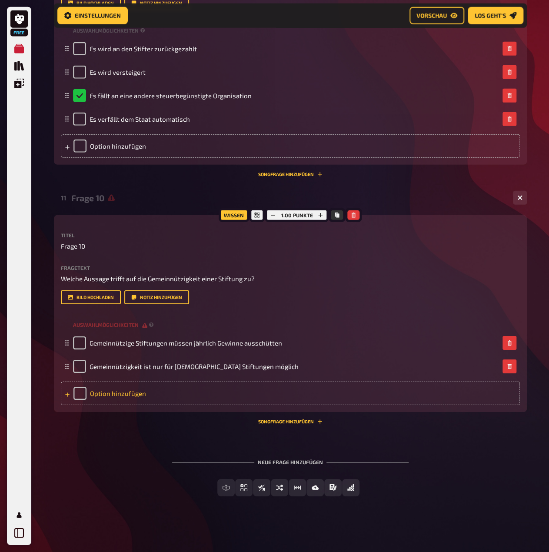
click at [141, 405] on div "Option hinzufügen" at bounding box center [290, 392] width 459 height 23
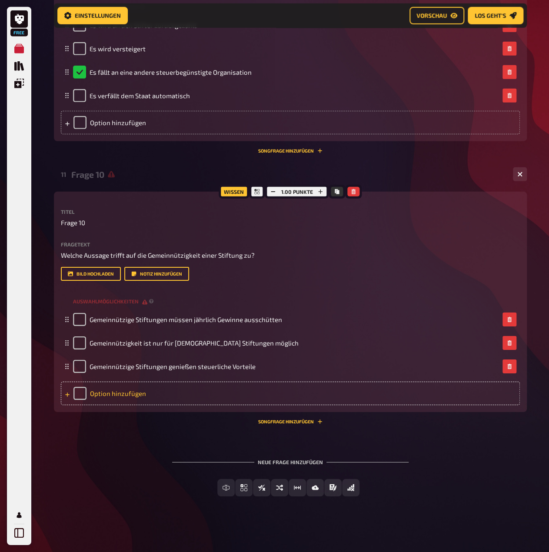
click at [124, 405] on div "Option hinzufügen" at bounding box center [290, 392] width 459 height 23
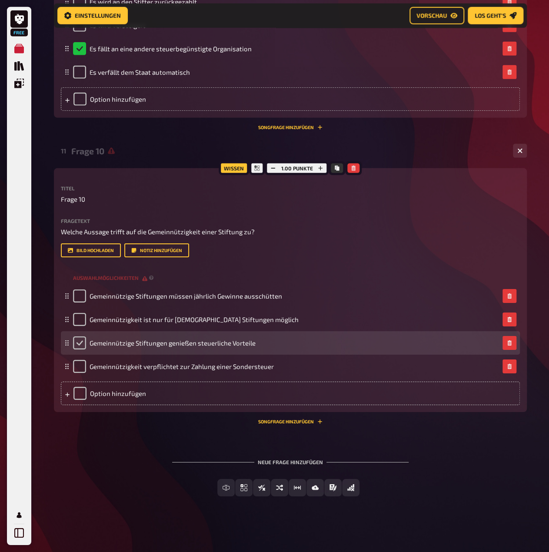
click at [78, 349] on input "checkbox" at bounding box center [79, 342] width 13 height 13
checkbox input "true"
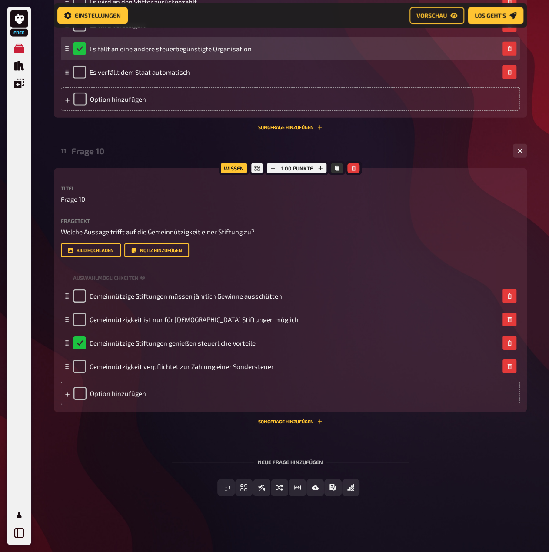
scroll to position [3143, 0]
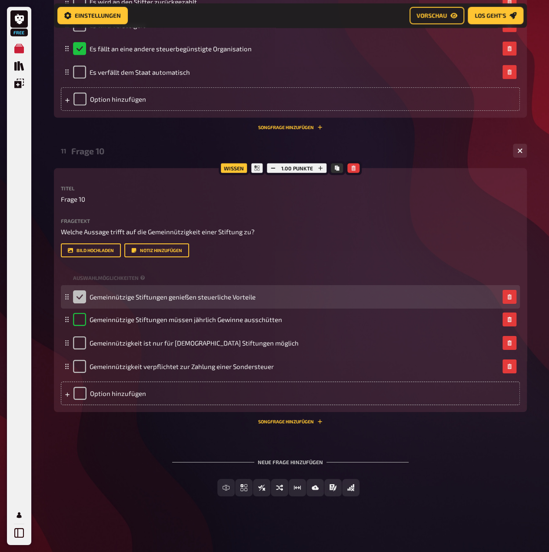
drag, startPoint x: 65, startPoint y: 343, endPoint x: 65, endPoint y: 297, distance: 46.1
click at [65, 297] on icon at bounding box center [66, 296] width 5 height 5
checkbox input "true"
checkbox input "false"
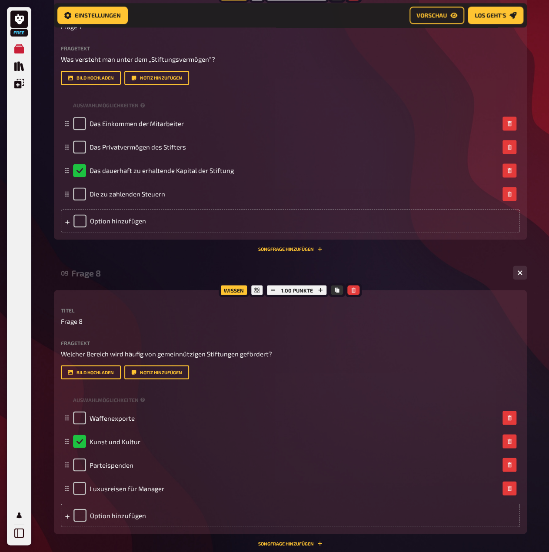
scroll to position [2187, 0]
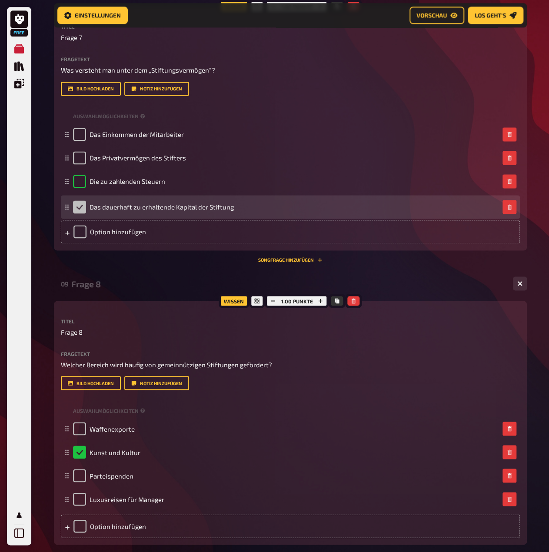
drag, startPoint x: 64, startPoint y: 355, endPoint x: 66, endPoint y: 380, distance: 25.3
click at [66, 209] on icon at bounding box center [66, 206] width 5 height 5
checkbox input "false"
checkbox input "true"
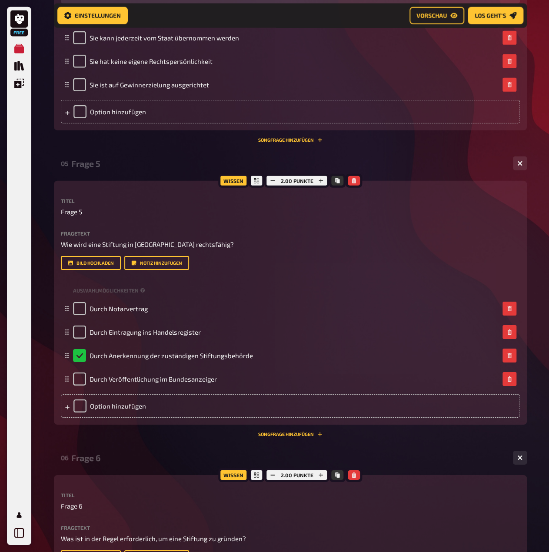
scroll to position [1197, 0]
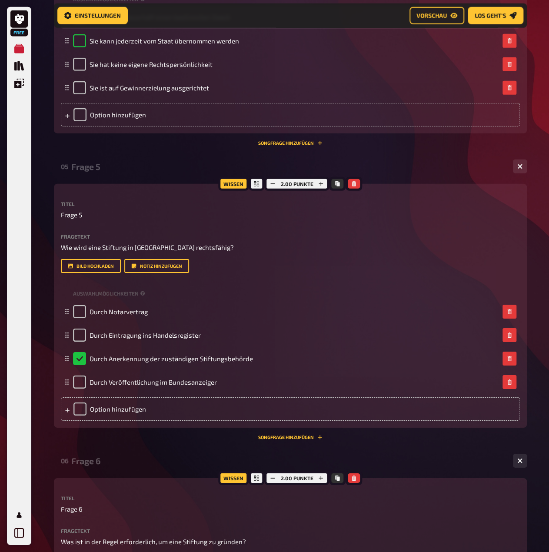
drag, startPoint x: 66, startPoint y: 139, endPoint x: 72, endPoint y: 126, distance: 13.6
click at [72, 29] on div "Sie verfolgt dauerhaft einen bestimmten Zweck" at bounding box center [290, 16] width 459 height 23
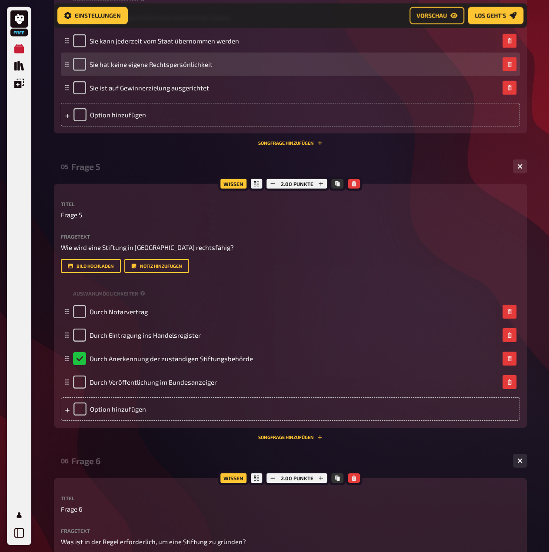
checkbox input "true"
checkbox input "false"
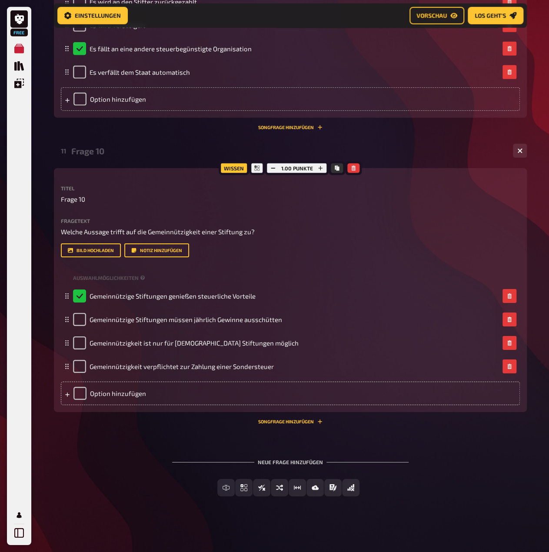
scroll to position [3143, 0]
click at [279, 487] on button "Schätzfrage" at bounding box center [297, 487] width 64 height 17
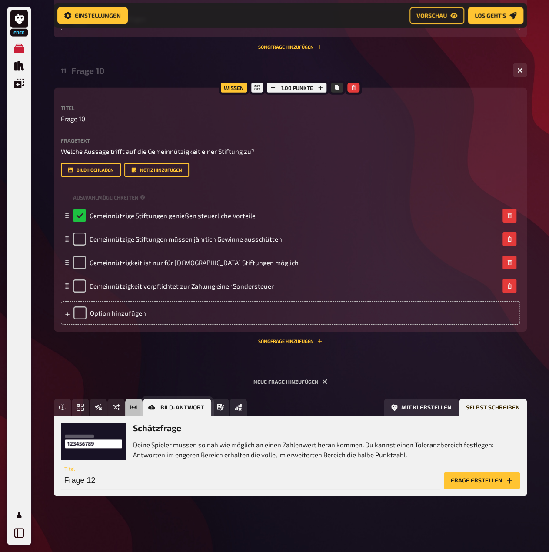
scroll to position [3223, 0]
click at [464, 484] on button "Frage erstellen" at bounding box center [482, 480] width 76 height 17
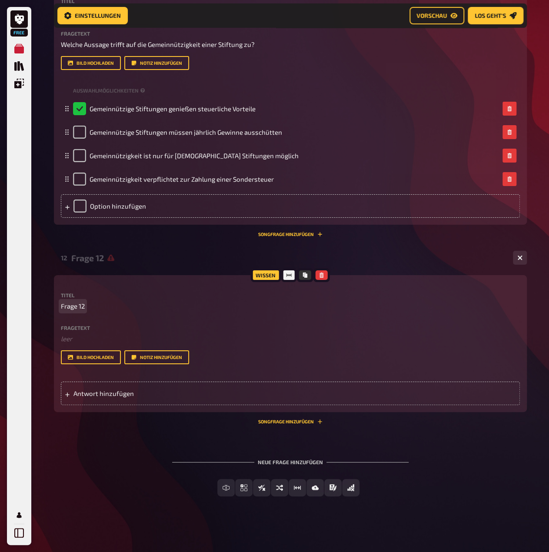
click at [78, 311] on span "Frage 12" at bounding box center [73, 306] width 24 height 10
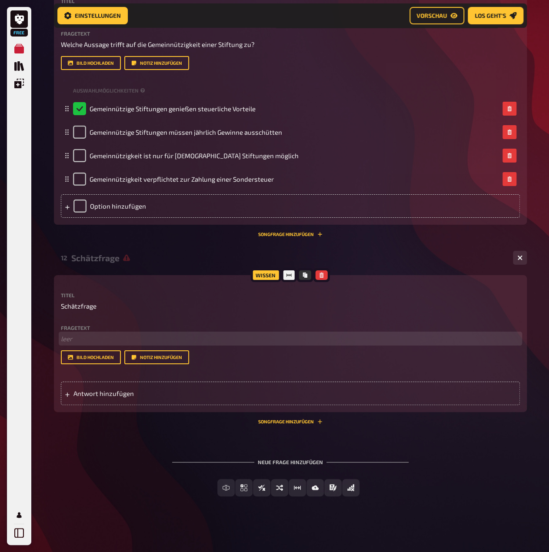
click at [85, 344] on p "﻿ leer" at bounding box center [290, 339] width 459 height 10
click at [212, 405] on div "Antwort hinzufügen" at bounding box center [290, 392] width 459 height 23
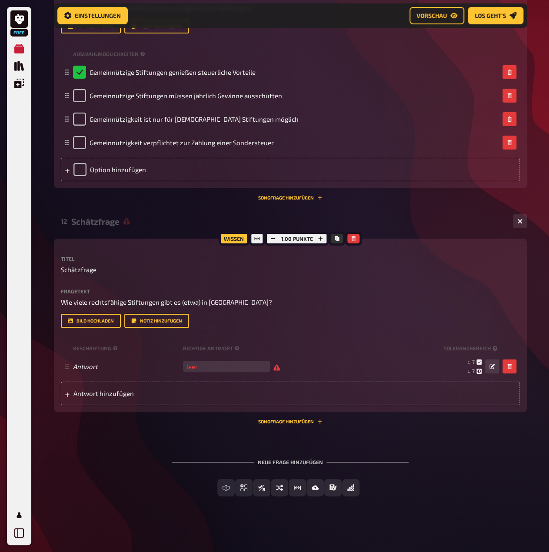
scroll to position [3309, 0]
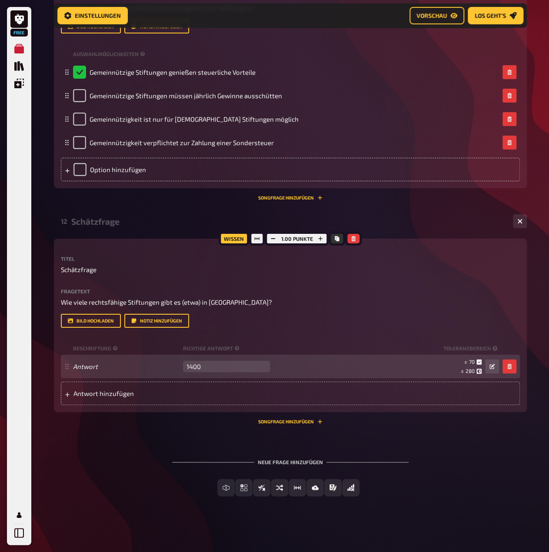
click at [401, 378] on div "Antwort 1400 leer ± 70 ± 280 ± 1.400" at bounding box center [290, 366] width 459 height 23
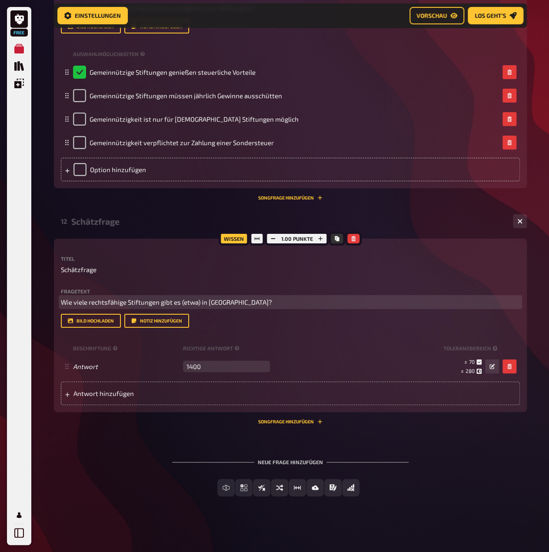
click at [409, 307] on p "Wie viele rechtsfähige Stiftungen gibt es (etwa) in Rheinland‑Pfalz?" at bounding box center [290, 302] width 459 height 10
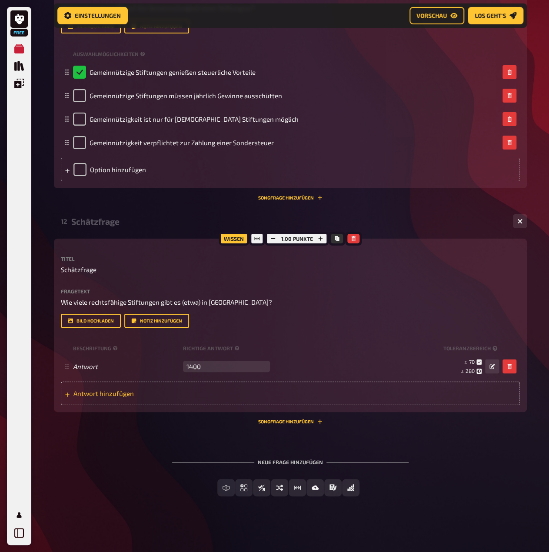
click at [135, 397] on span "Antwort hinzufügen" at bounding box center [140, 393] width 135 height 8
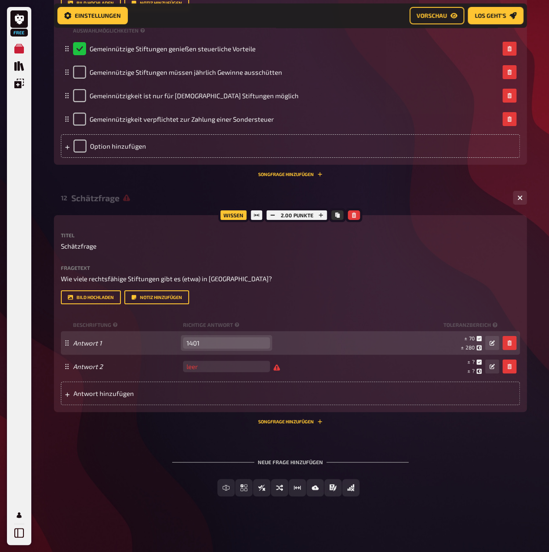
click at [259, 348] on input "1401" at bounding box center [226, 342] width 87 height 11
type input "1400"
click at [260, 348] on input "1400" at bounding box center [226, 342] width 87 height 11
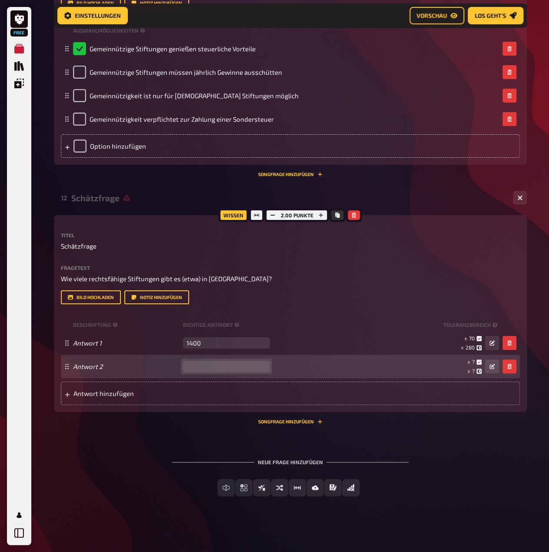
click at [229, 372] on input "number" at bounding box center [226, 366] width 87 height 11
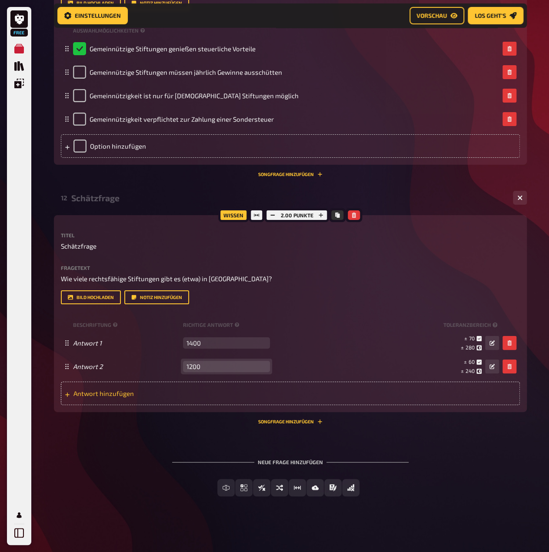
type input "1200"
click at [132, 397] on span "Antwort hinzufügen" at bounding box center [140, 393] width 135 height 8
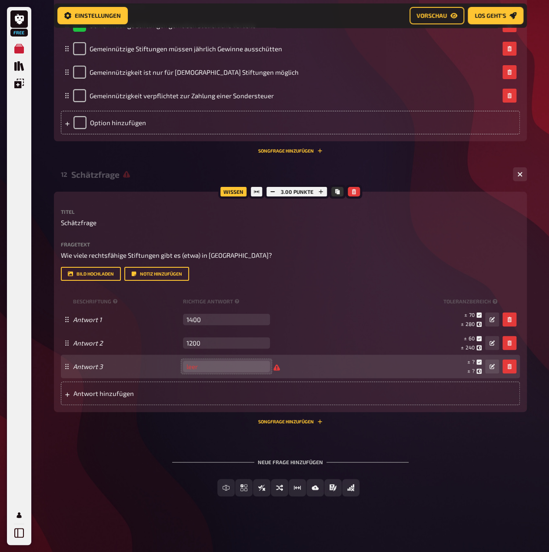
click at [192, 372] on input "number" at bounding box center [226, 366] width 87 height 11
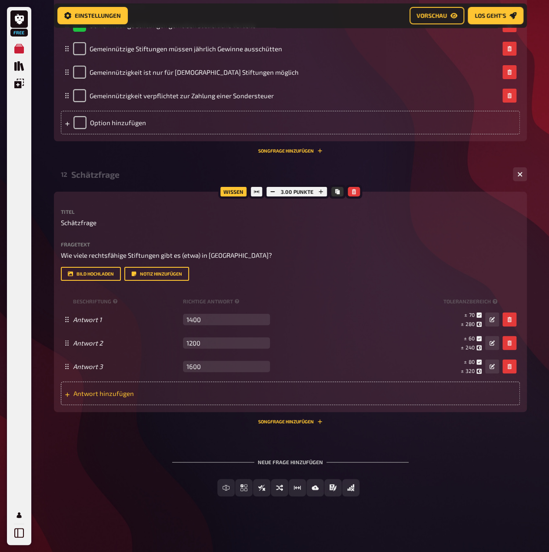
type input "1600"
click at [193, 405] on div "Antwort hinzufügen" at bounding box center [290, 392] width 459 height 23
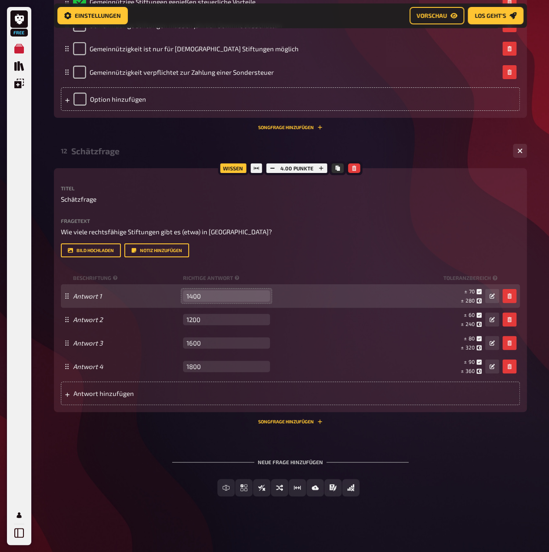
type input "1800"
click at [185, 302] on input "1400" at bounding box center [226, 295] width 87 height 11
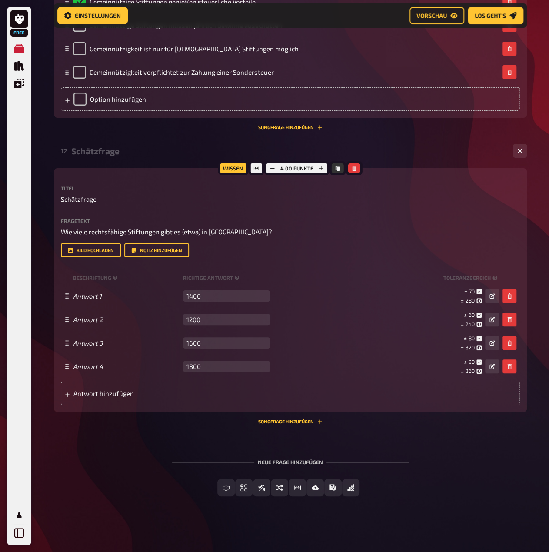
click at [304, 258] on div "Fragetext Wie viele rechtsfähige Stiftungen gibt es (etwa) in Rheinland‑Pfalz? …" at bounding box center [290, 238] width 459 height 40
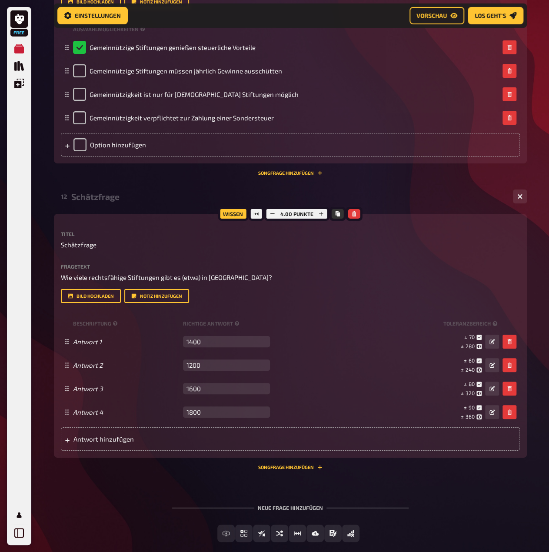
scroll to position [2962, 0]
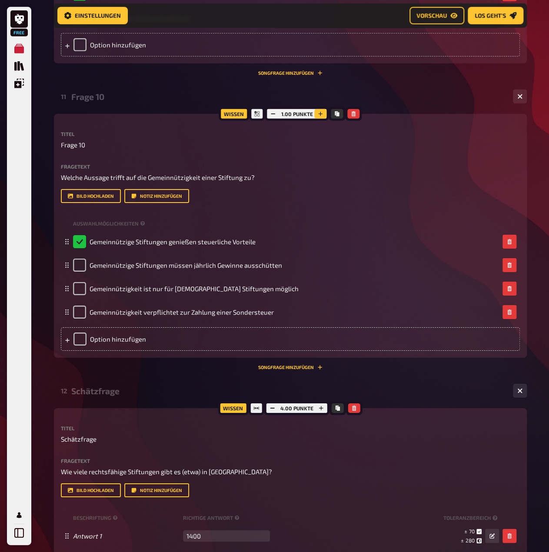
click at [317, 119] on button "button" at bounding box center [320, 114] width 12 height 10
click at [318, 116] on icon "button" at bounding box center [320, 113] width 5 height 5
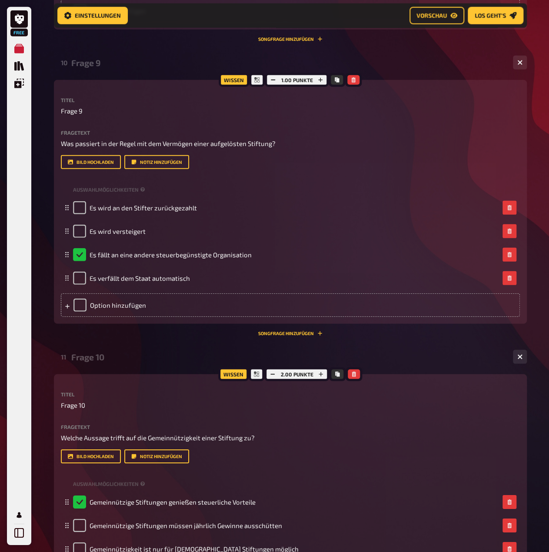
scroll to position [2701, 0]
click at [315, 85] on button "button" at bounding box center [320, 81] width 12 height 10
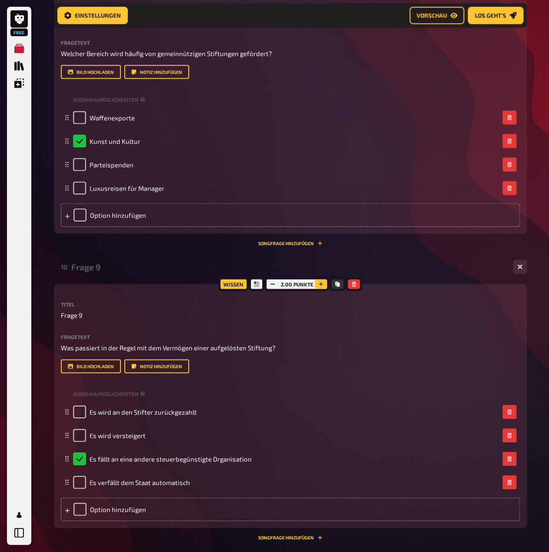
scroll to position [2484, 0]
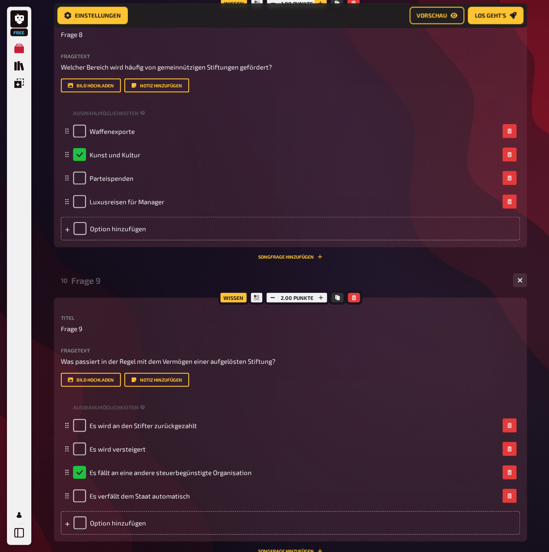
click at [318, 6] on icon "button" at bounding box center [320, 3] width 5 height 5
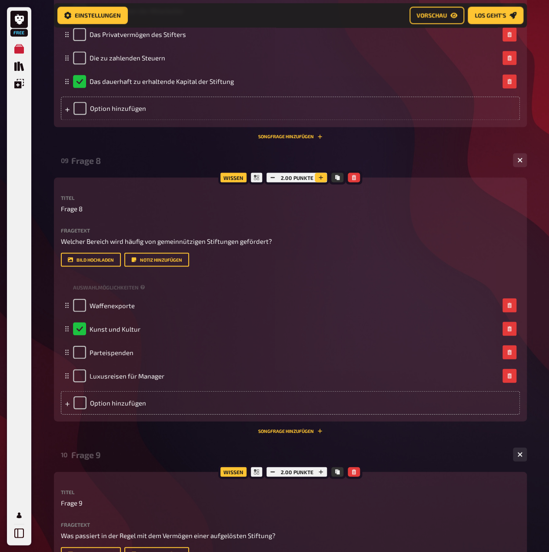
scroll to position [2180, 0]
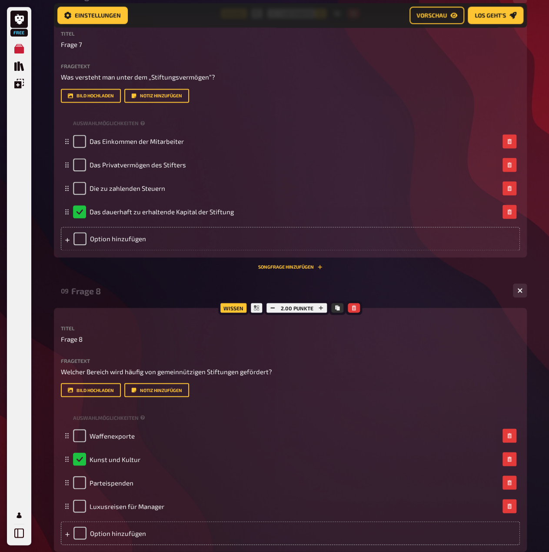
click at [321, 16] on icon "button" at bounding box center [320, 13] width 5 height 5
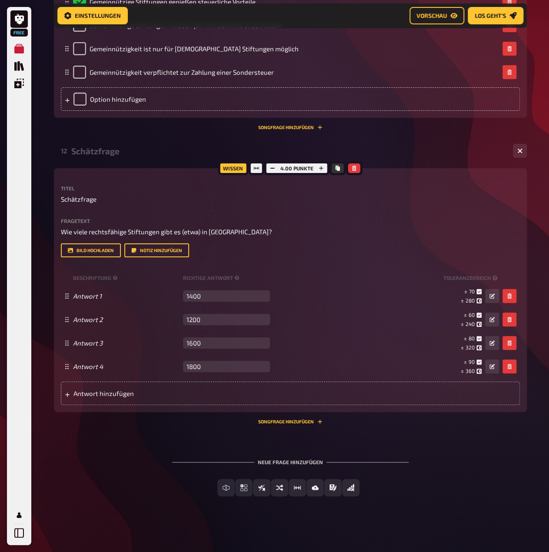
scroll to position [3466, 0]
click at [449, 17] on button "Vorschau" at bounding box center [436, 15] width 55 height 17
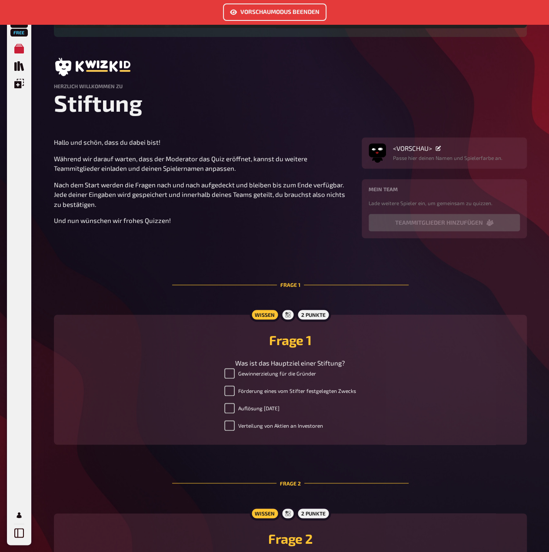
scroll to position [137, 0]
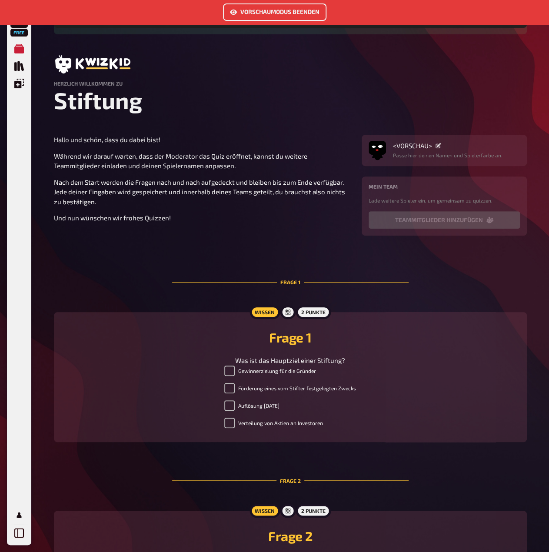
click at [242, 393] on label "Förderung eines vom Stifter festgelegten Zwecks" at bounding box center [290, 388] width 132 height 10
click at [235, 393] on input "Förderung eines vom Stifter festgelegten Zwecks" at bounding box center [229, 388] width 10 height 10
checkbox input "false"
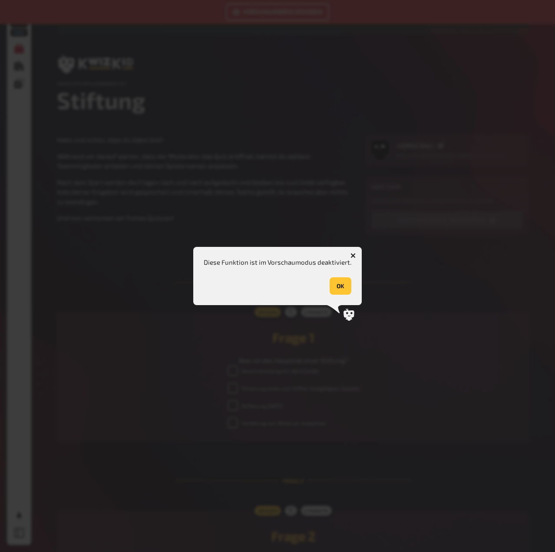
click at [336, 287] on button "OK" at bounding box center [341, 285] width 22 height 17
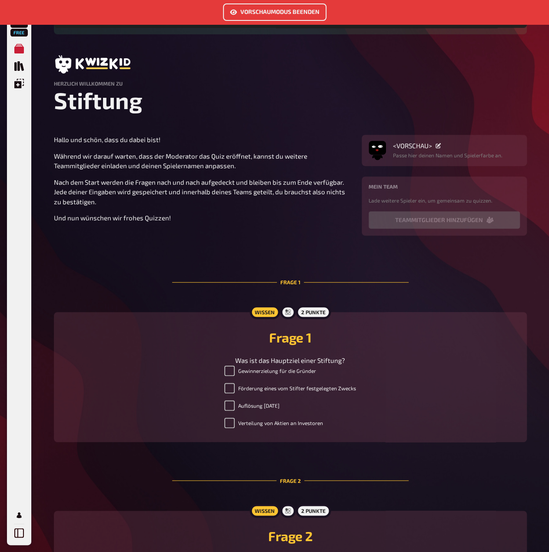
click at [369, 365] on div "Was ist das Hauptziel einer Stiftung?" at bounding box center [290, 360] width 452 height 10
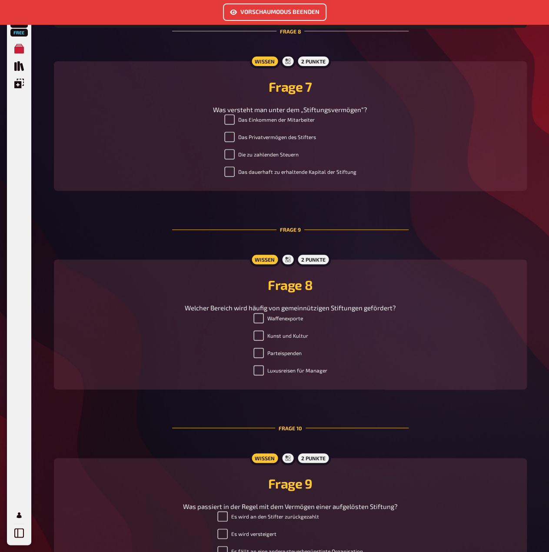
scroll to position [1745, 0]
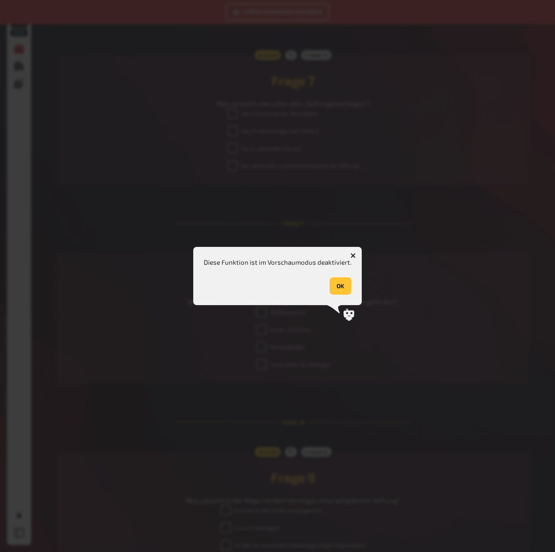
click at [341, 284] on button "OK" at bounding box center [341, 285] width 22 height 17
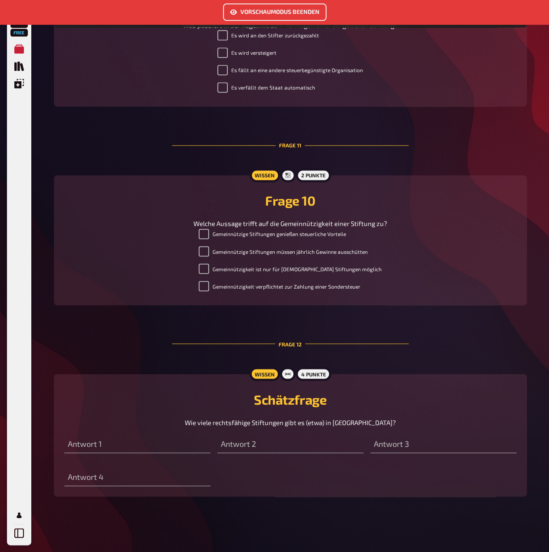
scroll to position [2488, 0]
click at [136, 446] on input "number" at bounding box center [137, 443] width 146 height 17
click at [203, 438] on input "number" at bounding box center [137, 443] width 146 height 17
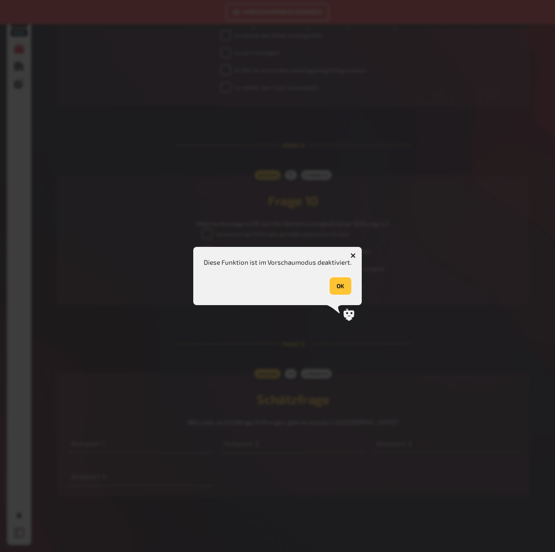
click at [348, 287] on button "OK" at bounding box center [341, 285] width 22 height 17
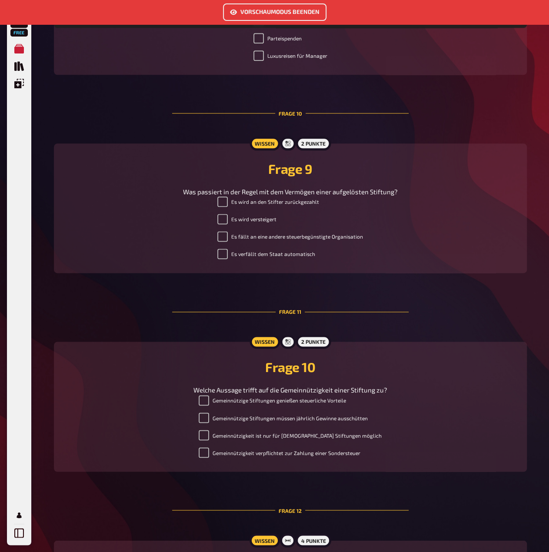
click at [268, 13] on button "Vorschaumodus beenden" at bounding box center [274, 11] width 103 height 17
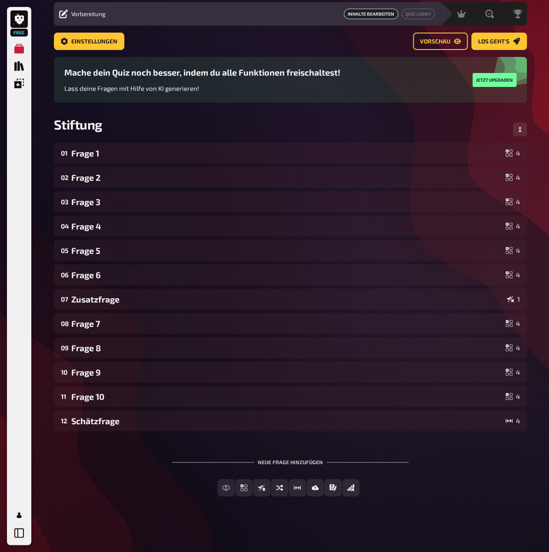
scroll to position [28, 0]
click at [498, 40] on span "Los geht's" at bounding box center [493, 42] width 31 height 6
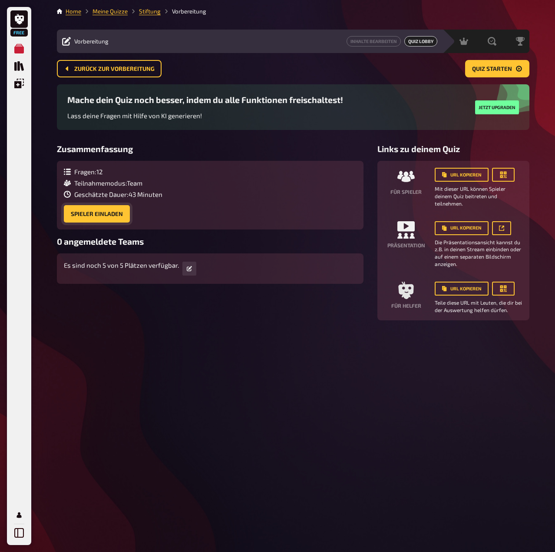
click at [98, 216] on button "Spieler einladen" at bounding box center [97, 213] width 66 height 17
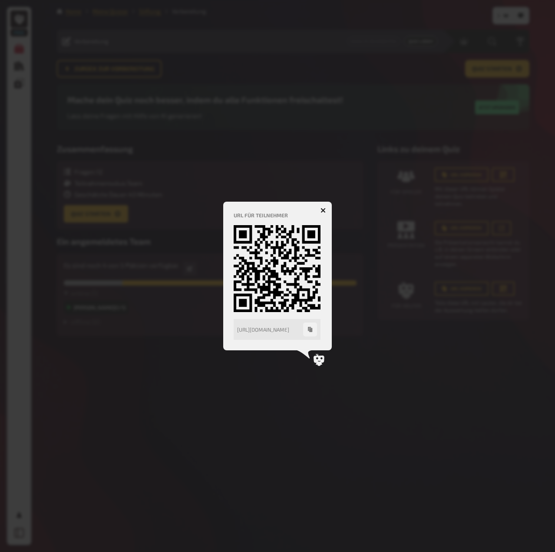
click at [324, 209] on icon "button" at bounding box center [323, 210] width 8 height 8
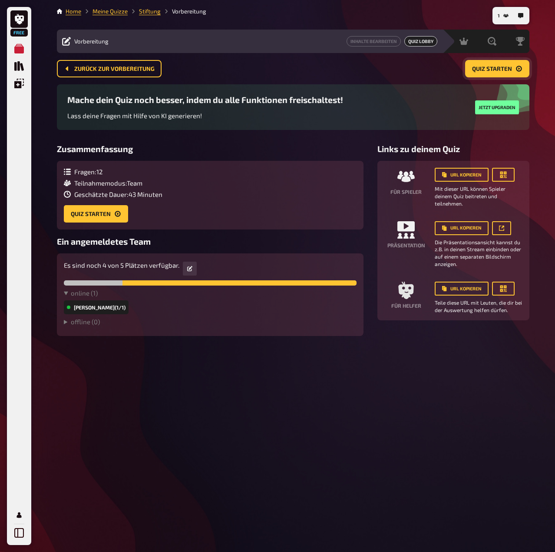
click at [495, 70] on span "Quiz starten" at bounding box center [492, 69] width 40 height 6
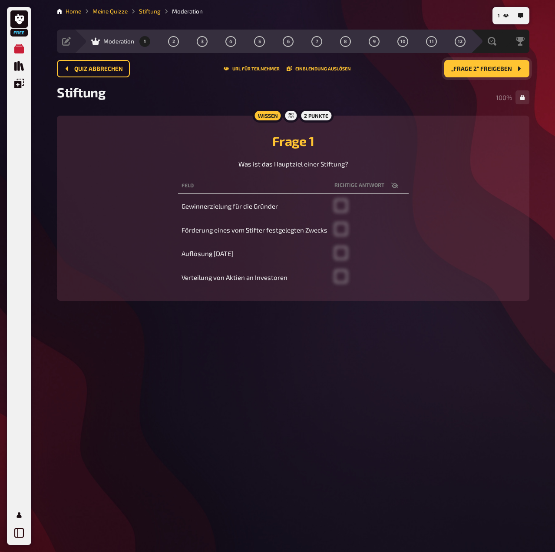
click at [507, 61] on button "„Frage 2“ freigeben" at bounding box center [486, 68] width 85 height 17
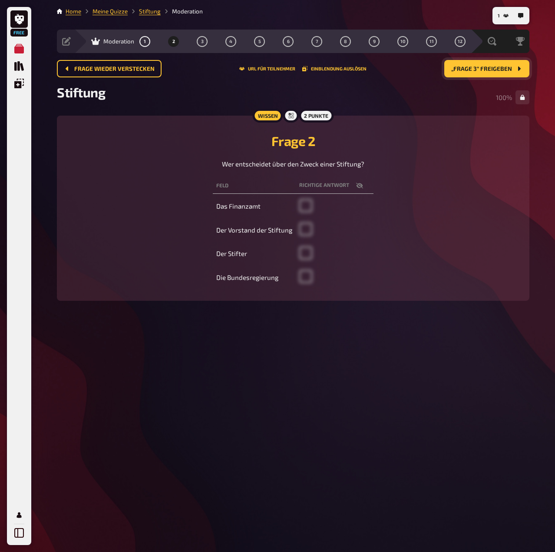
click at [507, 62] on button "„Frage 3“ freigeben" at bounding box center [486, 68] width 85 height 17
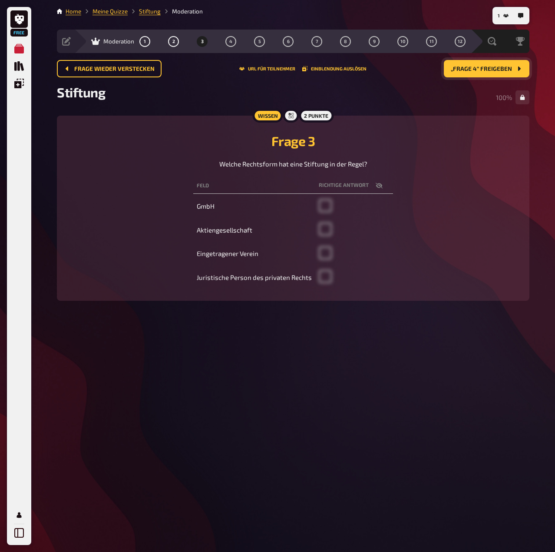
click at [507, 62] on button "„Frage 4“ freigeben" at bounding box center [487, 68] width 86 height 17
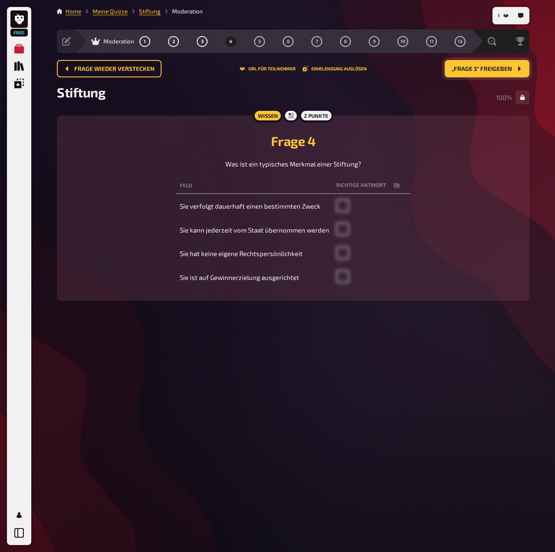
click at [507, 62] on button "„Frage 5“ freigeben" at bounding box center [487, 68] width 85 height 17
click at [507, 62] on button "„Frage 6“ freigeben" at bounding box center [486, 68] width 85 height 17
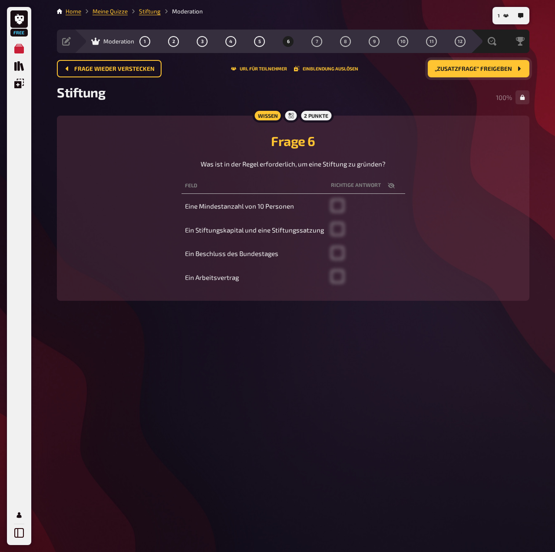
click at [507, 62] on button "„Zusatzfrage“ freigeben" at bounding box center [479, 68] width 102 height 17
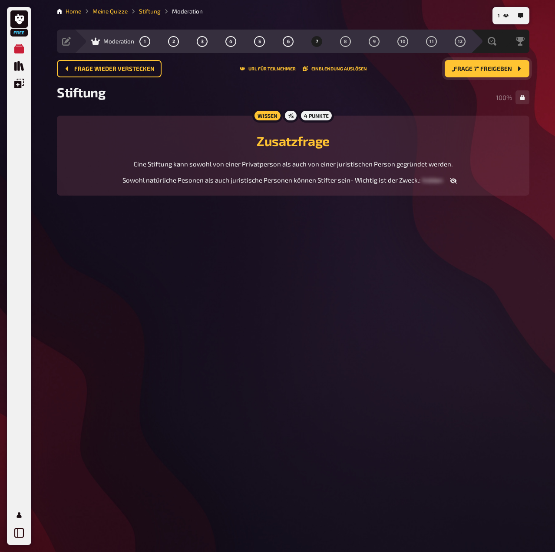
click at [507, 62] on button "„Frage 7“ freigeben" at bounding box center [487, 68] width 85 height 17
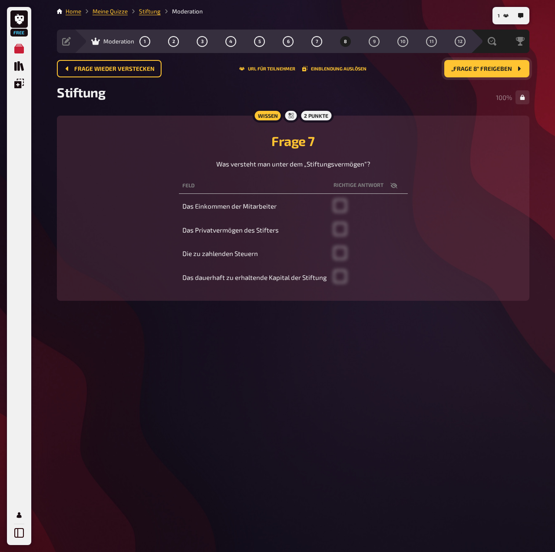
click at [507, 62] on button "„Frage 8“ freigeben" at bounding box center [486, 68] width 85 height 17
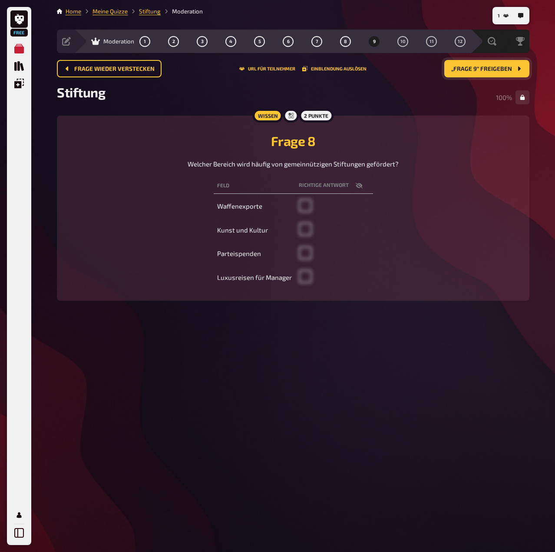
click at [507, 62] on button "„Frage 9“ freigeben" at bounding box center [486, 68] width 85 height 17
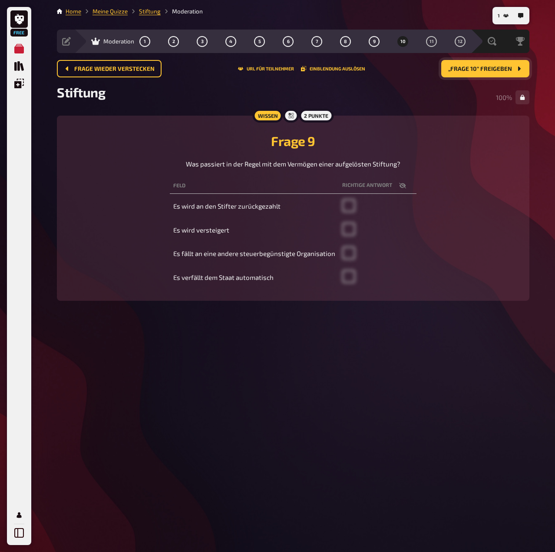
click at [507, 62] on button "„Frage 10“ freigeben" at bounding box center [485, 68] width 88 height 17
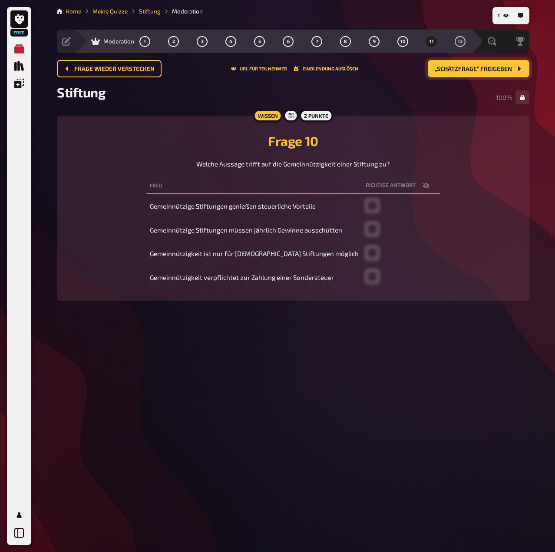
click at [507, 62] on button "„Schätzfrage“ freigeben" at bounding box center [479, 68] width 102 height 17
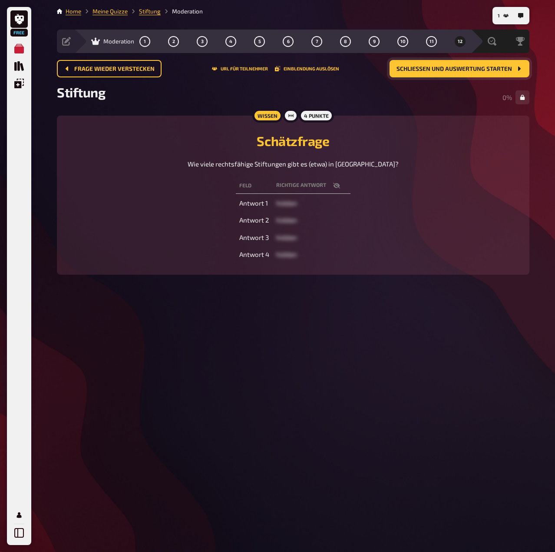
click at [507, 62] on button "Schließen und Auswertung starten" at bounding box center [460, 68] width 140 height 17
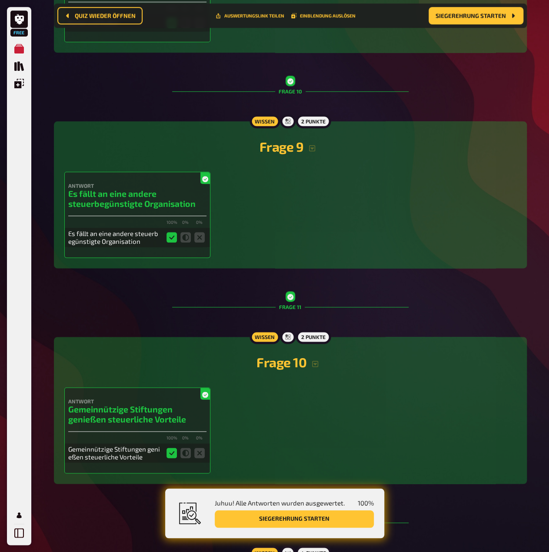
scroll to position [2252, 0]
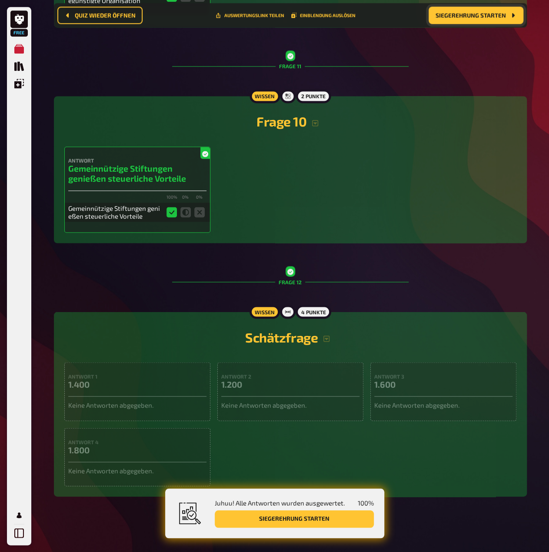
click at [484, 14] on span "Siegerehrung starten" at bounding box center [470, 16] width 70 height 6
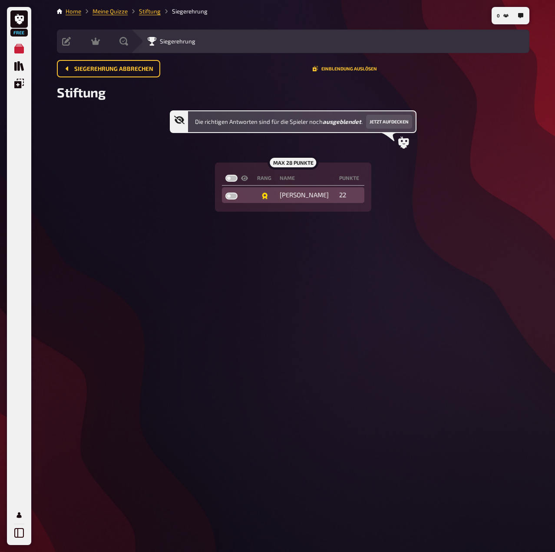
click at [295, 199] on td "Lukas" at bounding box center [306, 195] width 60 height 16
click at [338, 67] on button "Einblendung auslösen" at bounding box center [345, 68] width 64 height 5
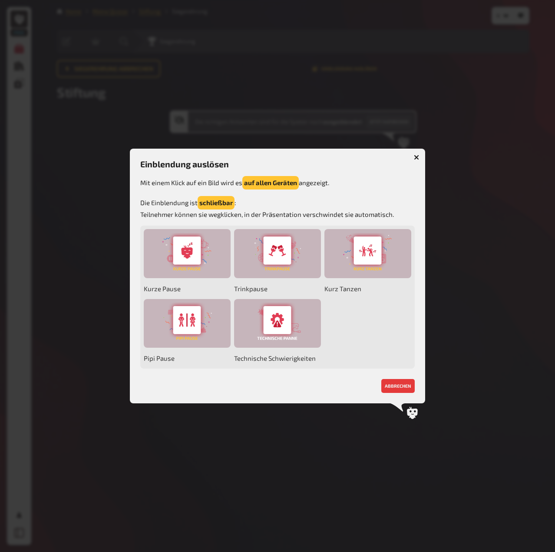
click at [418, 155] on icon "button" at bounding box center [416, 157] width 5 height 5
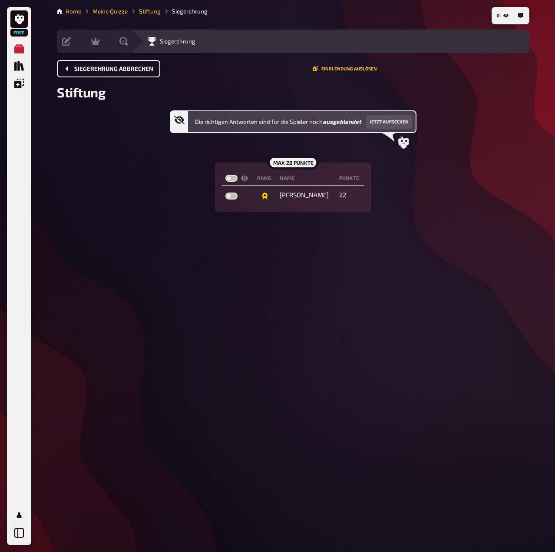
click at [131, 74] on button "Siegerehrung abbrechen" at bounding box center [108, 68] width 103 height 17
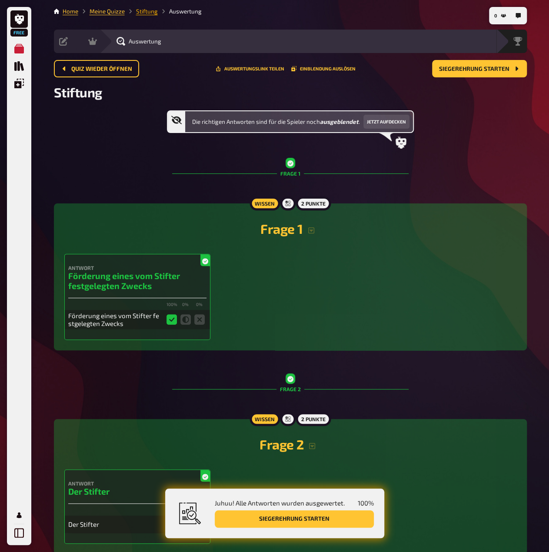
click at [146, 12] on link "Stiftung" at bounding box center [147, 11] width 22 height 7
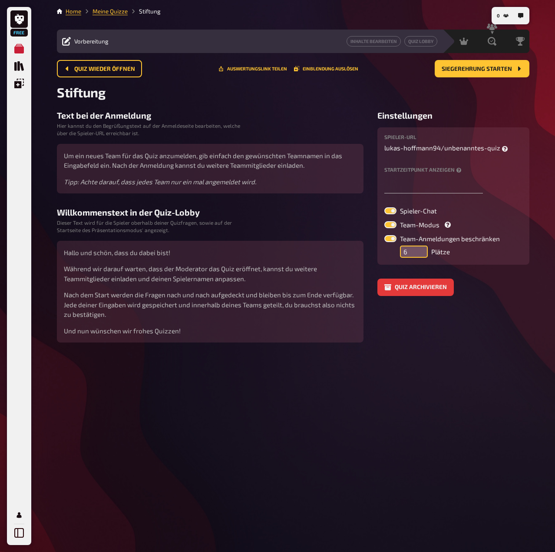
click at [419, 247] on input "6" at bounding box center [414, 251] width 28 height 12
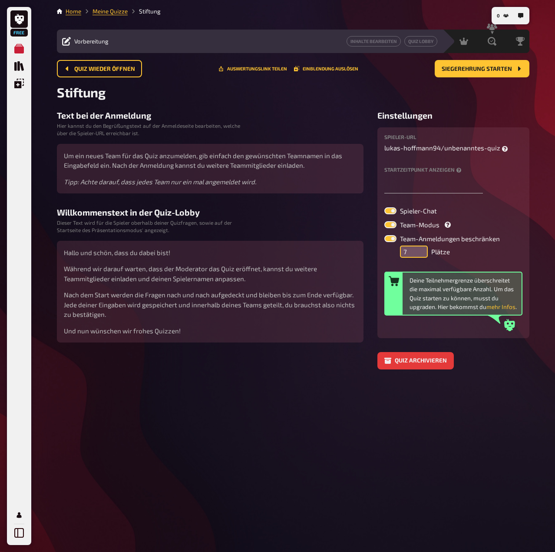
click at [419, 247] on input "7" at bounding box center [414, 251] width 28 height 12
click at [419, 247] on input "8" at bounding box center [414, 251] width 28 height 12
click at [419, 247] on input "9" at bounding box center [414, 251] width 28 height 12
click at [419, 247] on input "10" at bounding box center [414, 251] width 28 height 12
click at [419, 247] on input "11" at bounding box center [414, 251] width 28 height 12
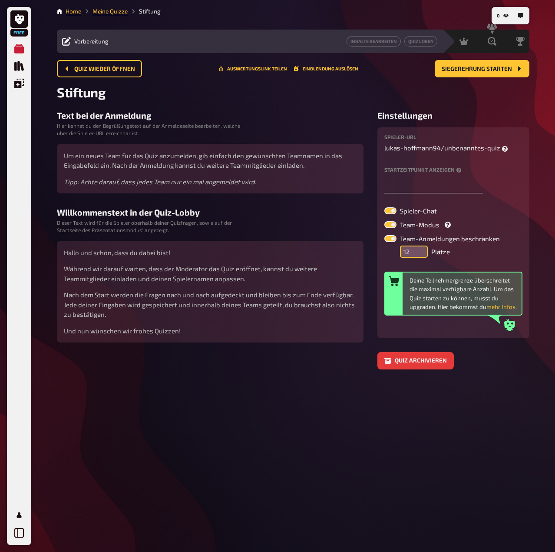
type input "12"
click at [419, 247] on input "12" at bounding box center [414, 251] width 28 height 12
click at [504, 352] on div "Quiz archivieren" at bounding box center [454, 360] width 152 height 17
click at [504, 309] on button "mehr Infos" at bounding box center [501, 306] width 29 height 9
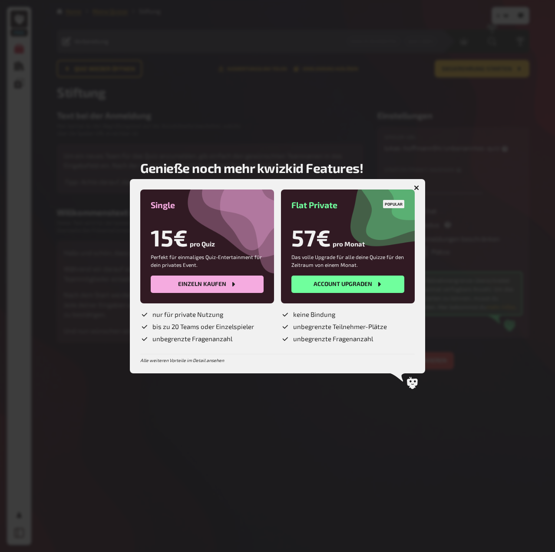
click at [415, 187] on icon "button" at bounding box center [416, 187] width 5 height 5
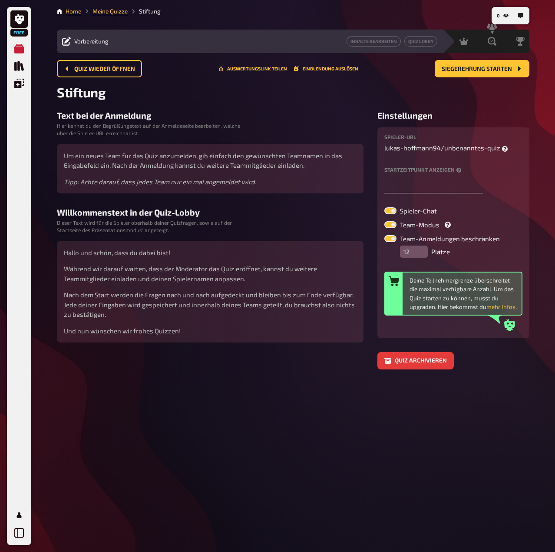
click at [133, 131] on small "Hier kannst du den Begrüßungstext auf der Anmeldeseite bearbeiten, welche über …" at bounding box center [149, 129] width 184 height 15
click at [73, 10] on link "Home" at bounding box center [74, 11] width 16 height 7
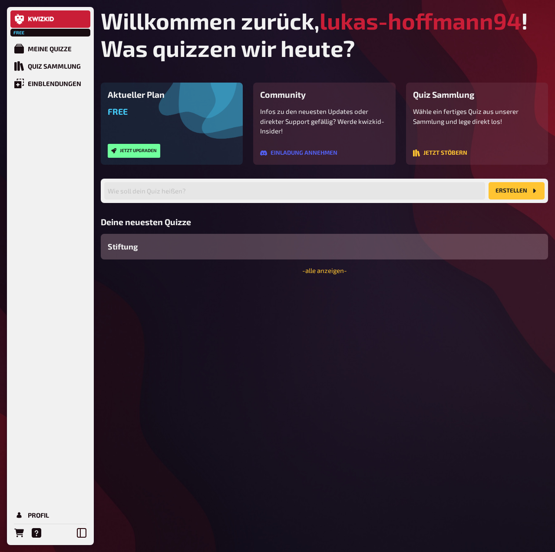
click at [292, 257] on div "Stiftung" at bounding box center [325, 247] width 448 height 26
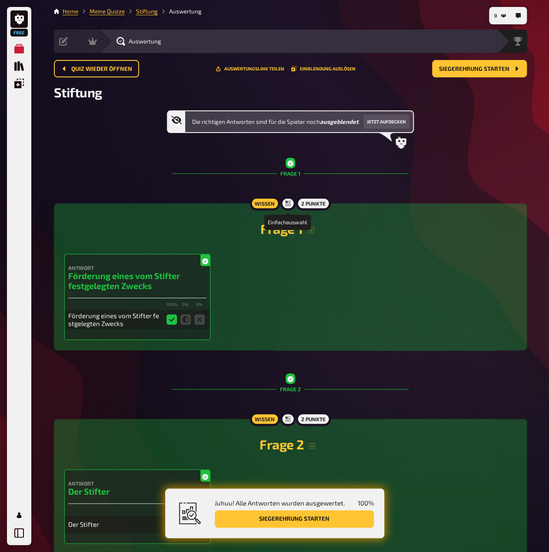
click at [285, 204] on icon at bounding box center [287, 203] width 5 height 5
click at [381, 123] on button "Jetzt aufdecken" at bounding box center [386, 122] width 46 height 14
click at [381, 123] on button "Wieder ausblenden" at bounding box center [377, 122] width 54 height 14
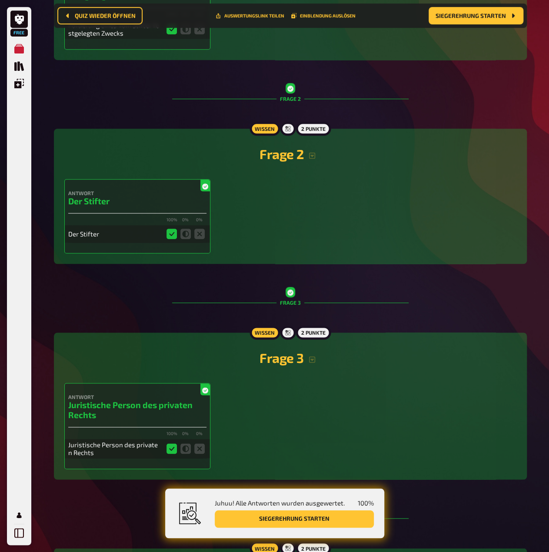
scroll to position [311, 0]
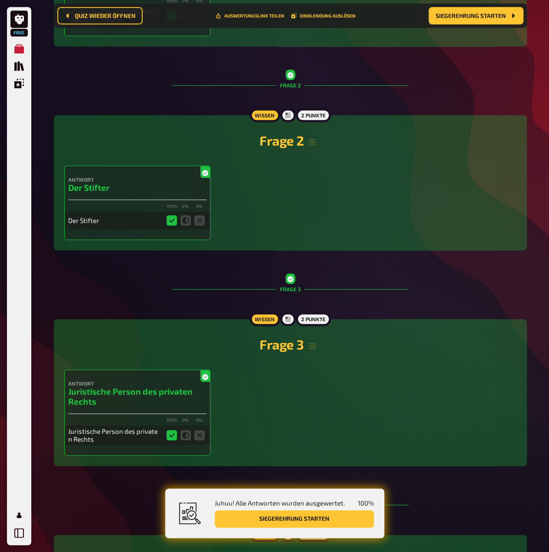
click at [339, 518] on button "Siegerehrung starten" at bounding box center [294, 518] width 159 height 17
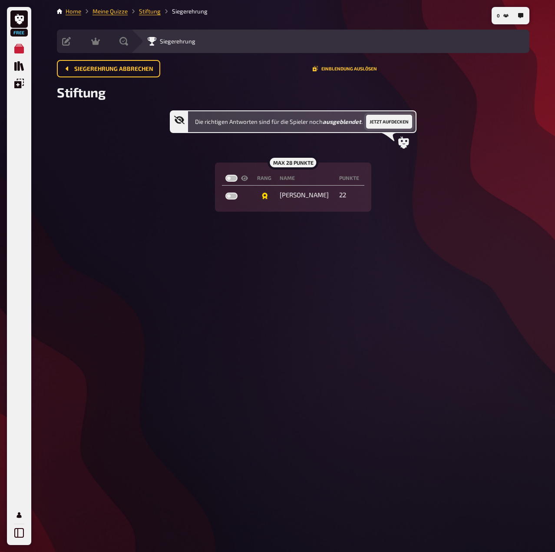
click at [395, 124] on button "Jetzt aufdecken" at bounding box center [389, 122] width 46 height 14
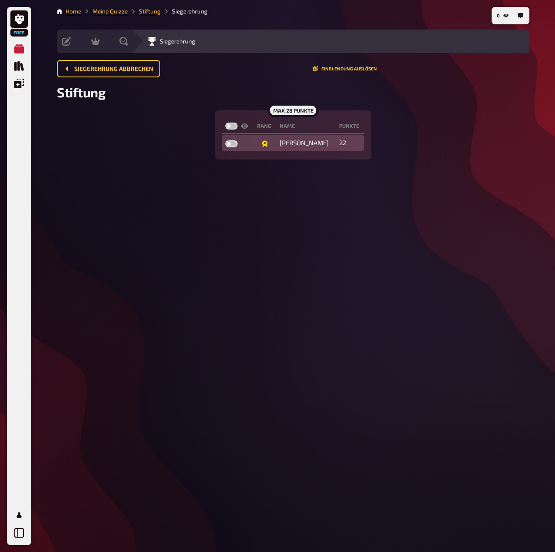
drag, startPoint x: 290, startPoint y: 141, endPoint x: 230, endPoint y: 143, distance: 60.5
click at [230, 143] on label at bounding box center [231, 143] width 12 height 7
click at [225, 140] on input "checkbox" at bounding box center [225, 140] width 0 height 0
checkbox input "true"
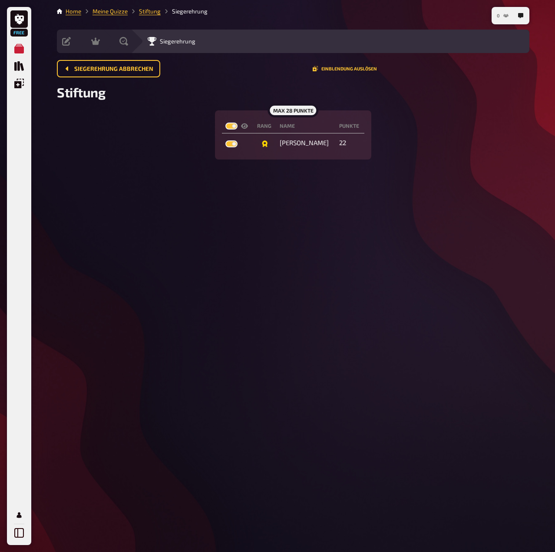
click at [511, 15] on button "0" at bounding box center [503, 16] width 19 height 14
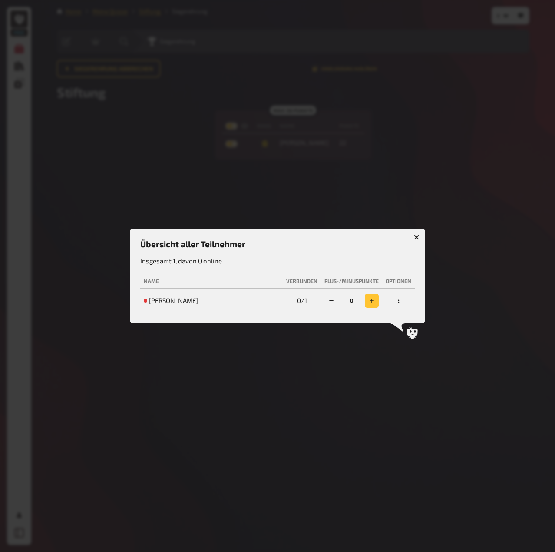
click at [373, 297] on button "button" at bounding box center [372, 301] width 14 height 14
click at [325, 297] on button "button" at bounding box center [332, 301] width 14 height 14
click at [412, 235] on button "button" at bounding box center [417, 237] width 14 height 14
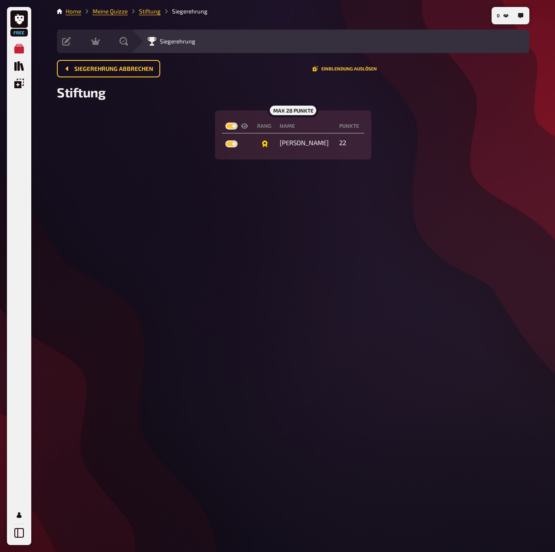
click at [156, 7] on li "Stiftung" at bounding box center [144, 11] width 33 height 9
click at [153, 13] on link "Stiftung" at bounding box center [150, 11] width 22 height 7
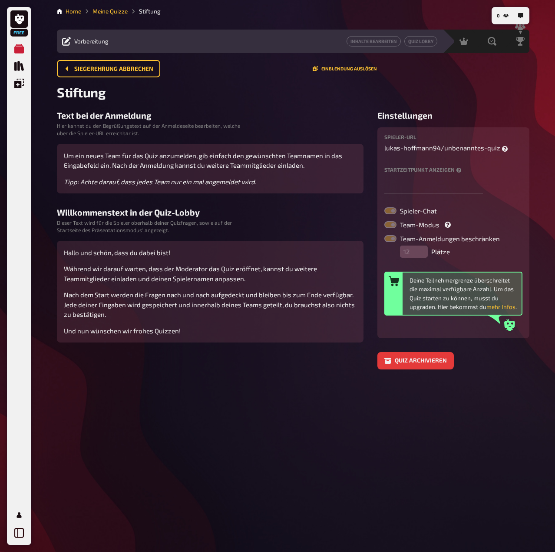
click at [98, 45] on div "Vorbereitung" at bounding box center [85, 41] width 46 height 9
click at [81, 40] on span "Vorbereitung" at bounding box center [91, 41] width 34 height 7
click at [68, 43] on icon at bounding box center [66, 41] width 9 height 9
click at [18, 66] on icon "Quiz Sammlung" at bounding box center [19, 66] width 10 height 10
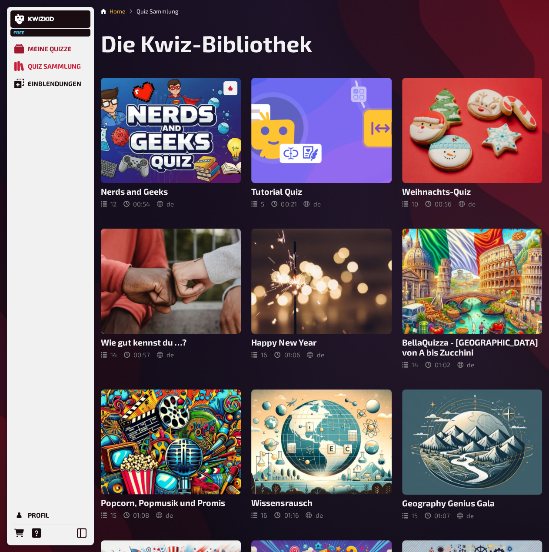
click at [20, 52] on icon "Meine Quizze" at bounding box center [19, 49] width 10 height 10
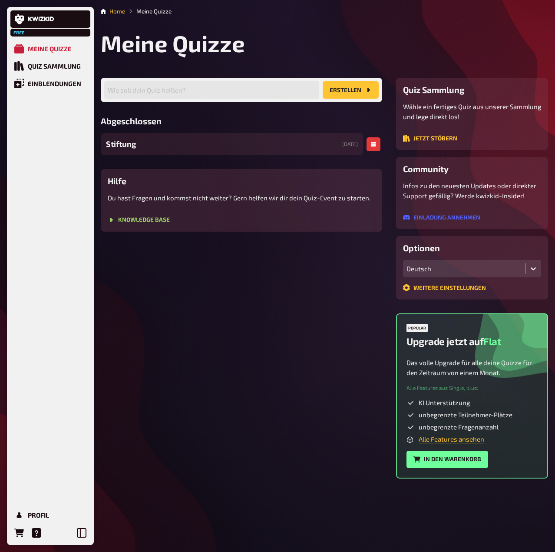
click at [325, 140] on div "Stiftung 15.09.2025" at bounding box center [232, 144] width 262 height 22
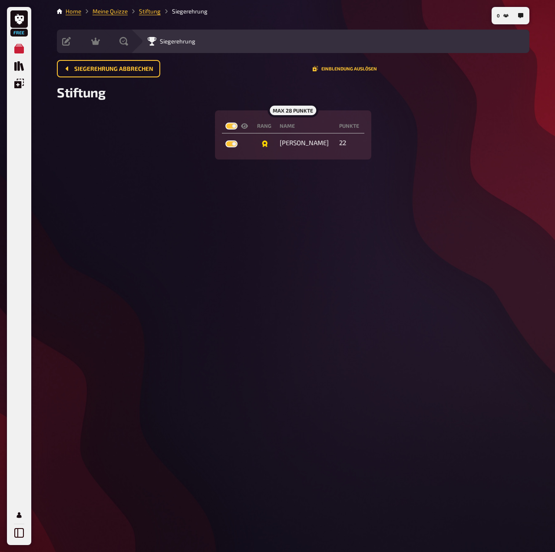
drag, startPoint x: 325, startPoint y: 142, endPoint x: 293, endPoint y: 114, distance: 42.5
click at [293, 114] on div "max 28 Punkte" at bounding box center [293, 110] width 51 height 14
click at [231, 129] on label at bounding box center [231, 126] width 12 height 7
click at [225, 123] on input "checkbox" at bounding box center [225, 122] width 0 height 0
checkbox input "false"
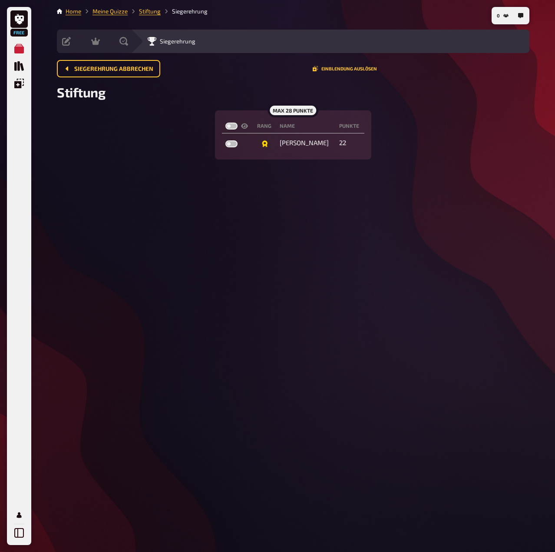
checkbox input "false"
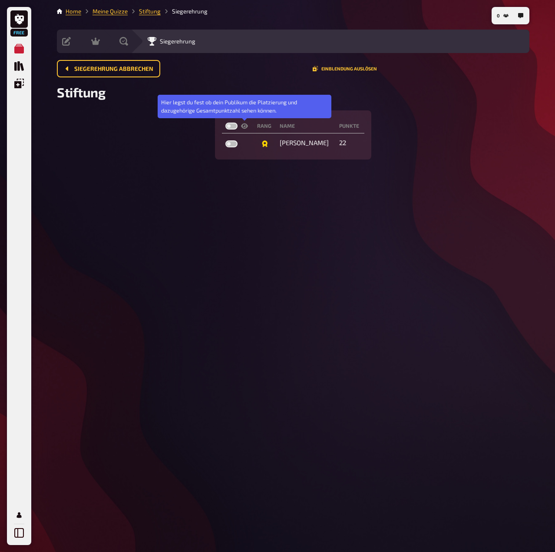
click at [244, 125] on icon at bounding box center [244, 126] width 7 height 7
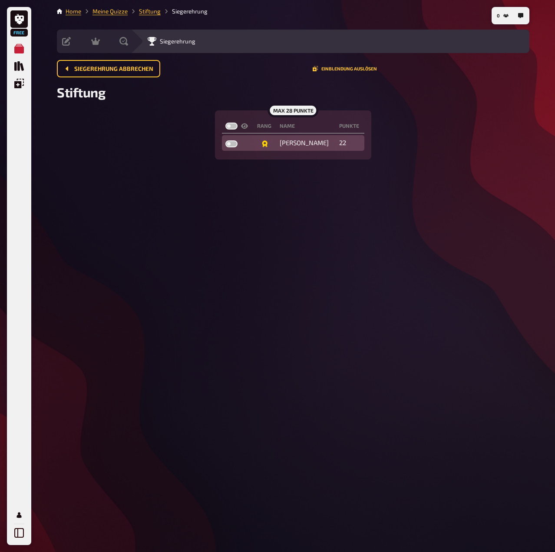
click at [268, 142] on icon at bounding box center [265, 143] width 6 height 7
click at [353, 70] on button "Einblendung auslösen" at bounding box center [345, 68] width 64 height 5
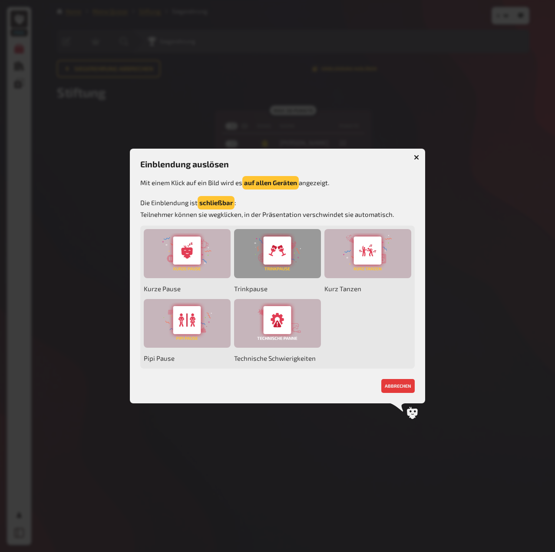
click at [282, 250] on div at bounding box center [277, 253] width 87 height 49
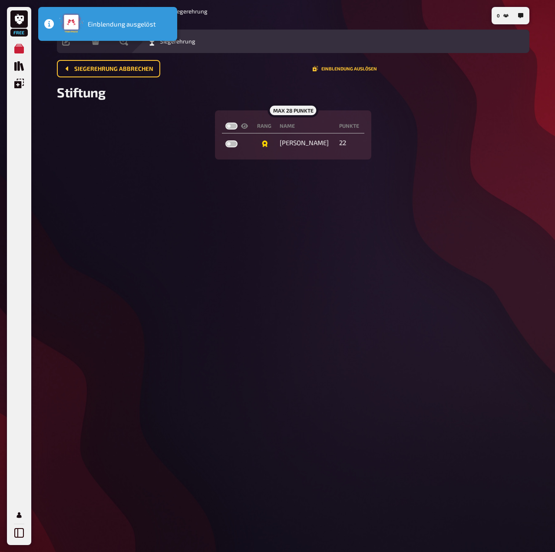
click at [365, 79] on div "Siegerehrung abbrechen Einblendung auslösen" at bounding box center [293, 72] width 473 height 24
click at [365, 71] on button "Einblendung auslösen" at bounding box center [345, 68] width 64 height 5
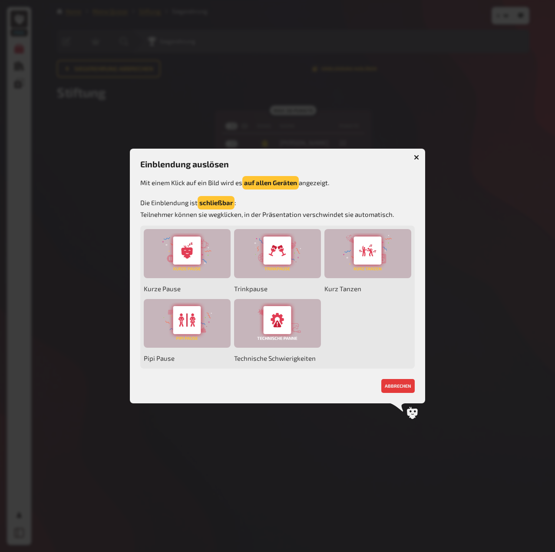
click at [415, 156] on icon "button" at bounding box center [417, 157] width 8 height 8
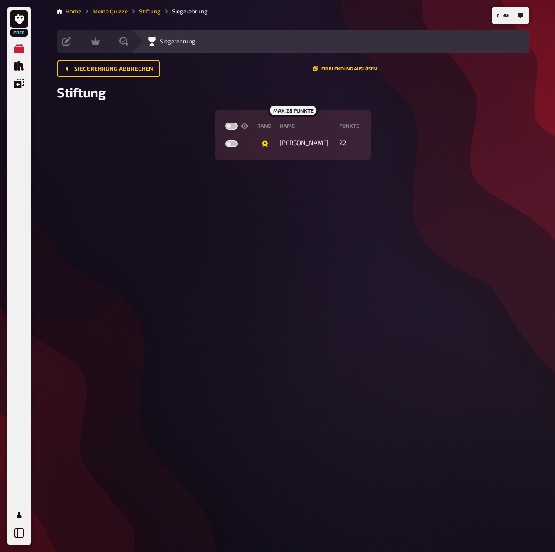
click at [120, 13] on link "Meine Quizze" at bounding box center [110, 11] width 35 height 7
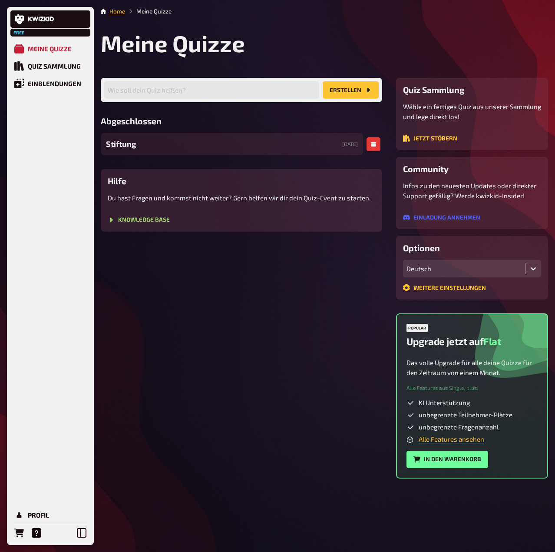
click at [124, 145] on span "Stiftung" at bounding box center [121, 144] width 30 height 12
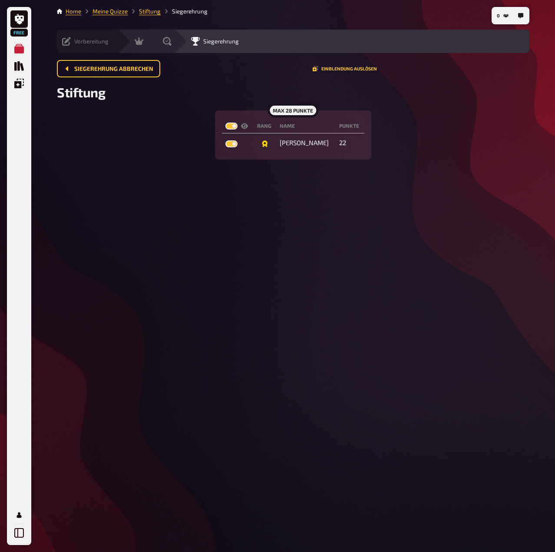
click at [68, 43] on icon at bounding box center [66, 41] width 9 height 9
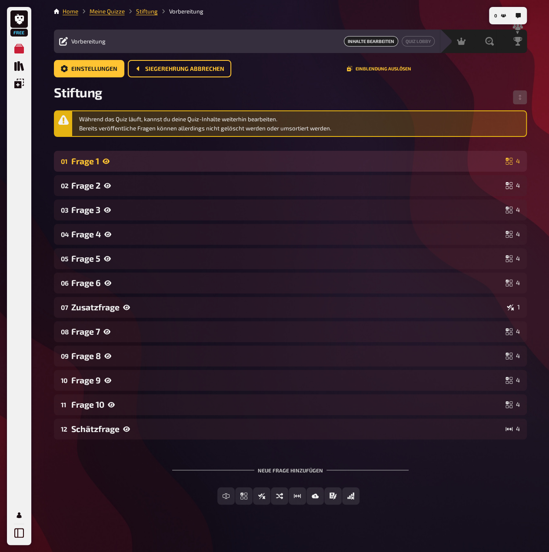
click at [511, 164] on icon at bounding box center [508, 161] width 7 height 7
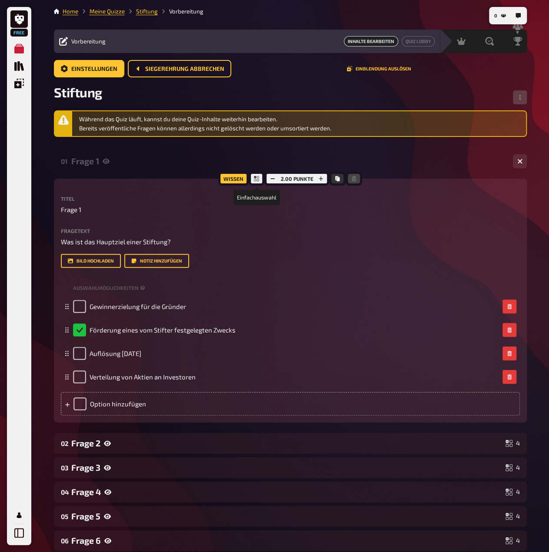
click at [257, 180] on icon at bounding box center [256, 178] width 5 height 5
click at [233, 179] on div "Wissen" at bounding box center [233, 179] width 30 height 14
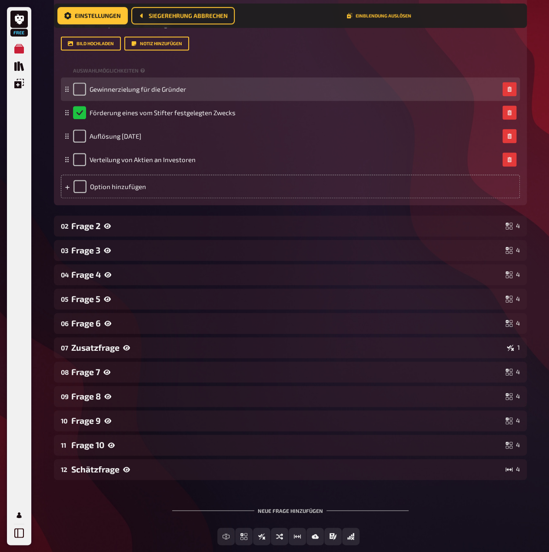
scroll to position [224, 0]
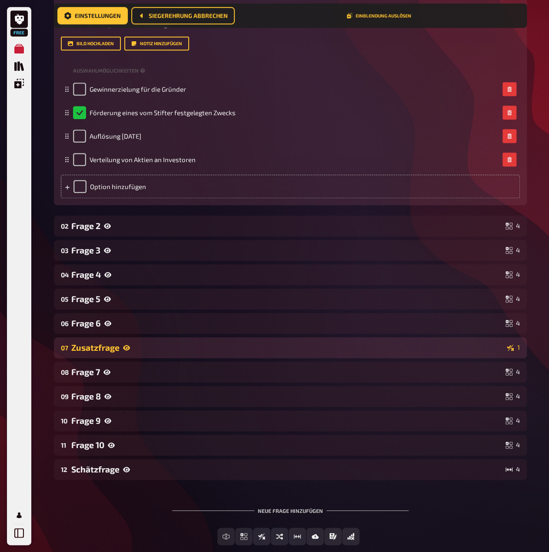
click at [178, 358] on div "07 Zusatzfrage 1" at bounding box center [290, 347] width 473 height 21
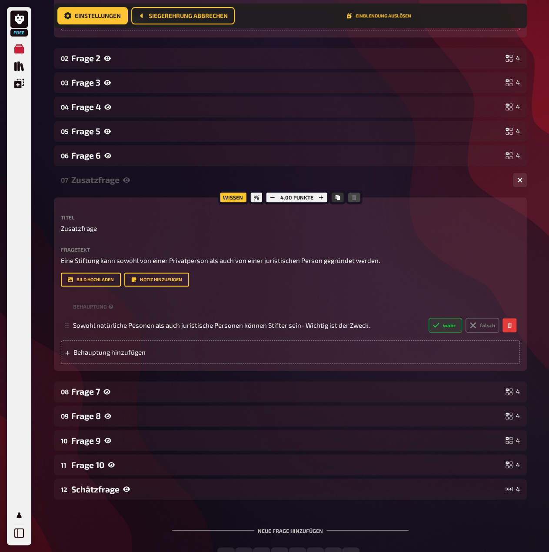
scroll to position [398, 0]
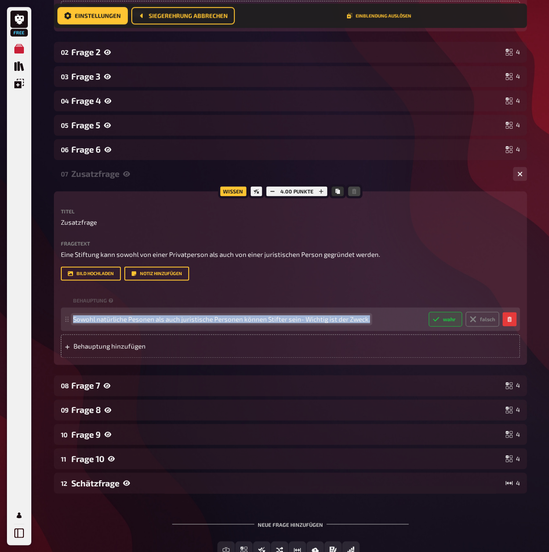
drag, startPoint x: 367, startPoint y: 347, endPoint x: 63, endPoint y: 342, distance: 303.8
click at [63, 331] on div "Sowohl natürliche Pesonen als auch juristische Personen können Stifter sein- Wi…" at bounding box center [290, 318] width 459 height 23
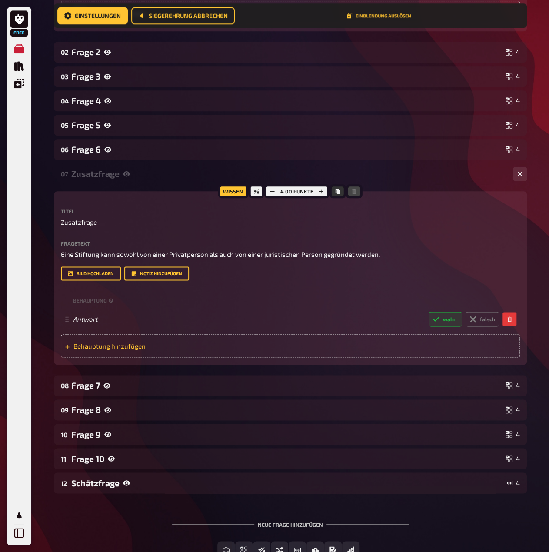
click at [372, 358] on div "Behauptung hinzufügen" at bounding box center [290, 345] width 459 height 23
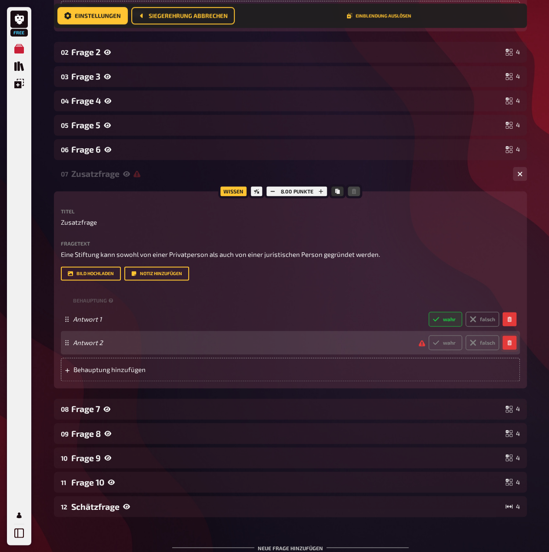
click at [508, 345] on icon "button" at bounding box center [509, 342] width 4 height 5
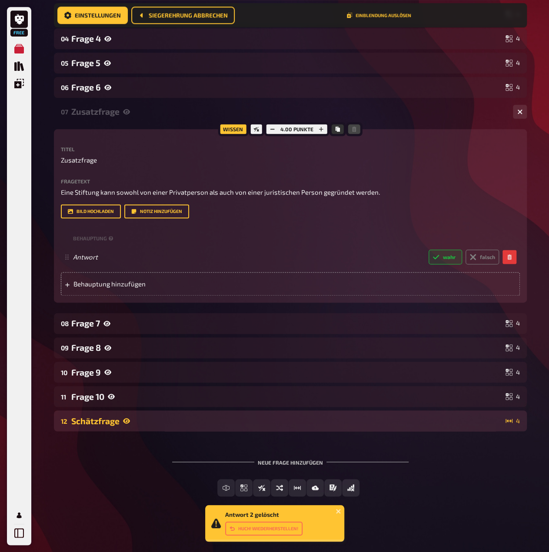
scroll to position [489, 0]
click at [405, 417] on div "Schätzfrage" at bounding box center [286, 420] width 431 height 10
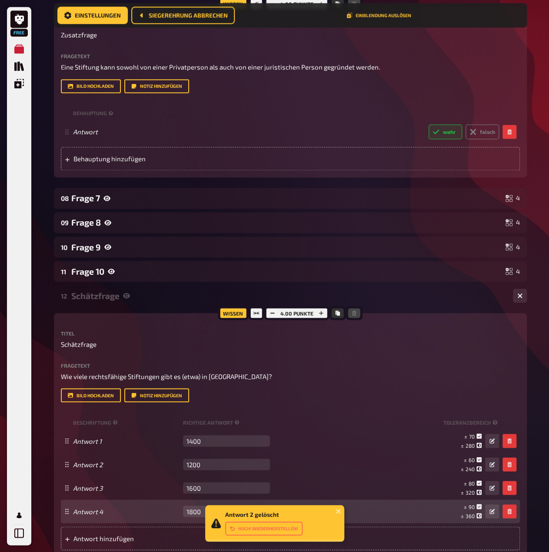
scroll to position [706, 0]
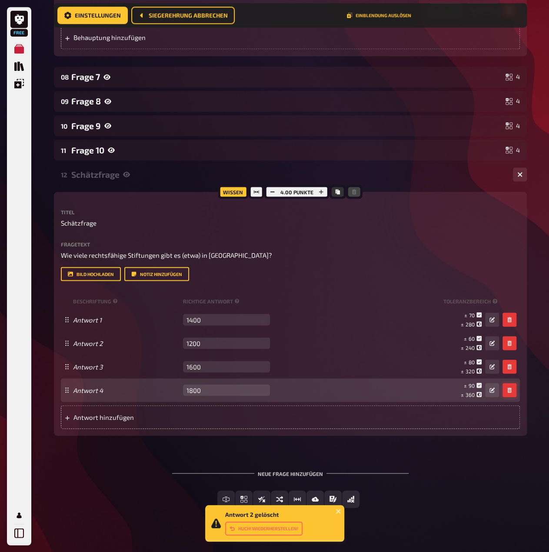
click at [510, 397] on button "button" at bounding box center [509, 390] width 14 height 14
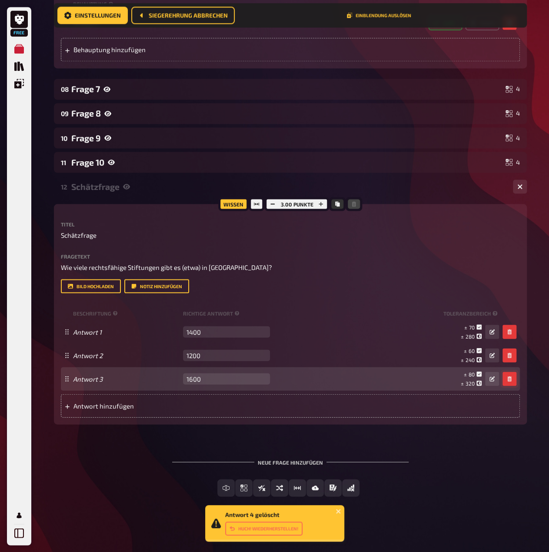
click at [510, 381] on icon "button" at bounding box center [509, 378] width 4 height 5
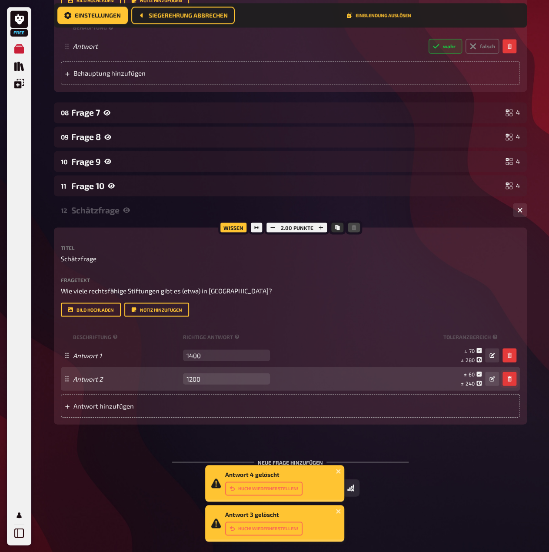
click at [512, 385] on button "button" at bounding box center [509, 378] width 14 height 14
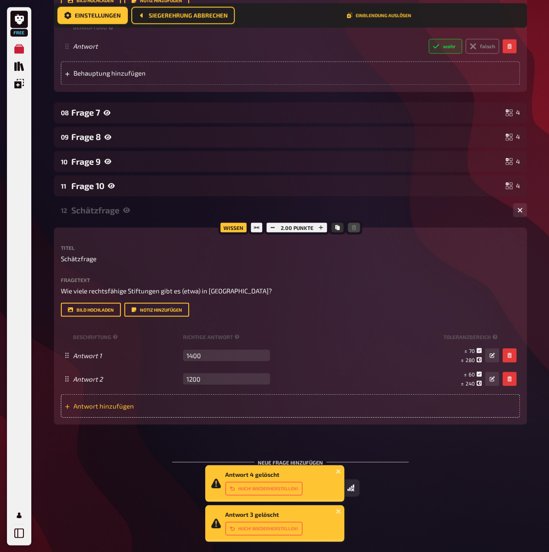
scroll to position [706, 0]
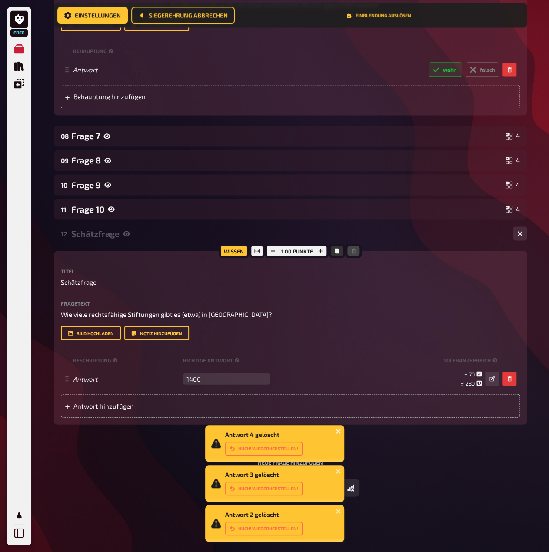
click at [338, 429] on icon "close" at bounding box center [338, 431] width 6 height 7
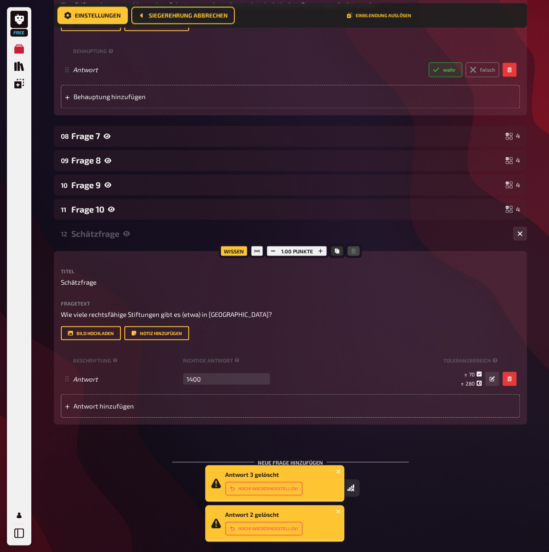
click at [460, 469] on div "Neue Frage hinzufügen Freitext Eingabe Einfachauswahl Wahr / Falsch Sortierfrag…" at bounding box center [290, 477] width 473 height 65
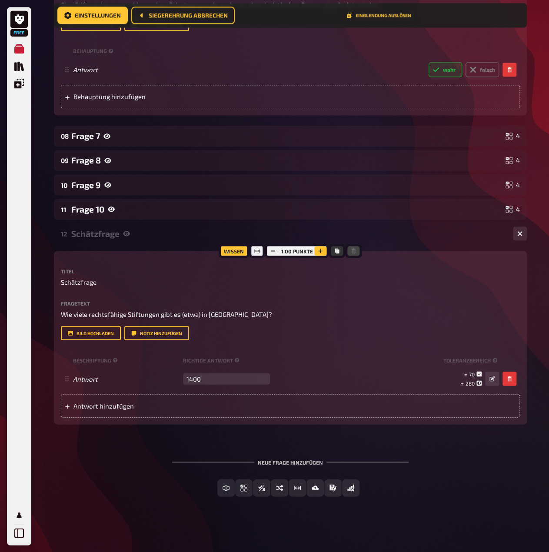
click at [323, 246] on button "button" at bounding box center [320, 251] width 12 height 10
click at [323, 246] on button "button" at bounding box center [321, 251] width 12 height 10
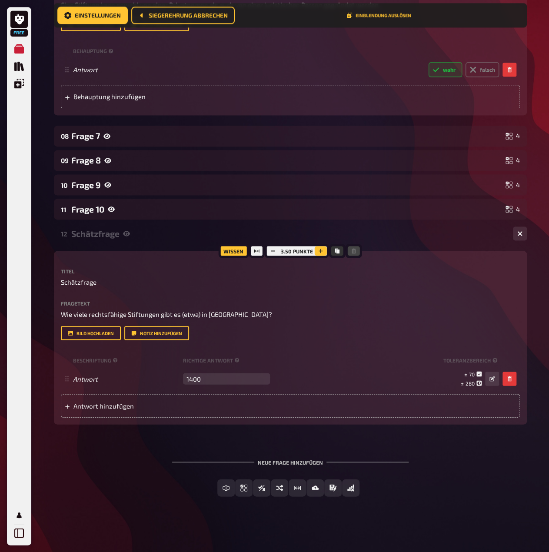
click at [323, 246] on button "button" at bounding box center [321, 251] width 12 height 10
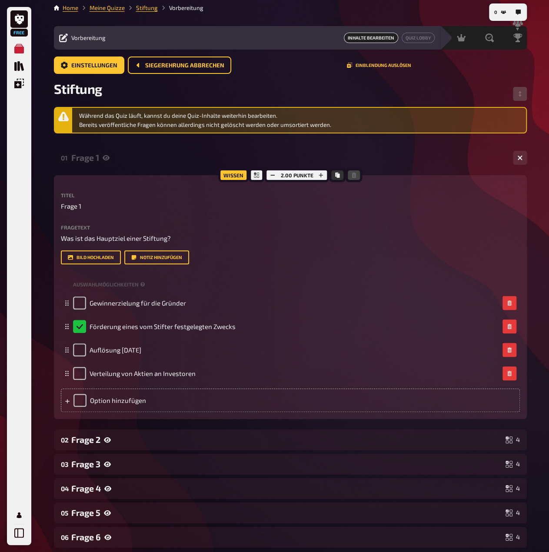
scroll to position [0, 0]
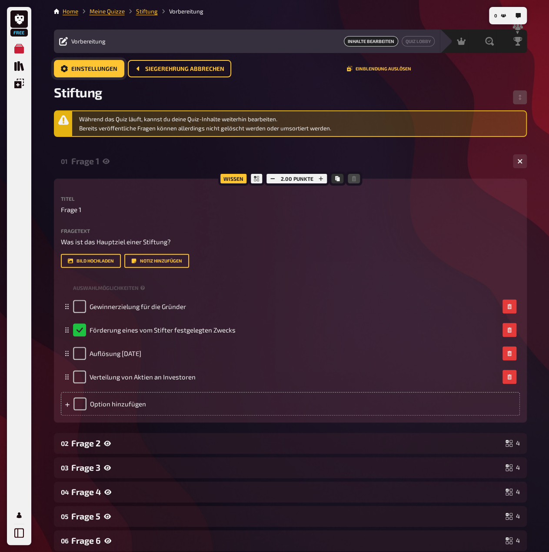
click at [97, 66] on span "Einstellungen" at bounding box center [94, 69] width 46 height 6
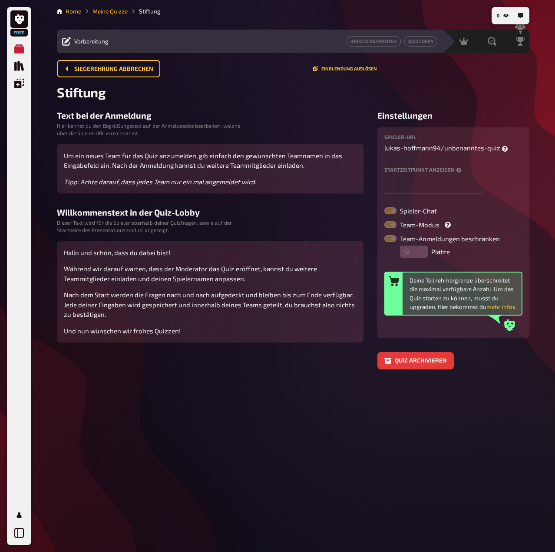
click at [119, 9] on link "Meine Quizze" at bounding box center [110, 11] width 35 height 7
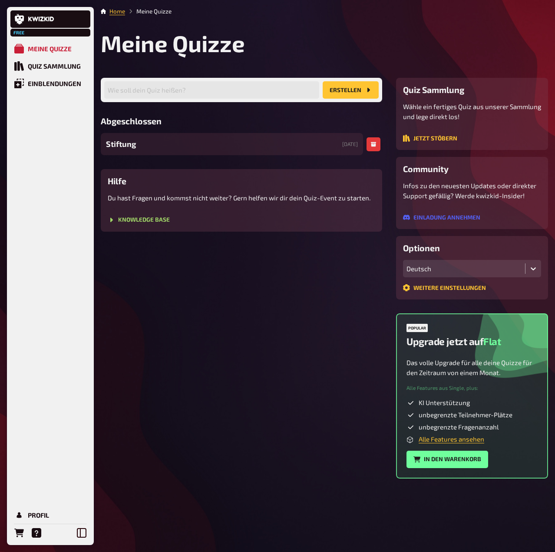
click at [148, 140] on div "Stiftung 15.09.2025" at bounding box center [232, 144] width 262 height 22
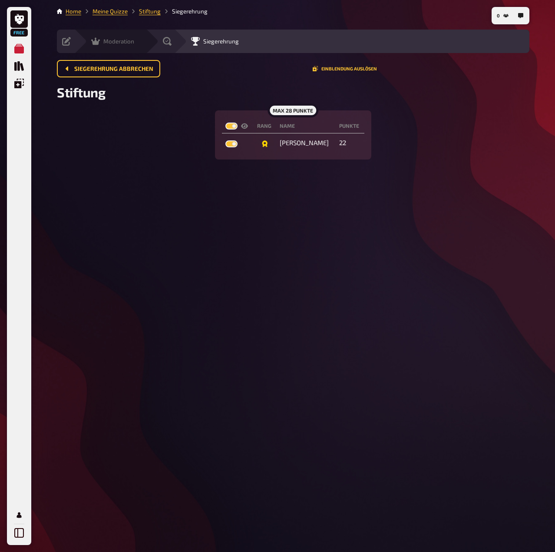
click at [90, 41] on div "Moderation undefined" at bounding box center [116, 41] width 60 height 9
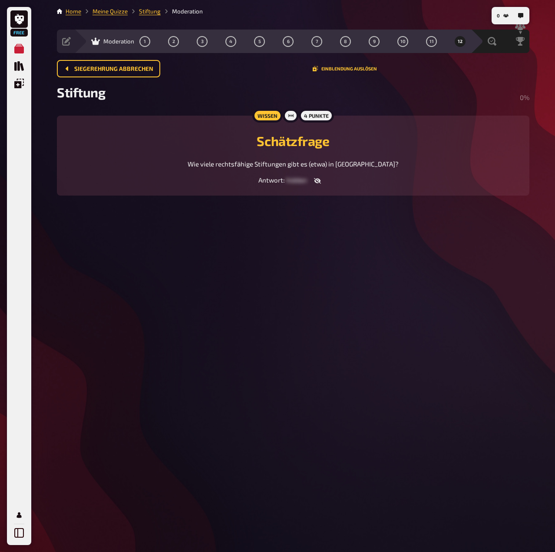
click at [318, 184] on icon "button" at bounding box center [317, 180] width 7 height 7
click at [318, 184] on icon "button" at bounding box center [315, 180] width 7 height 7
click at [288, 114] on icon at bounding box center [290, 115] width 5 height 5
click at [146, 44] on span "1" at bounding box center [145, 41] width 2 height 5
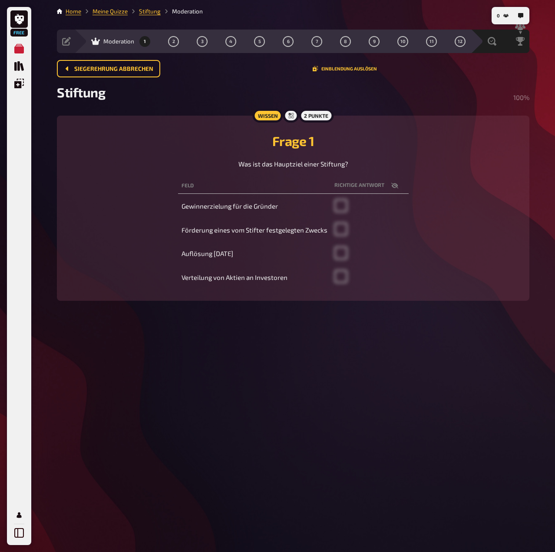
click at [119, 45] on div "Moderation" at bounding box center [112, 41] width 43 height 9
click at [68, 41] on icon at bounding box center [66, 41] width 9 height 9
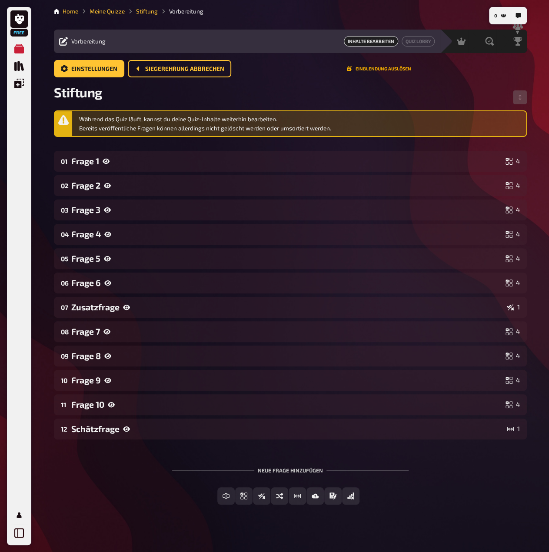
click at [375, 67] on button "Einblendung auslösen" at bounding box center [379, 68] width 64 height 5
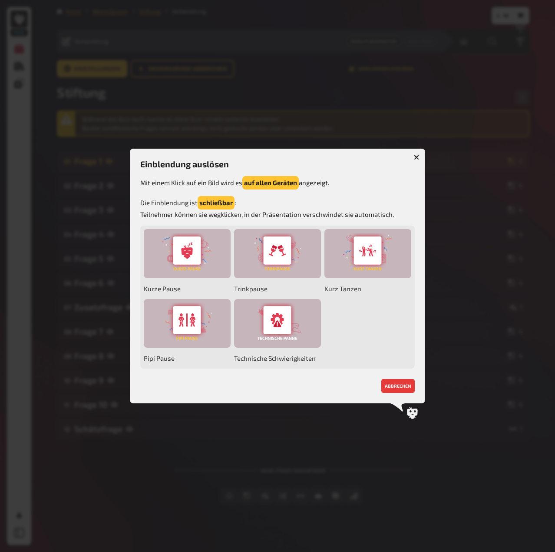
click at [417, 156] on icon "button" at bounding box center [417, 157] width 8 height 8
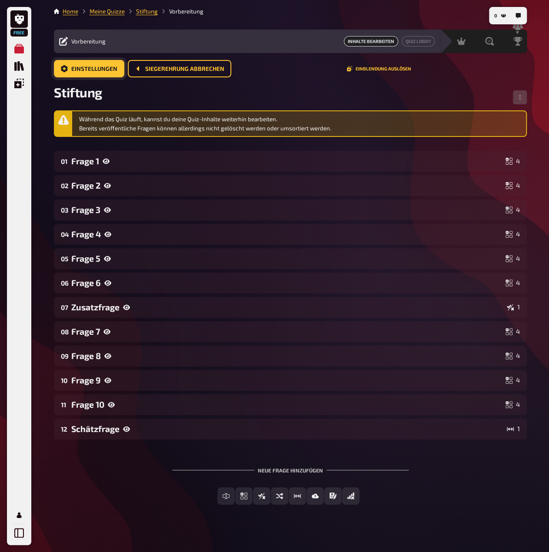
click at [94, 74] on button "Einstellungen" at bounding box center [89, 68] width 70 height 17
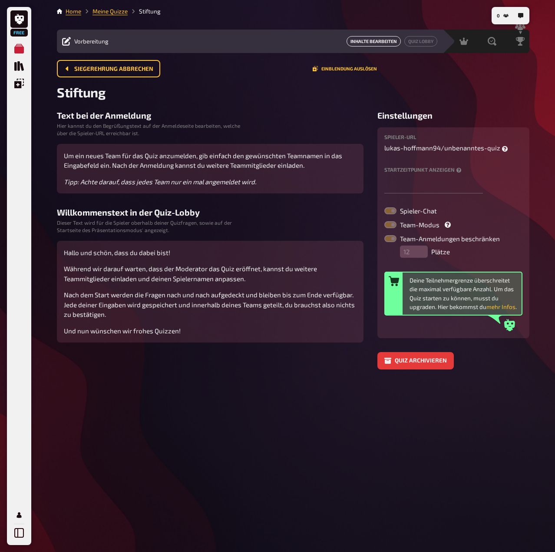
click at [372, 46] on button "Inhalte Bearbeiten" at bounding box center [374, 41] width 54 height 10
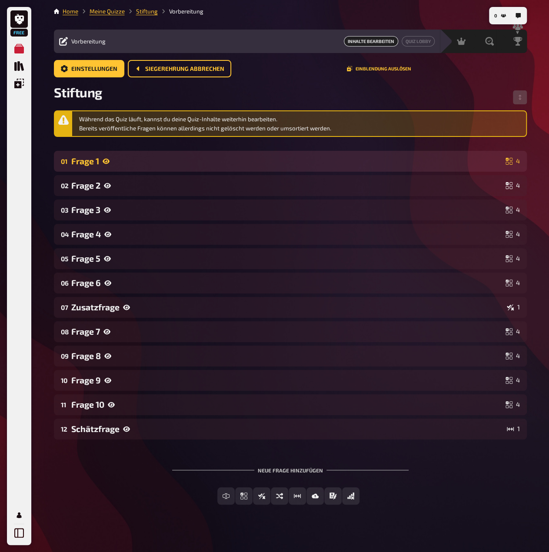
click at [142, 163] on div "Frage 1" at bounding box center [286, 161] width 431 height 10
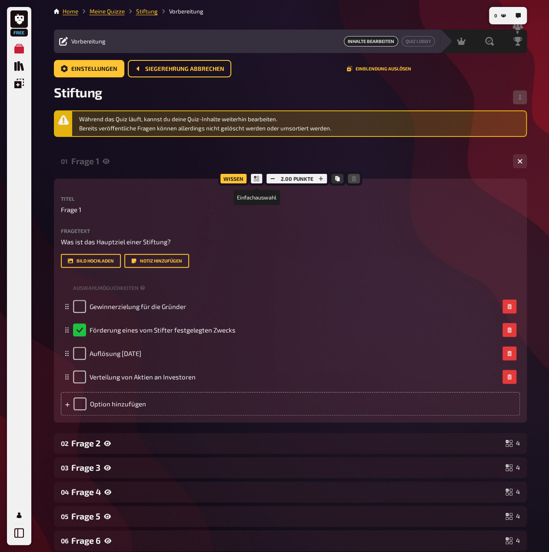
click at [260, 179] on div at bounding box center [257, 179] width 16 height 14
click at [251, 179] on div at bounding box center [257, 179] width 16 height 14
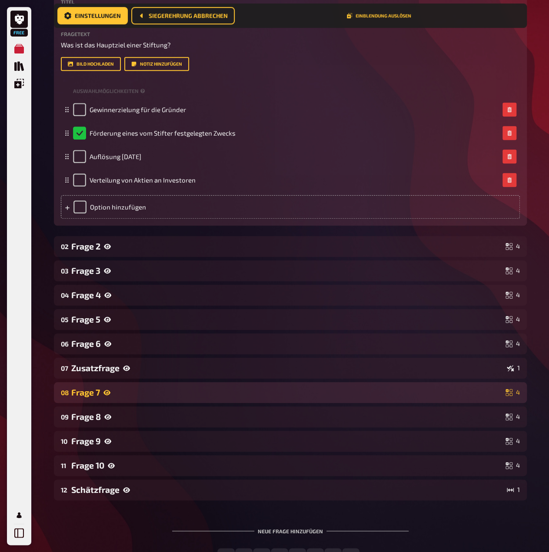
scroll to position [292, 0]
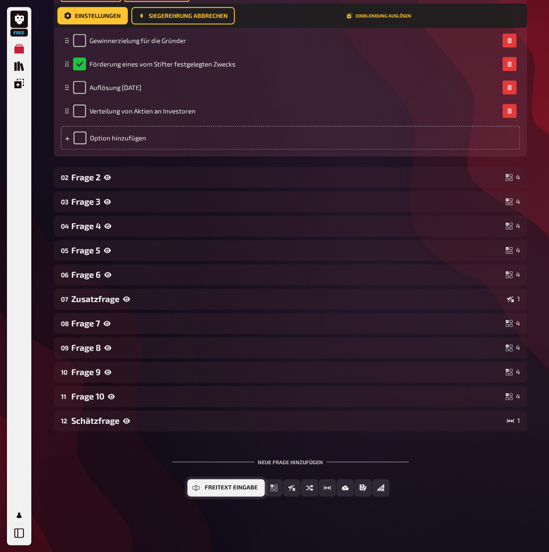
click at [199, 488] on icon "Freitext Eingabe" at bounding box center [195, 487] width 7 height 7
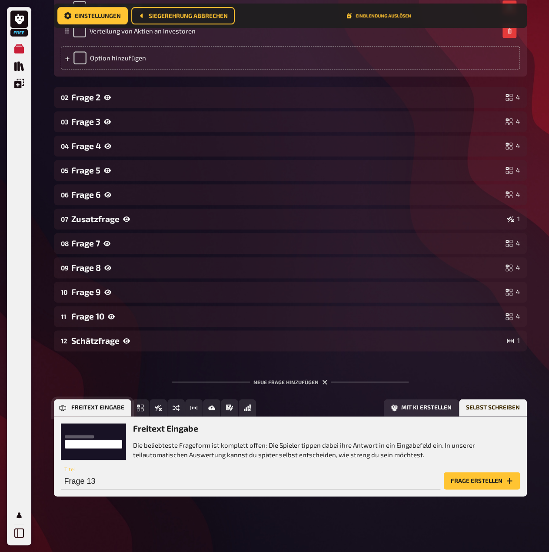
scroll to position [373, 0]
click at [464, 483] on button "Frage erstellen" at bounding box center [482, 480] width 76 height 17
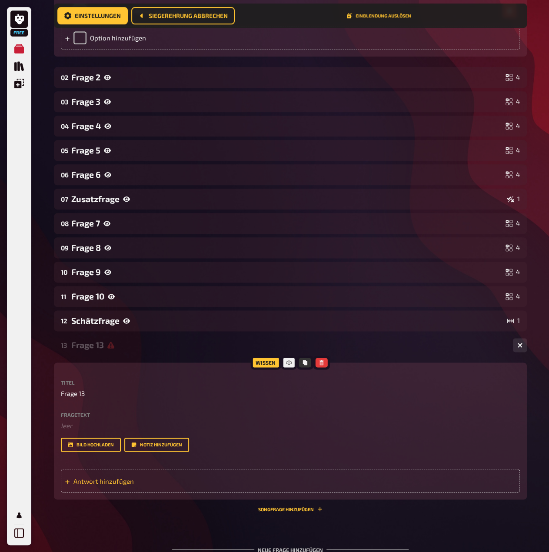
click at [461, 492] on div "Antwort hinzufügen" at bounding box center [290, 480] width 459 height 23
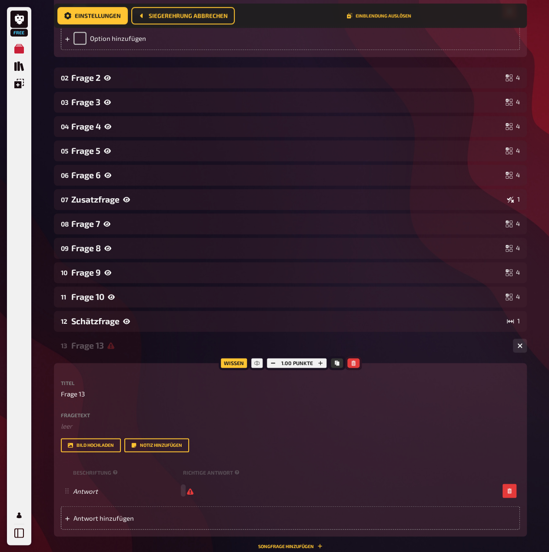
click at [356, 368] on button "button" at bounding box center [353, 363] width 12 height 10
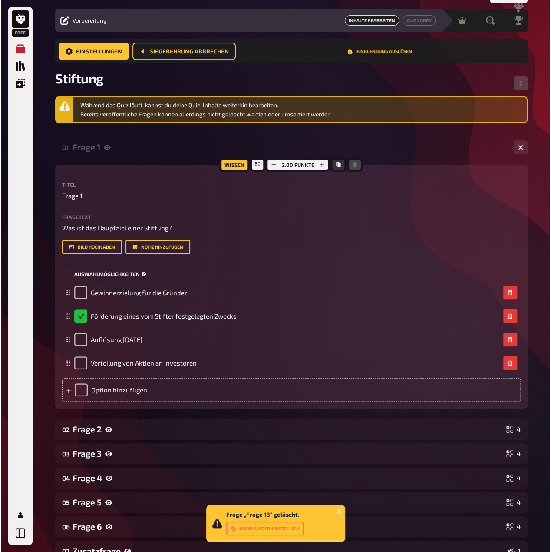
scroll to position [0, 0]
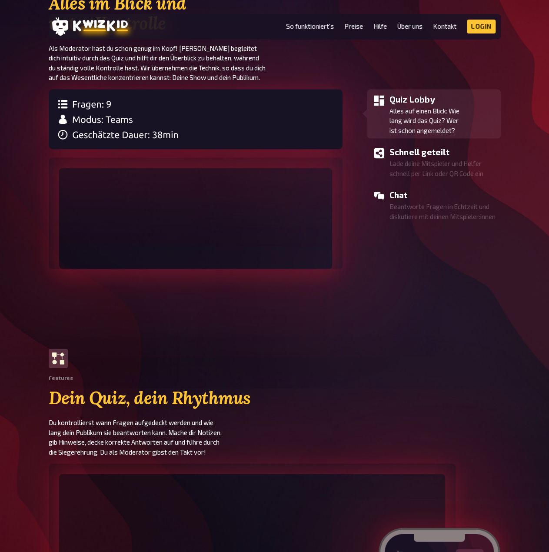
scroll to position [956, 0]
